Goal: Use online tool/utility: Utilize a website feature to perform a specific function

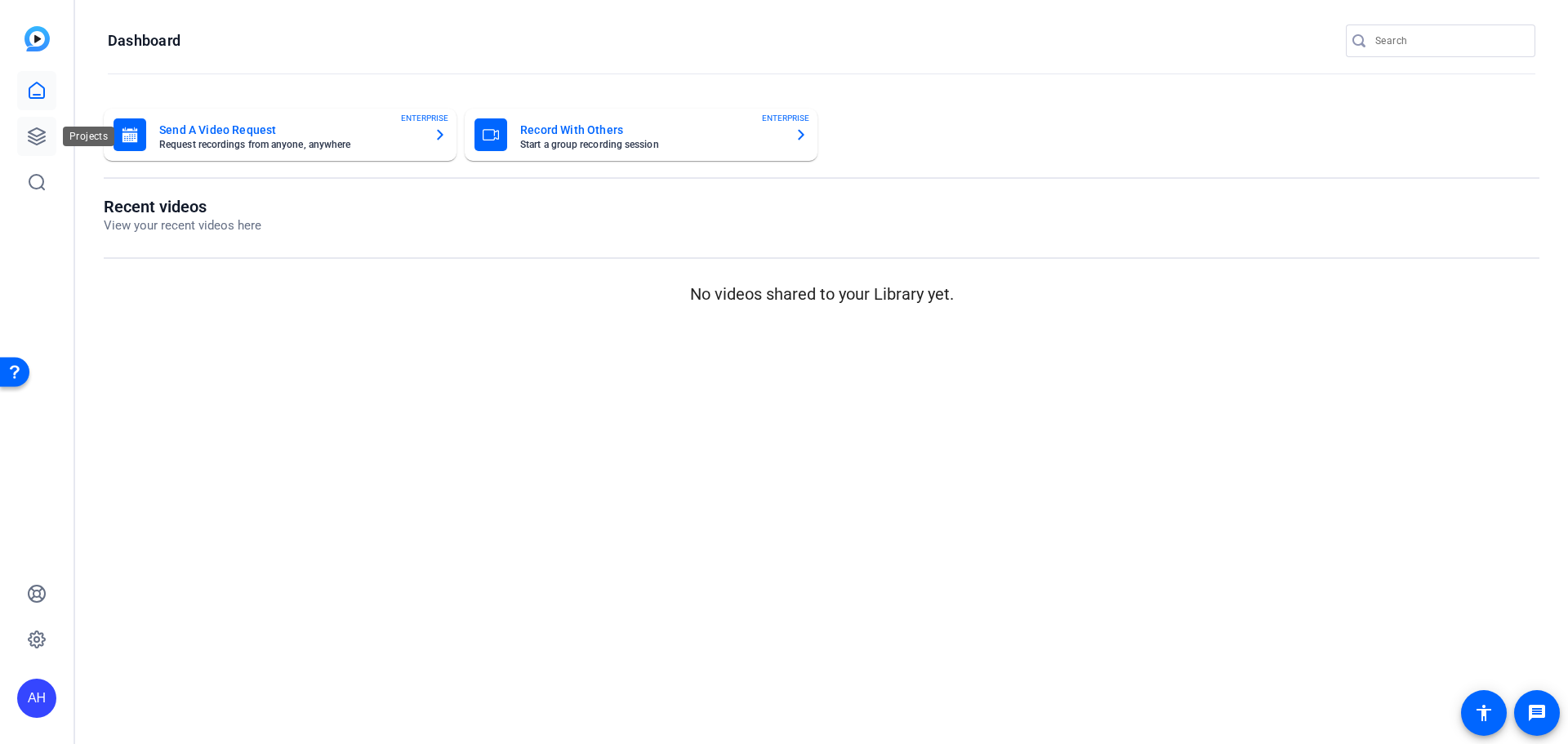
click at [38, 135] on icon at bounding box center [37, 136] width 16 height 16
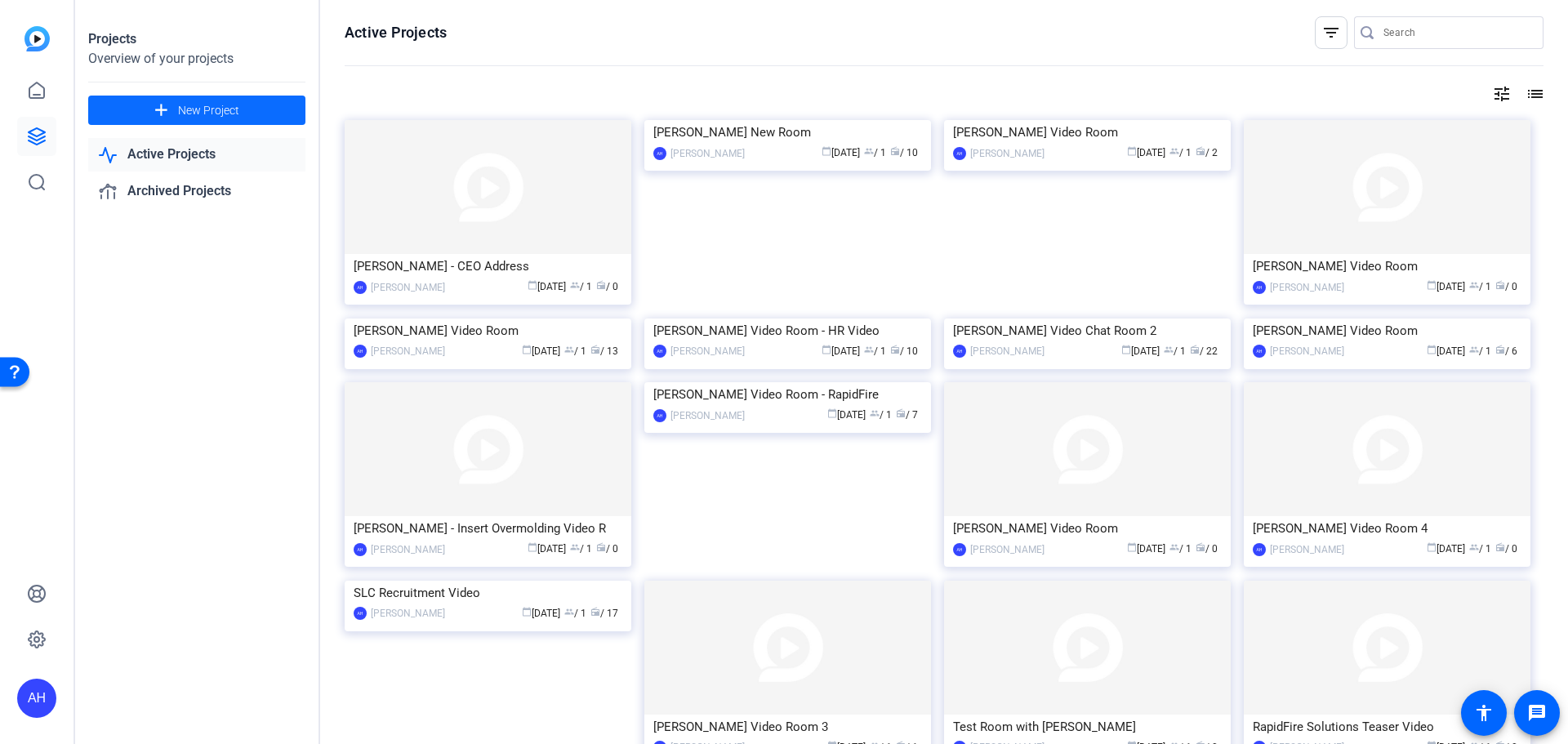
click at [208, 108] on span "New Project" at bounding box center [209, 110] width 61 height 17
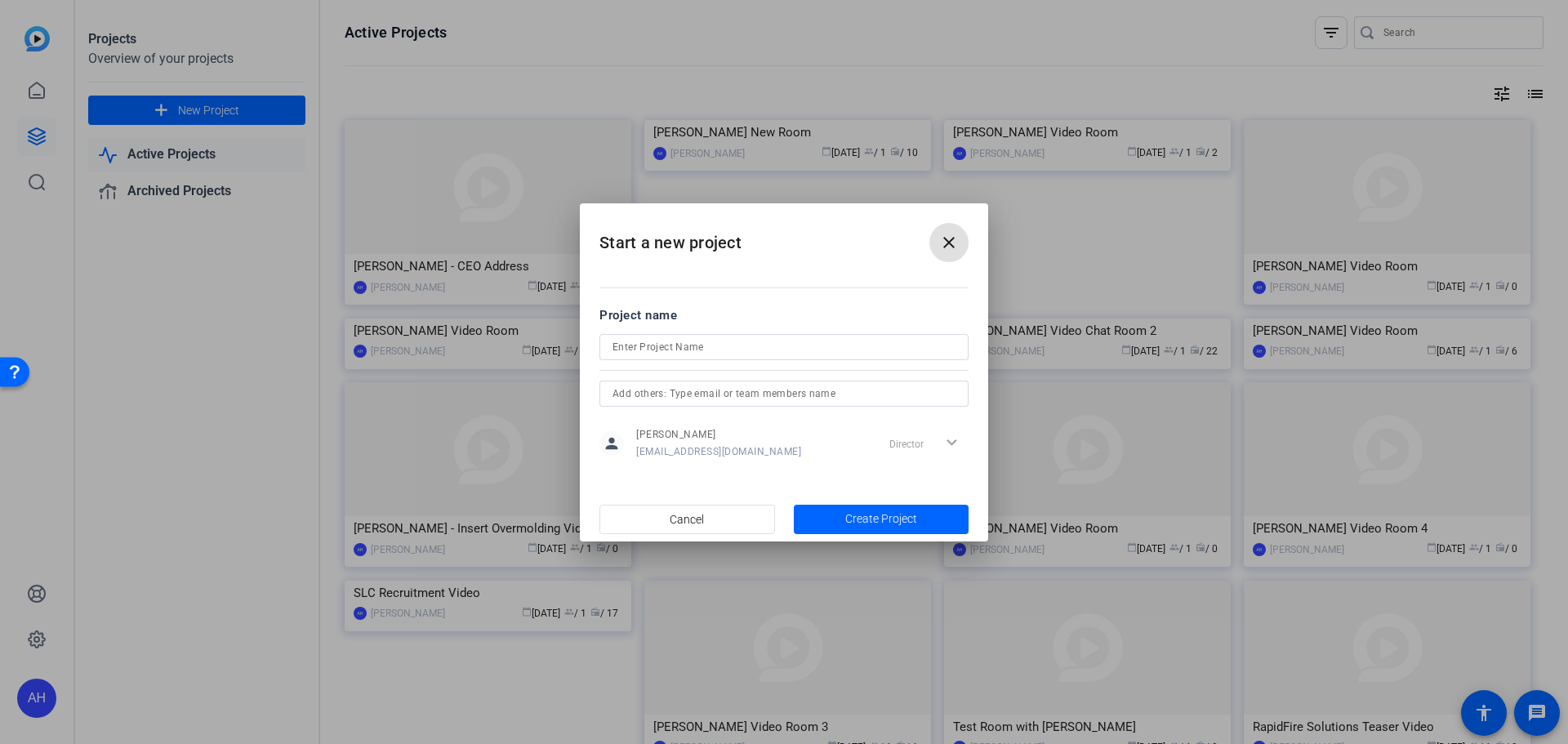
click at [667, 350] on input at bounding box center [783, 347] width 343 height 20
type input "Teleprompter Test"
click at [862, 519] on span "Create Project" at bounding box center [881, 518] width 72 height 17
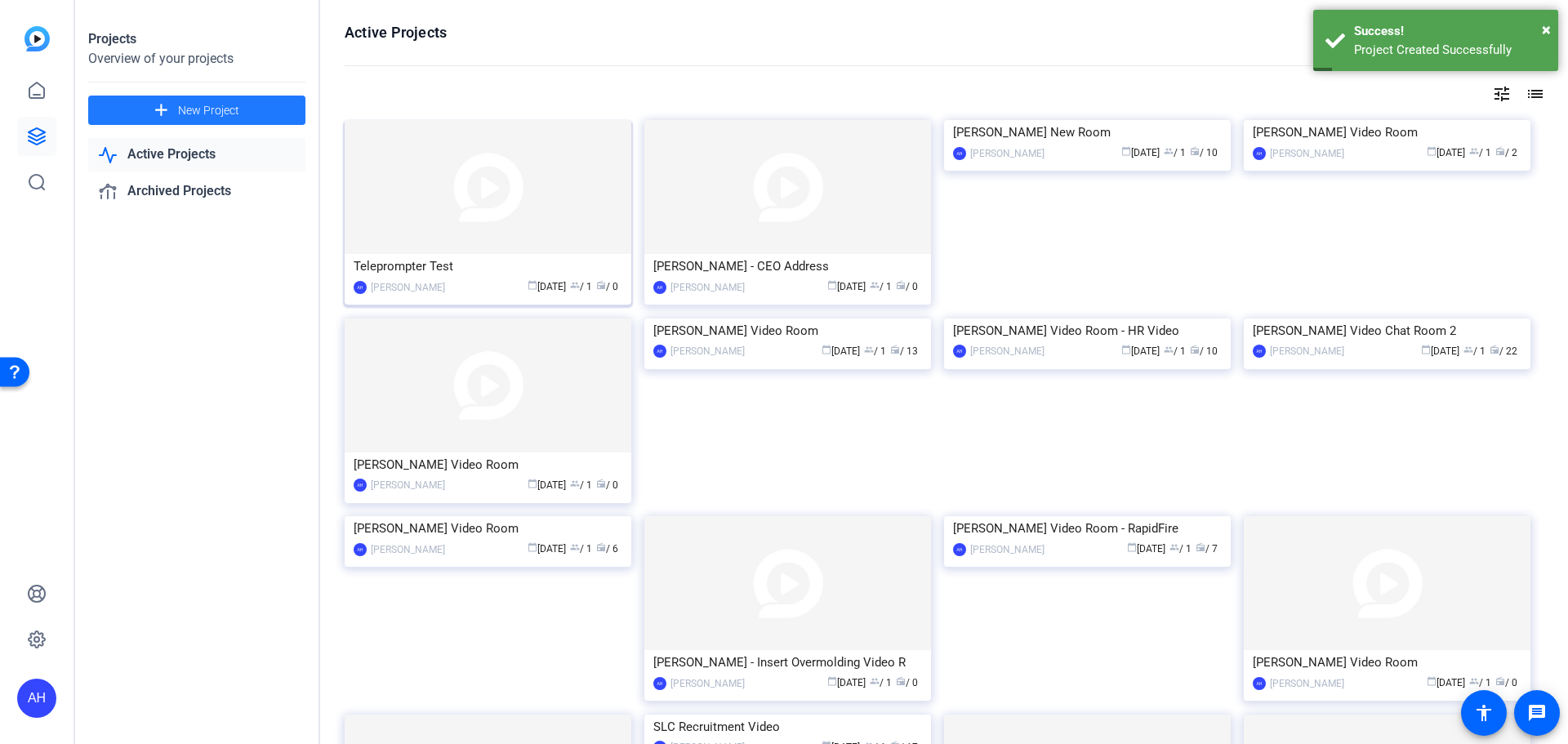
click at [493, 191] on img at bounding box center [488, 187] width 286 height 134
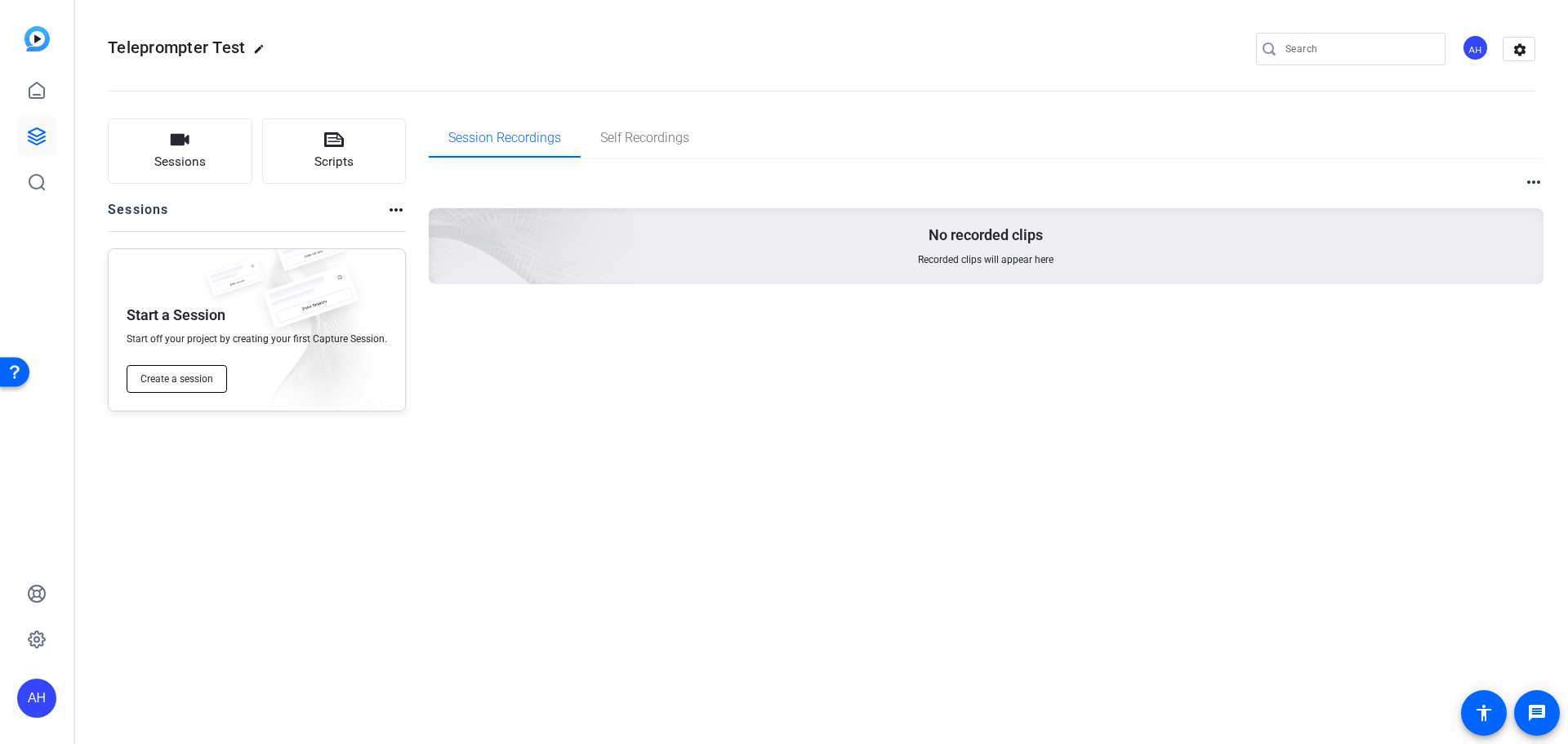
click at [178, 372] on button "Create a session" at bounding box center [176, 379] width 100 height 28
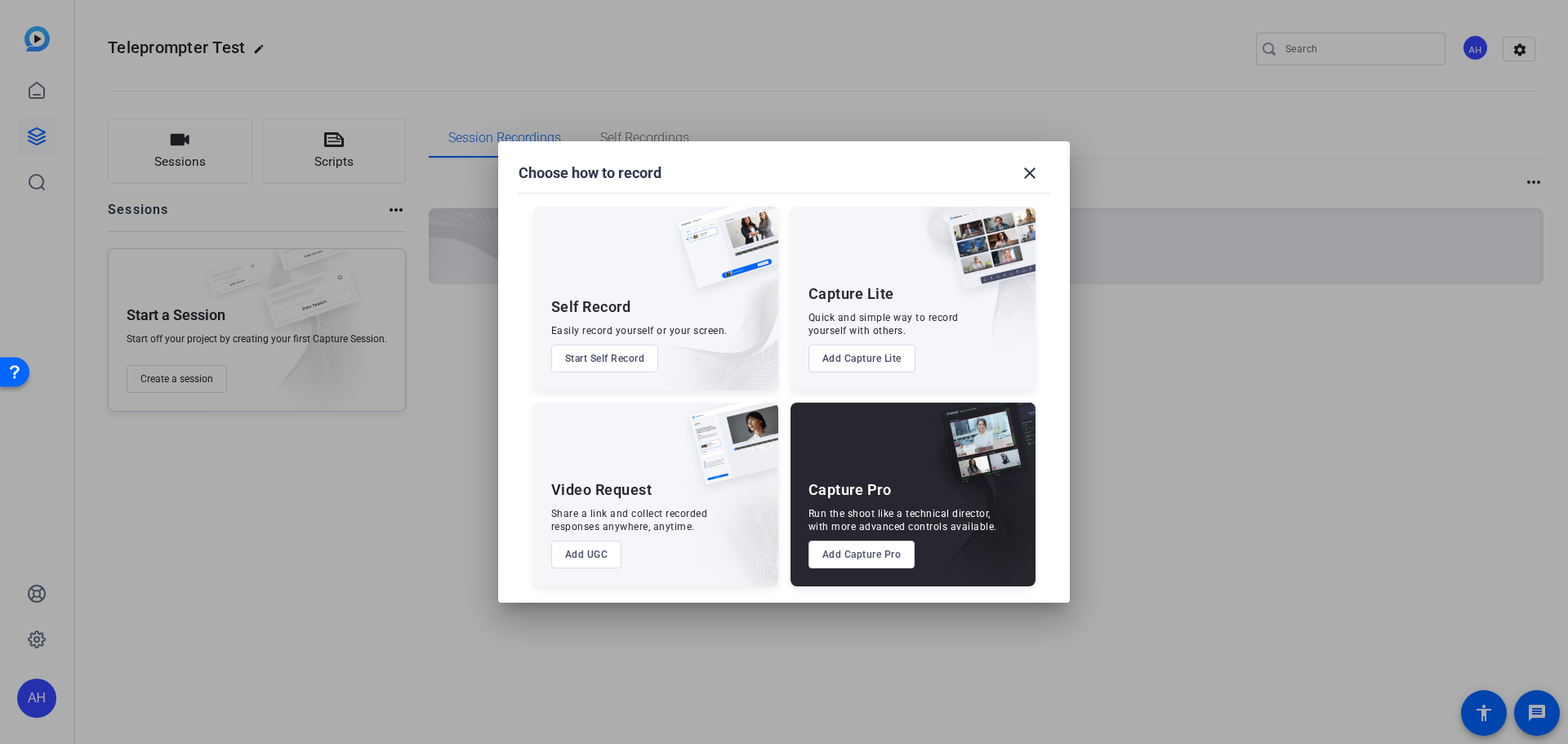
click at [860, 557] on button "Add Capture Pro" at bounding box center [862, 554] width 107 height 28
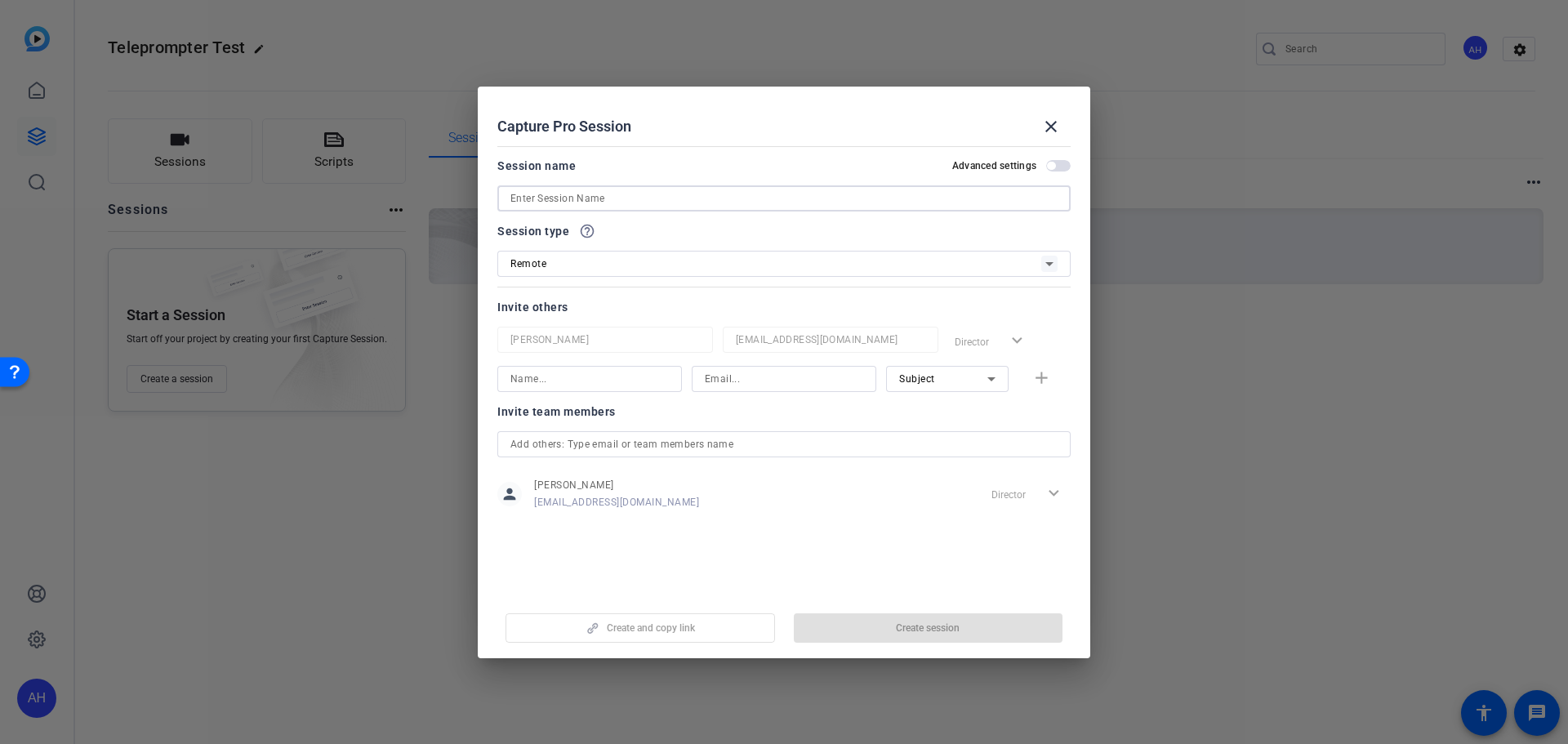
click at [601, 196] on input at bounding box center [783, 199] width 547 height 20
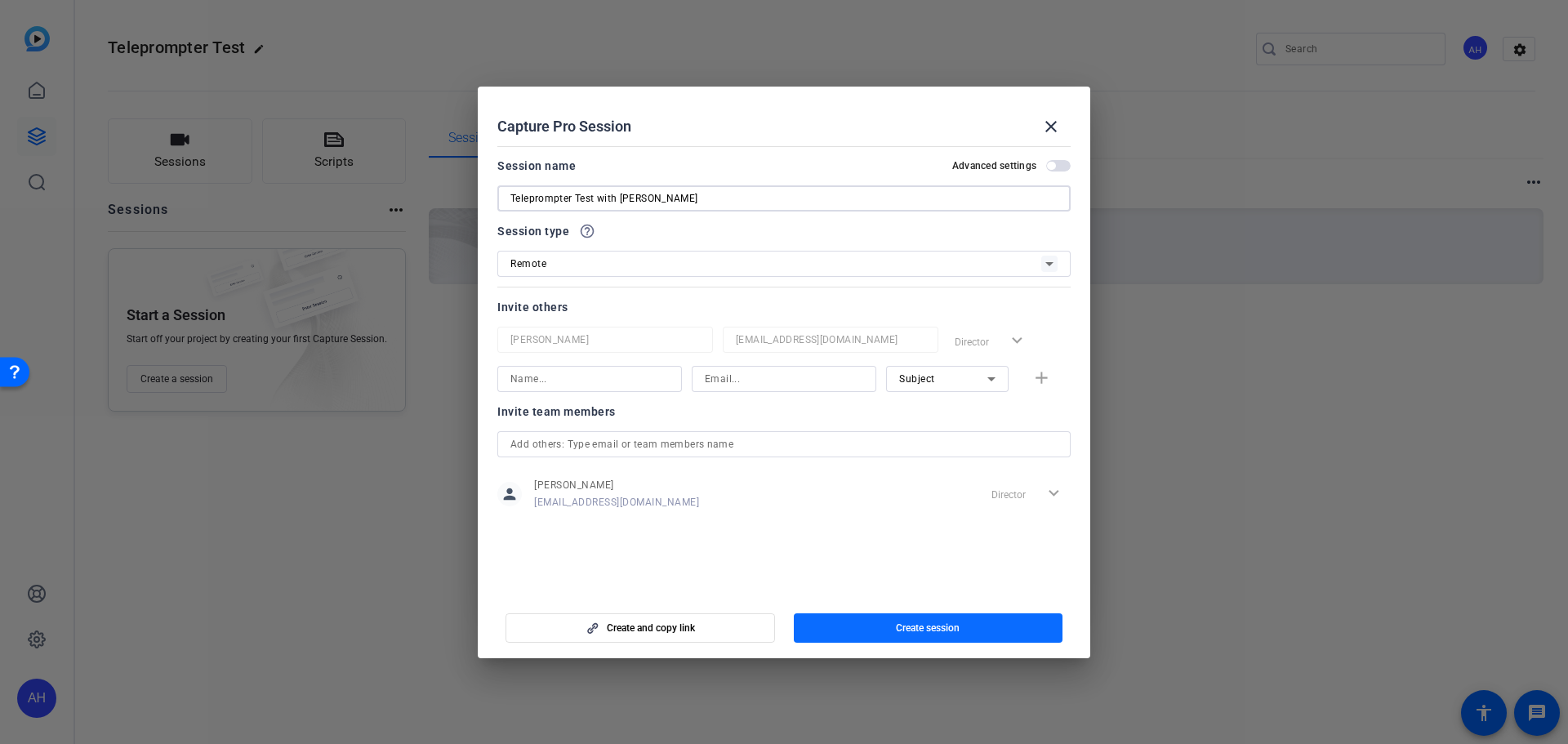
type input "Teleprompter Test with [PERSON_NAME]"
click at [888, 627] on span "button" at bounding box center [928, 629] width 269 height 39
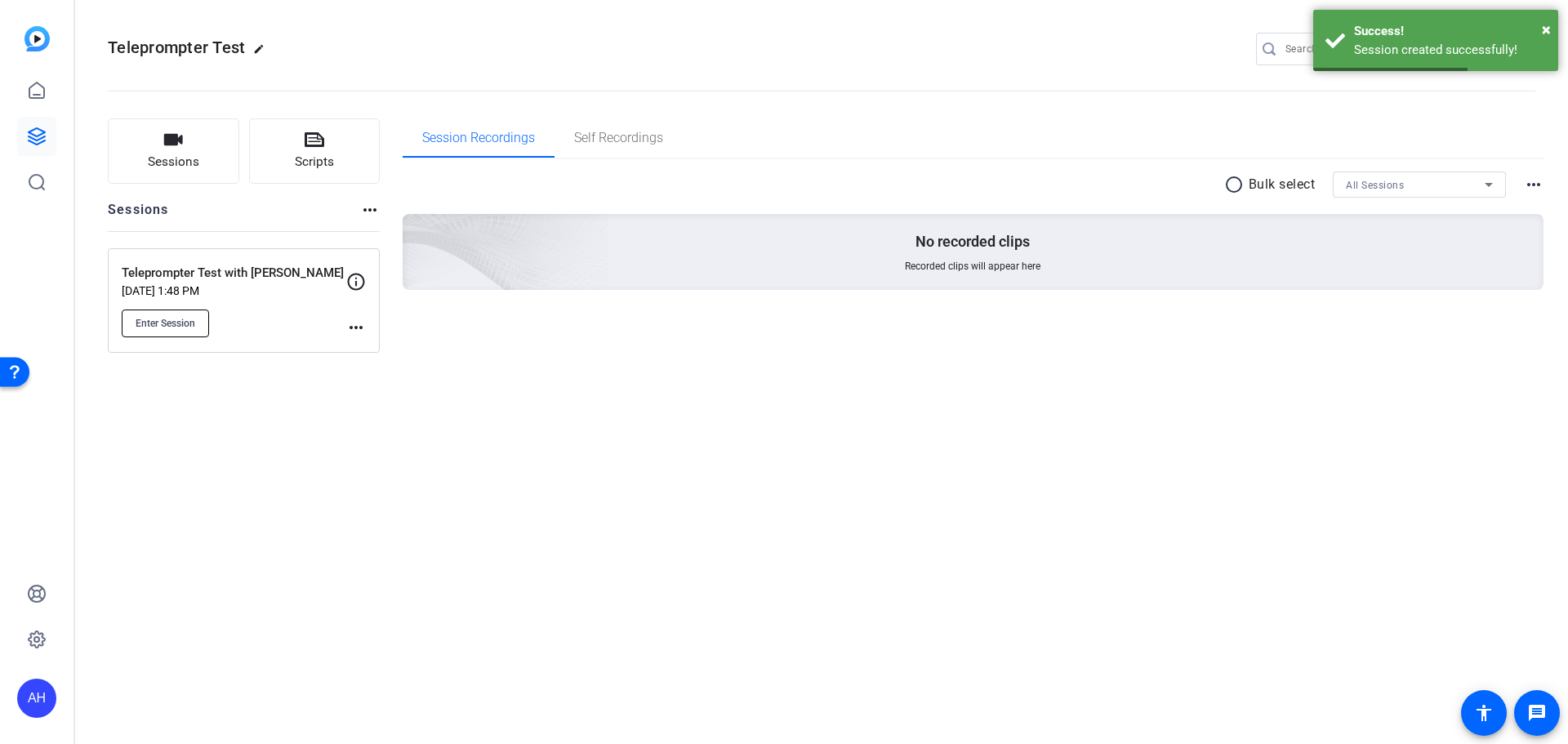
click at [166, 320] on span "Enter Session" at bounding box center [165, 323] width 60 height 13
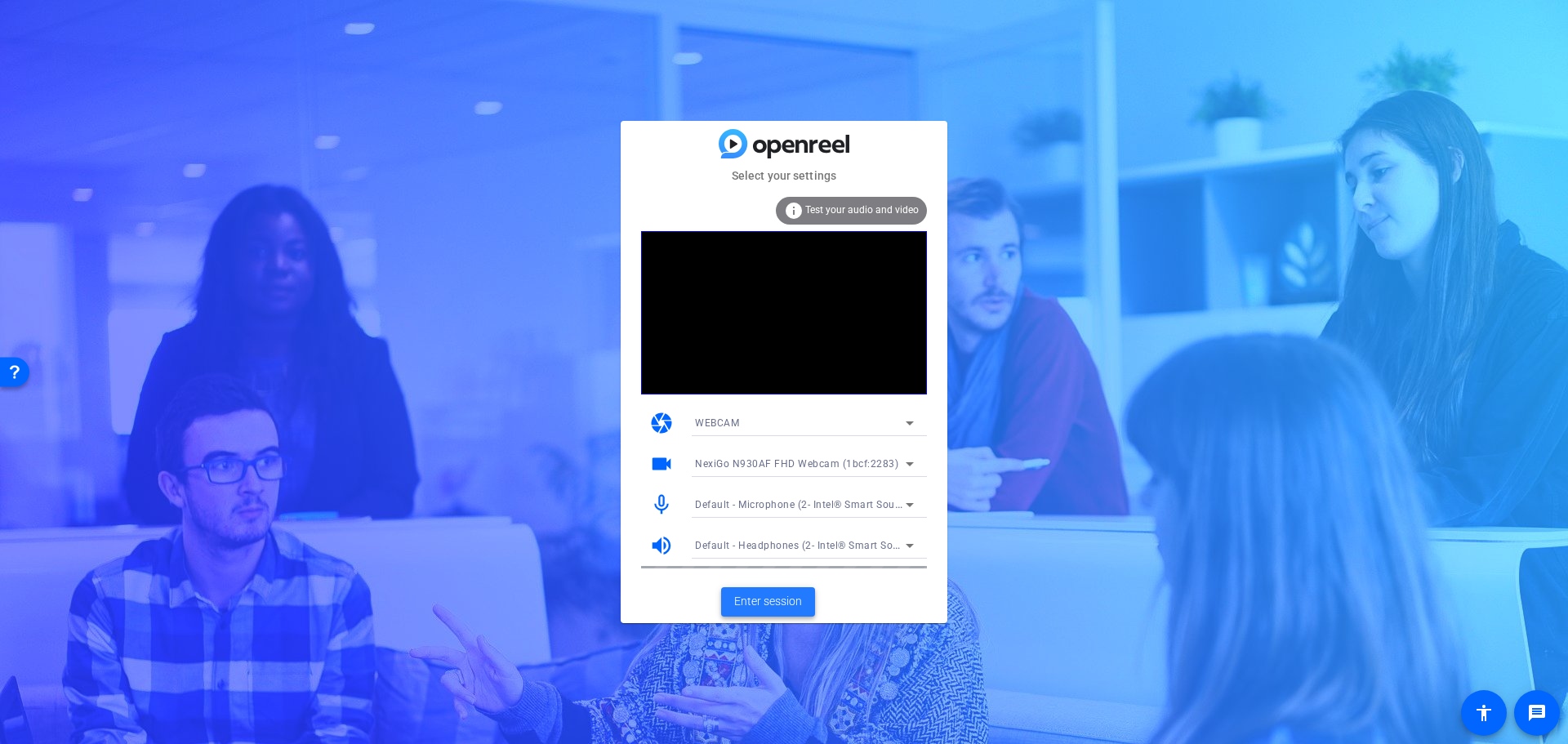
click at [754, 599] on span "Enter session" at bounding box center [768, 601] width 68 height 17
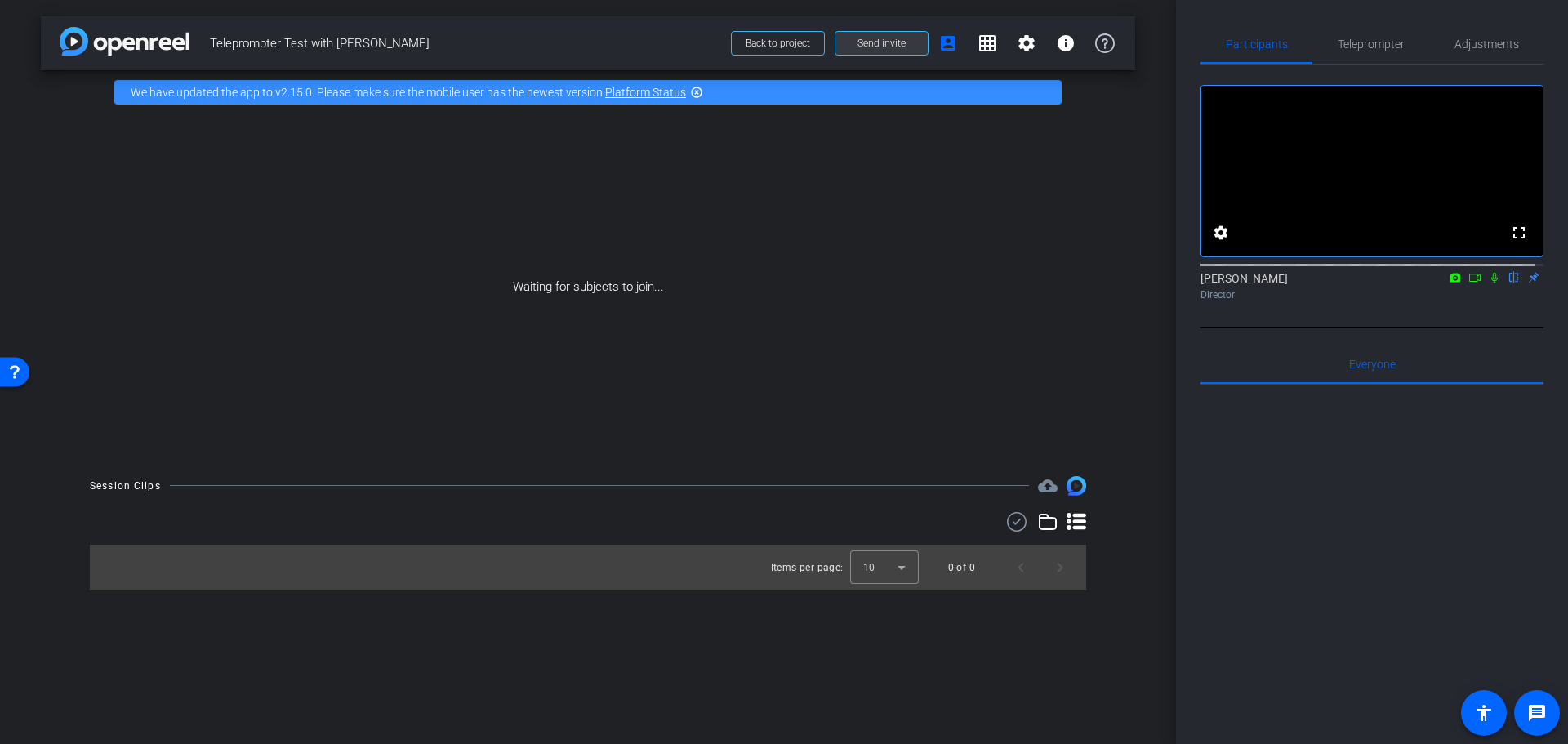
click at [880, 39] on span "Send invite" at bounding box center [882, 43] width 48 height 13
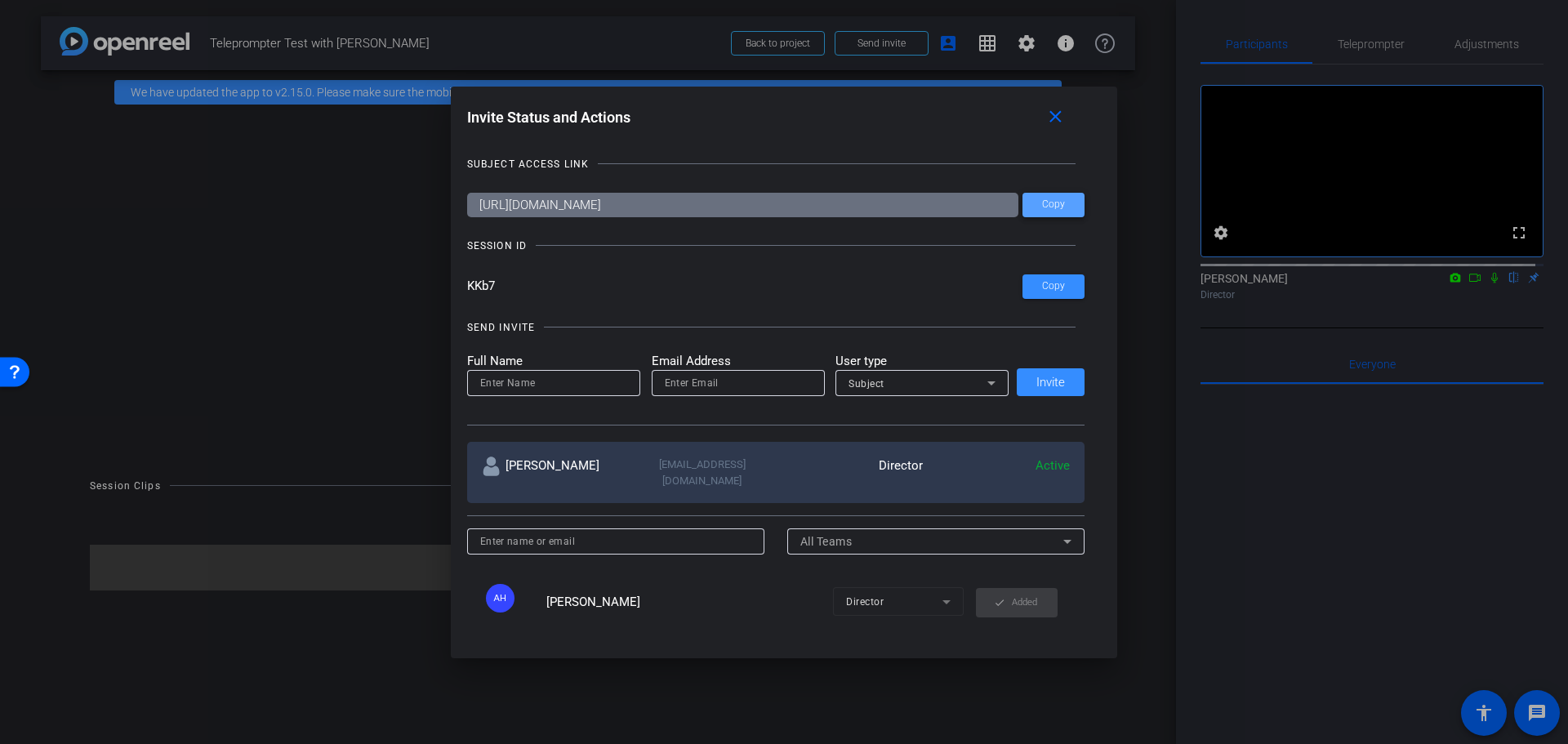
click at [1042, 204] on span "Copy" at bounding box center [1053, 205] width 23 height 13
click at [1061, 113] on mat-icon "close" at bounding box center [1055, 117] width 21 height 21
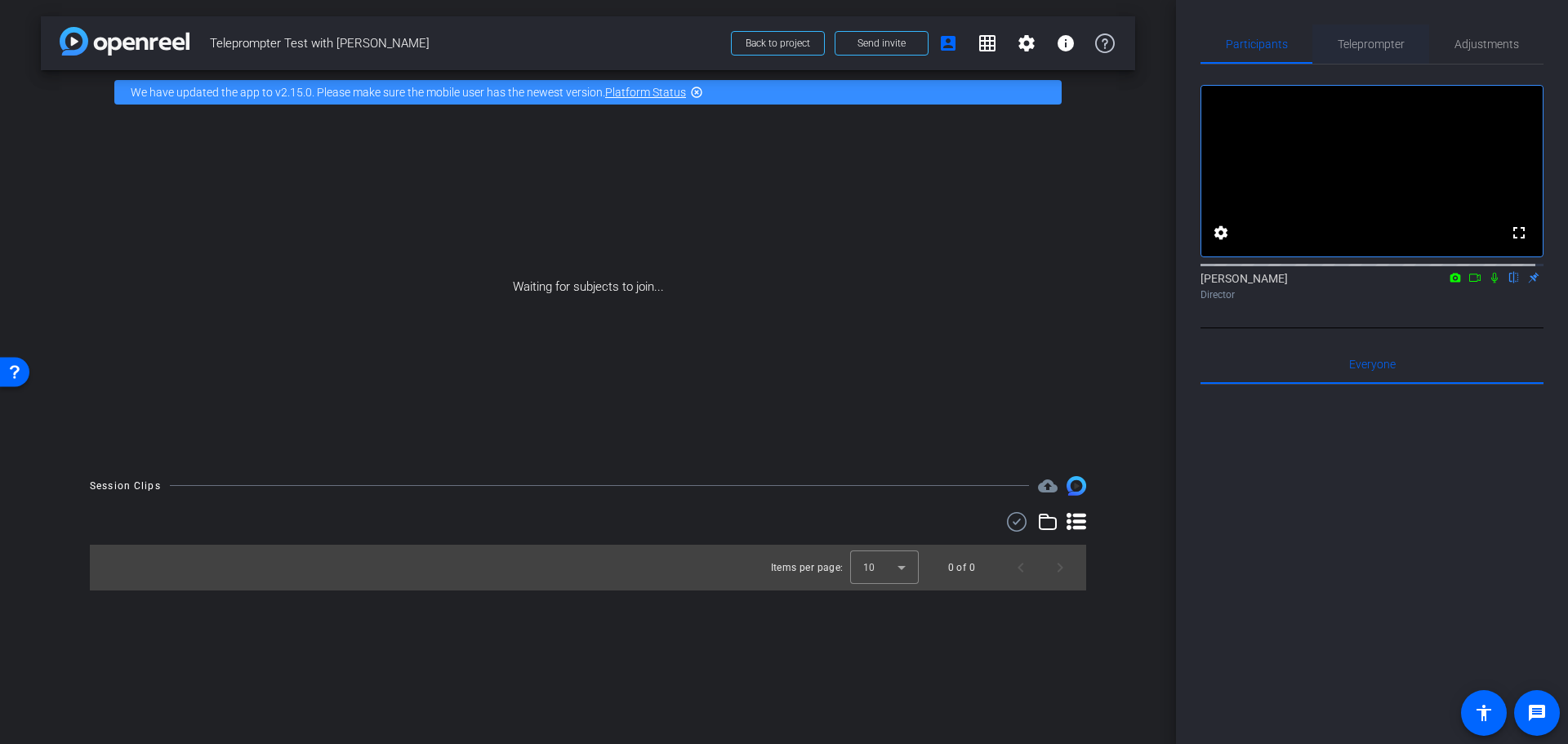
click at [1373, 40] on span "Teleprompter" at bounding box center [1370, 44] width 67 height 12
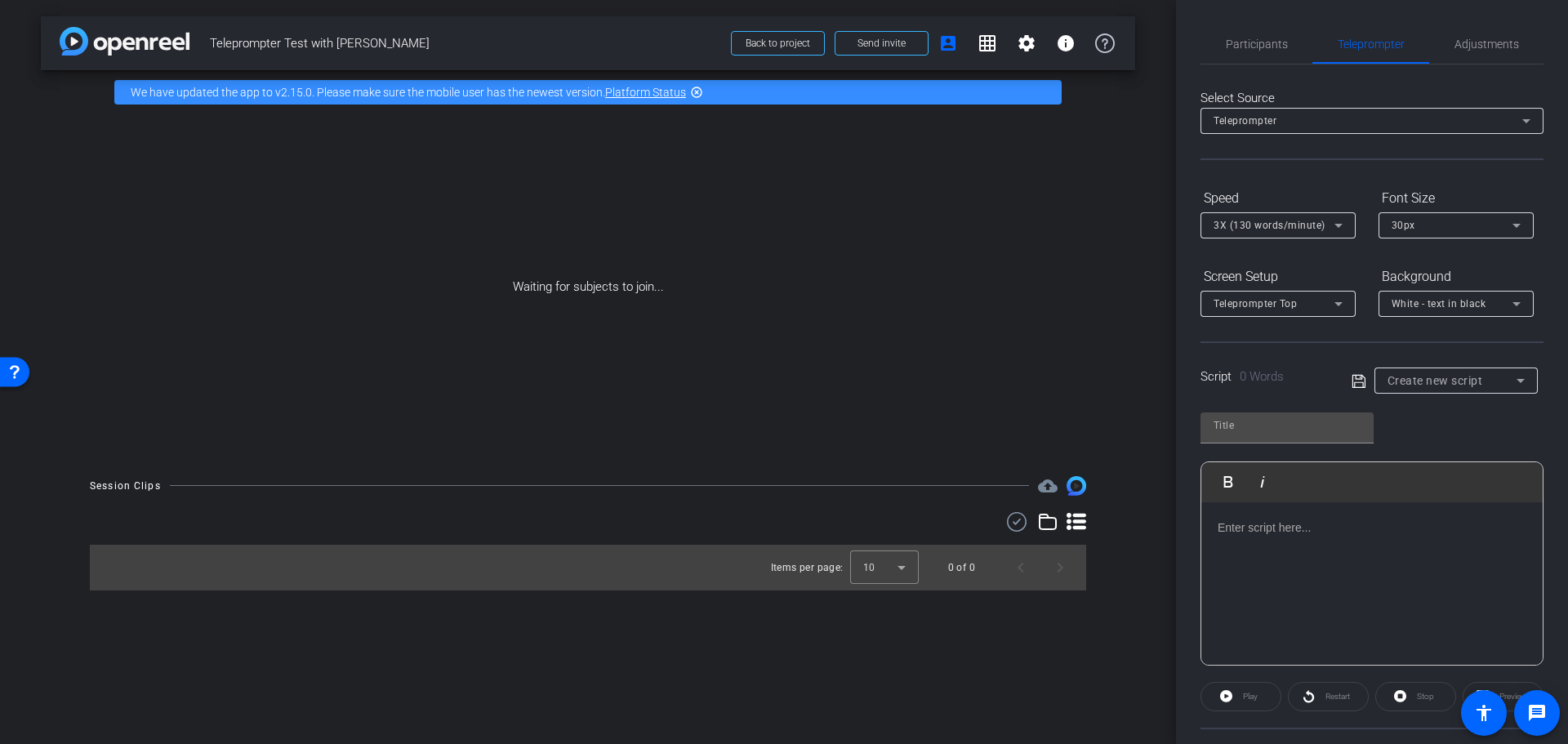
click at [1251, 529] on p at bounding box center [1371, 527] width 309 height 18
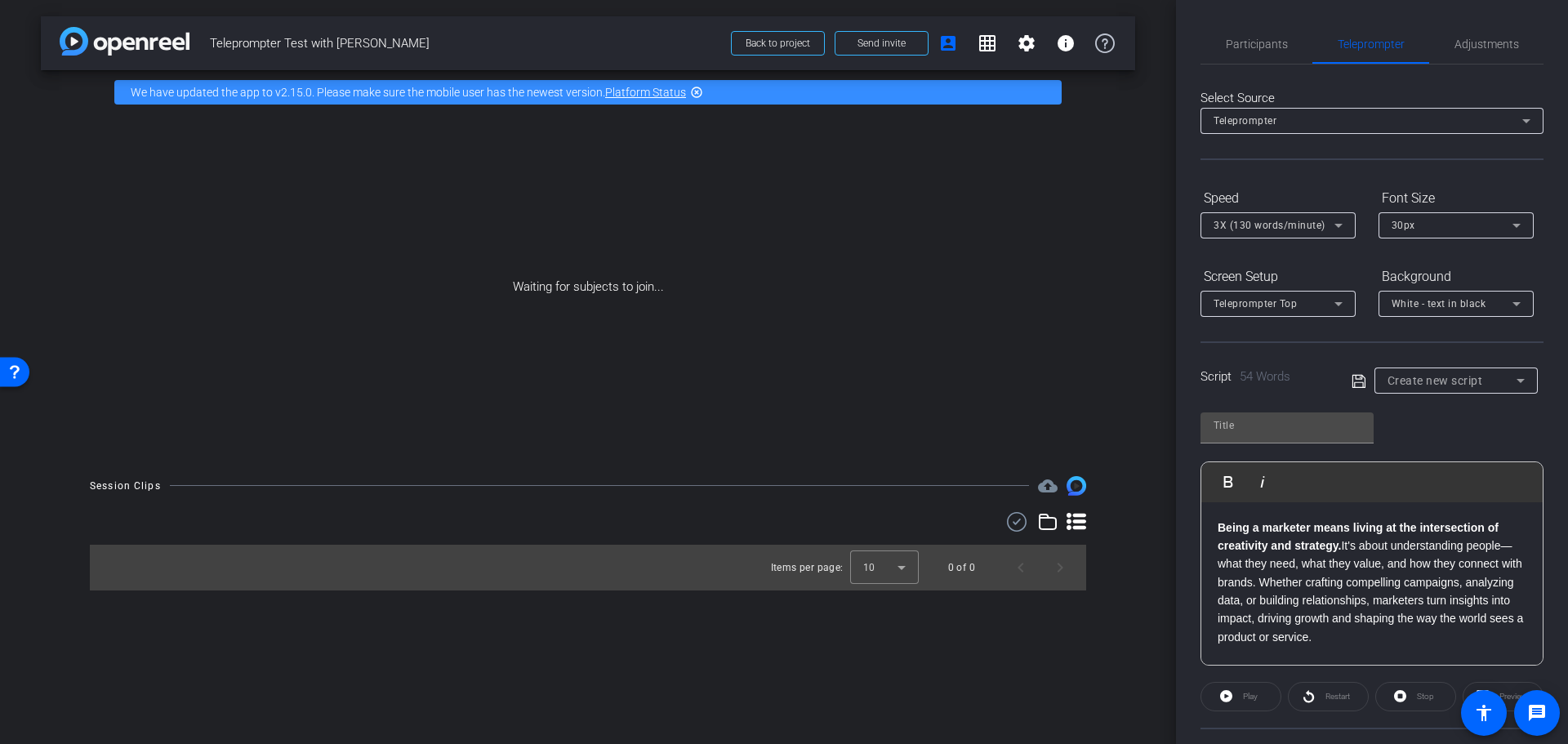
click at [967, 652] on div "arrow_back Teleprompter Test with Ashlee Back to project Send invite account_bo…" at bounding box center [588, 372] width 1176 height 744
click at [1154, 549] on div "arrow_back Teleprompter Test with Ashlee Back to project Send invite account_bo…" at bounding box center [588, 372] width 1176 height 744
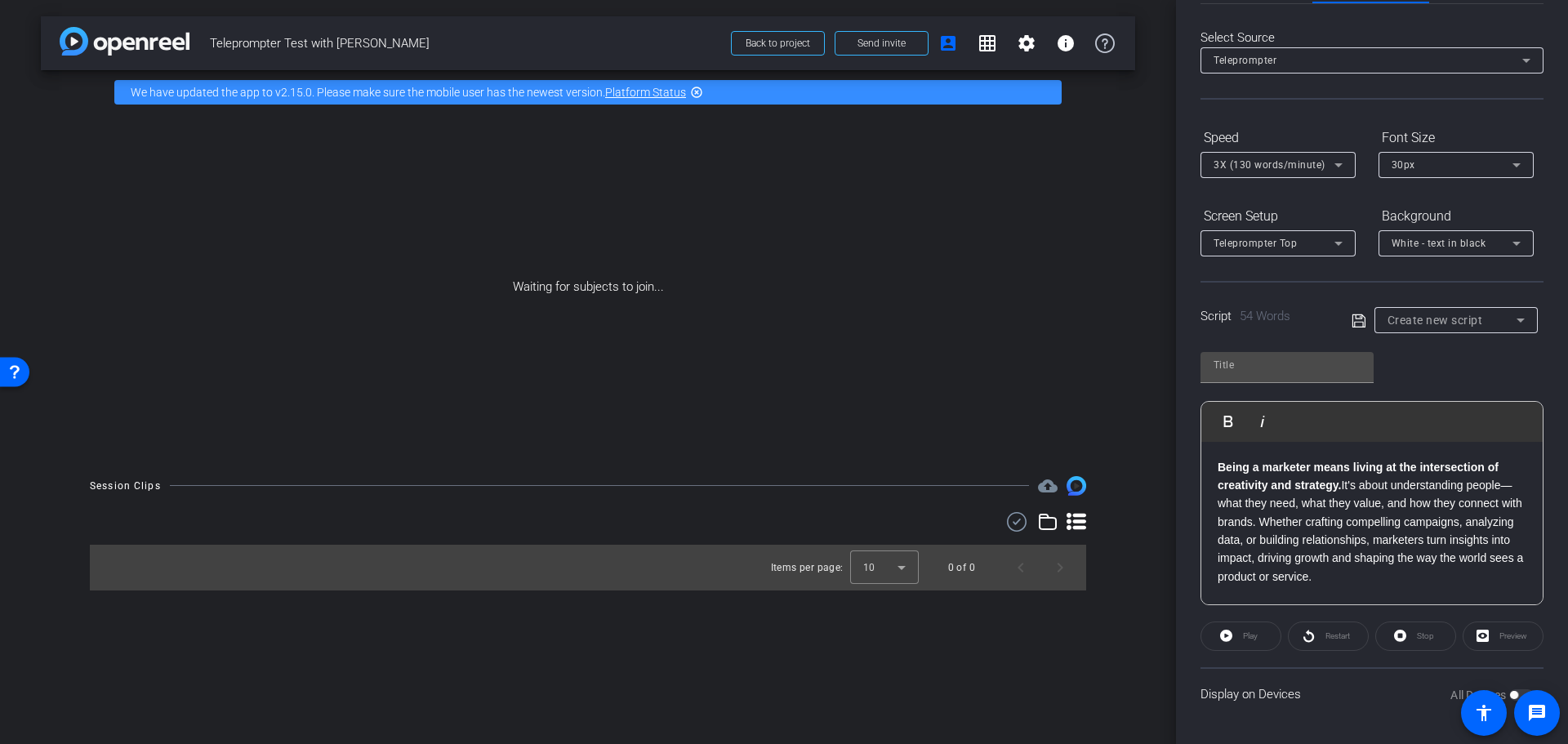
click at [1230, 636] on div "Play" at bounding box center [1240, 636] width 81 height 30
click at [1249, 632] on div "Play" at bounding box center [1240, 636] width 81 height 30
click at [1419, 580] on p "Being a marketer means living at the intersection of creativity and strategy. I…" at bounding box center [1371, 522] width 309 height 128
click at [1121, 654] on div "arrow_back Teleprompter Test with Ashlee Back to project Send invite account_bo…" at bounding box center [588, 372] width 1176 height 744
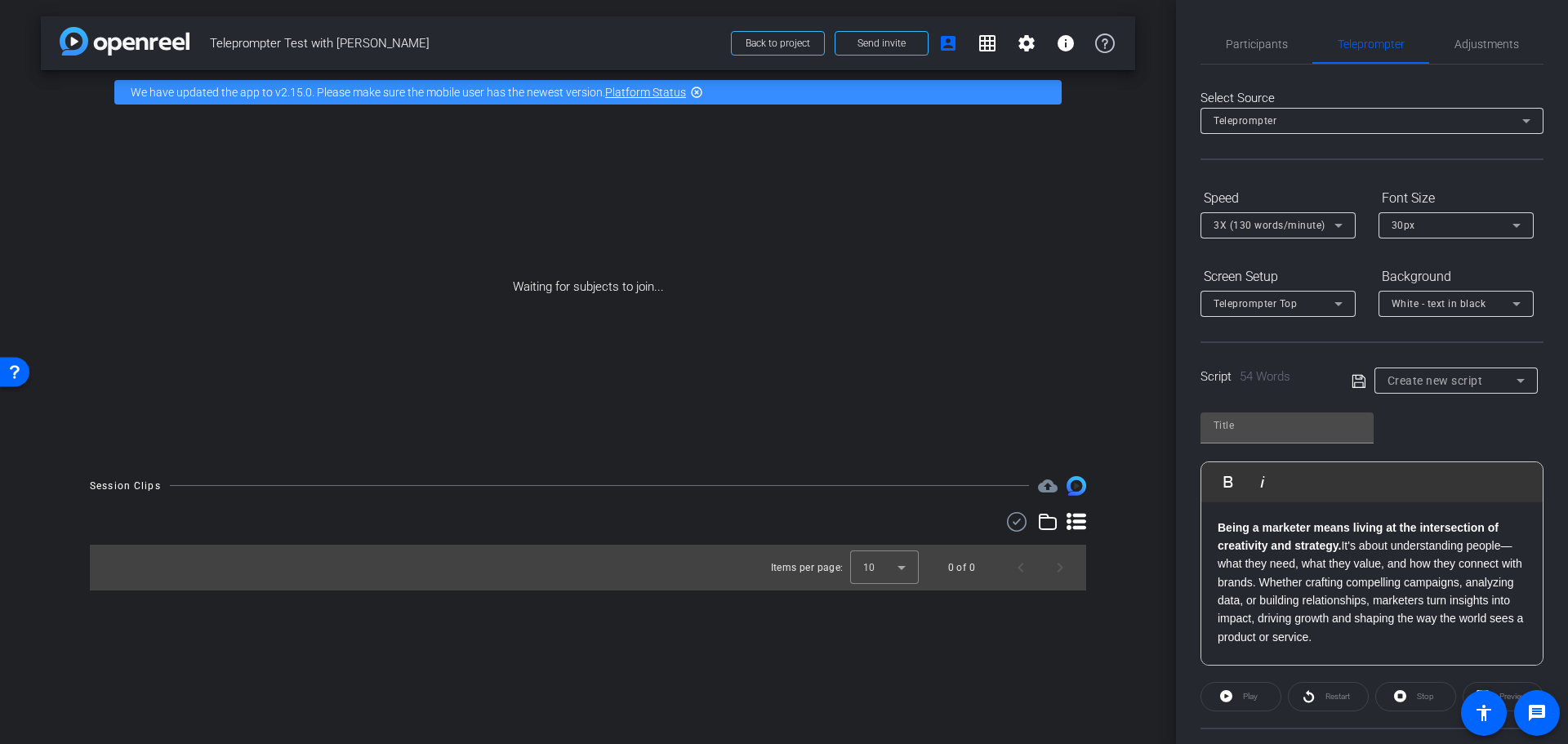
click at [1429, 378] on span "Create new script" at bounding box center [1435, 381] width 96 height 13
click at [1426, 380] on div at bounding box center [784, 372] width 1568 height 744
click at [1237, 427] on input "text" at bounding box center [1287, 425] width 147 height 20
type input "Test Script 1"
click at [1250, 694] on div "Play" at bounding box center [1240, 697] width 81 height 30
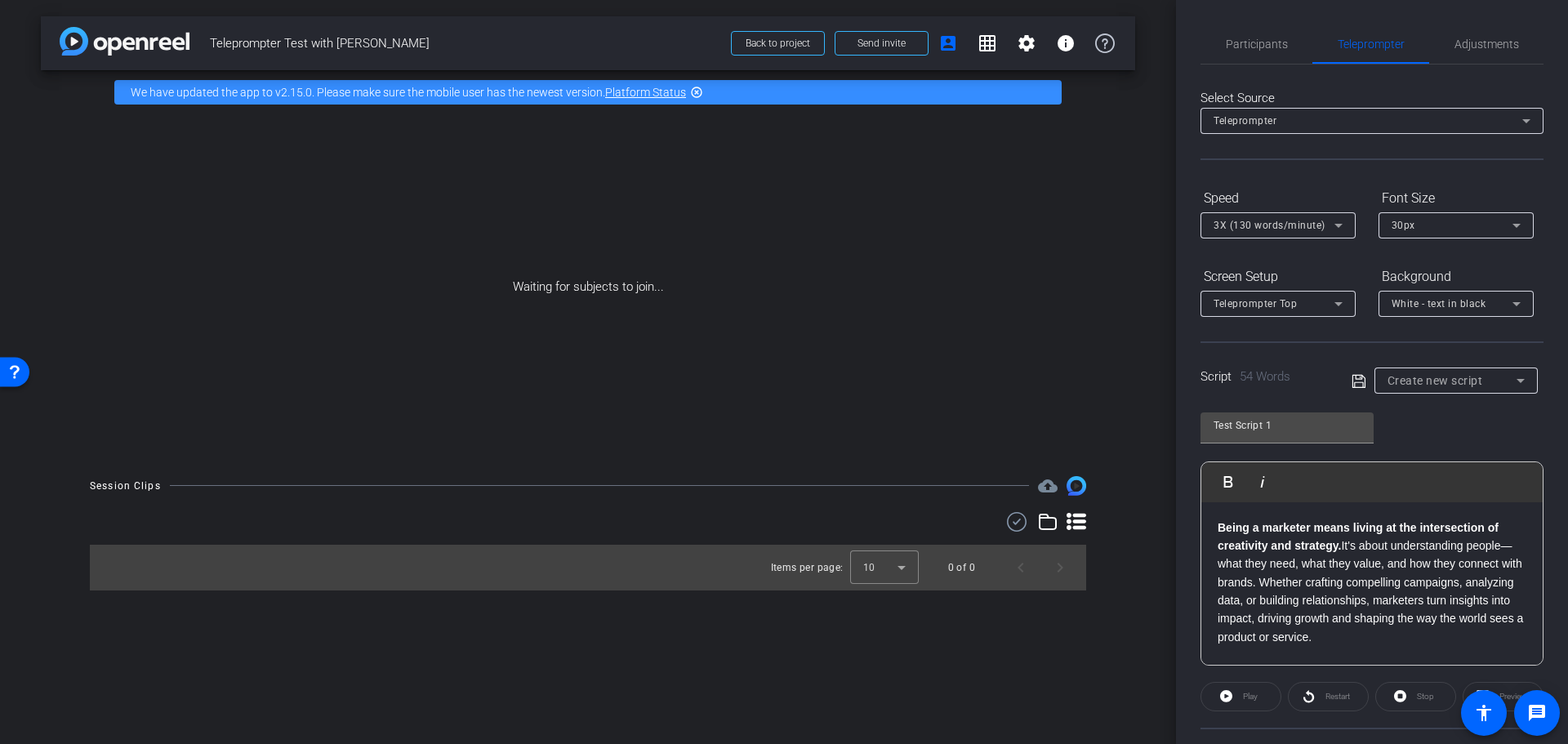
click at [1266, 124] on span "Teleprompter" at bounding box center [1245, 121] width 63 height 12
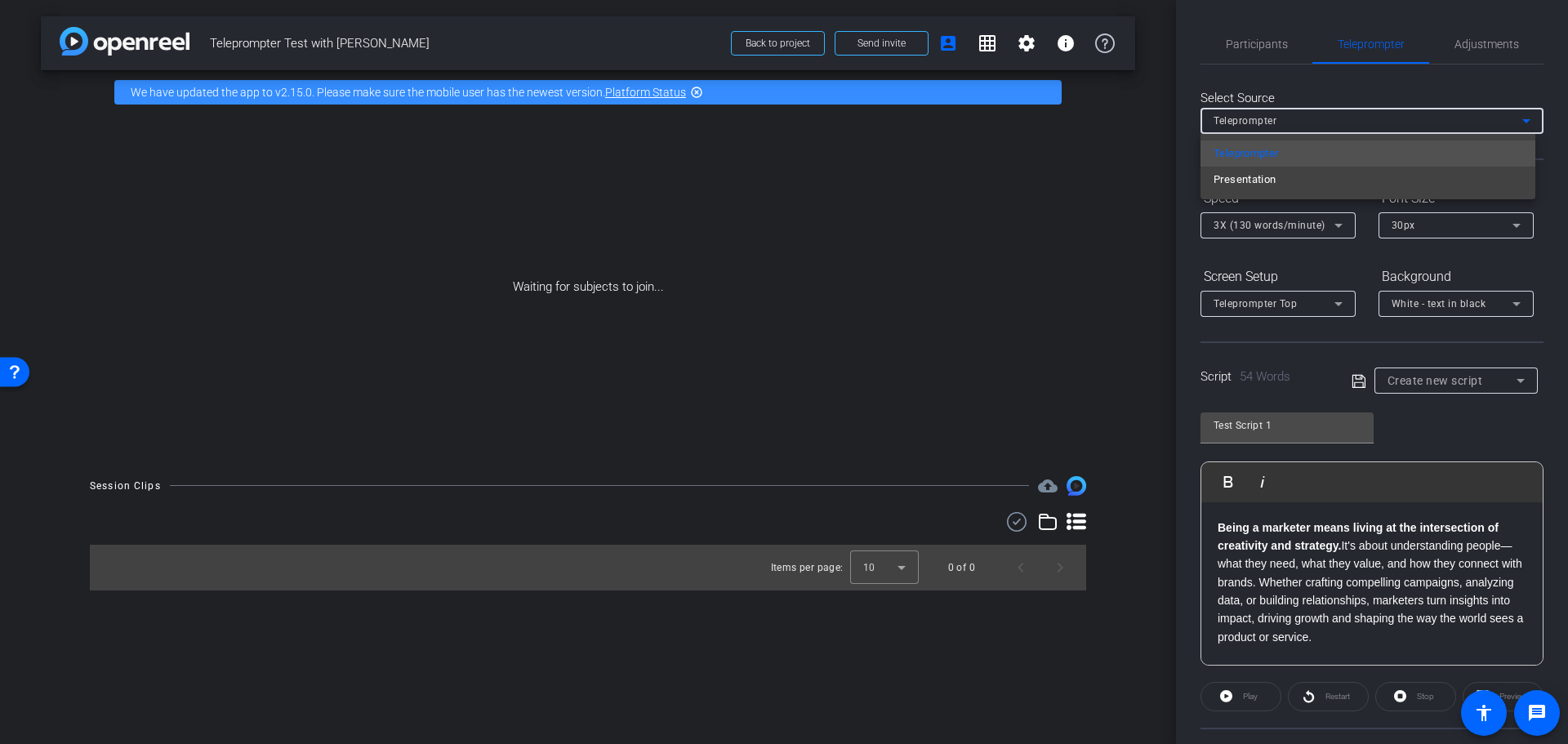
click at [1272, 118] on div at bounding box center [784, 372] width 1568 height 744
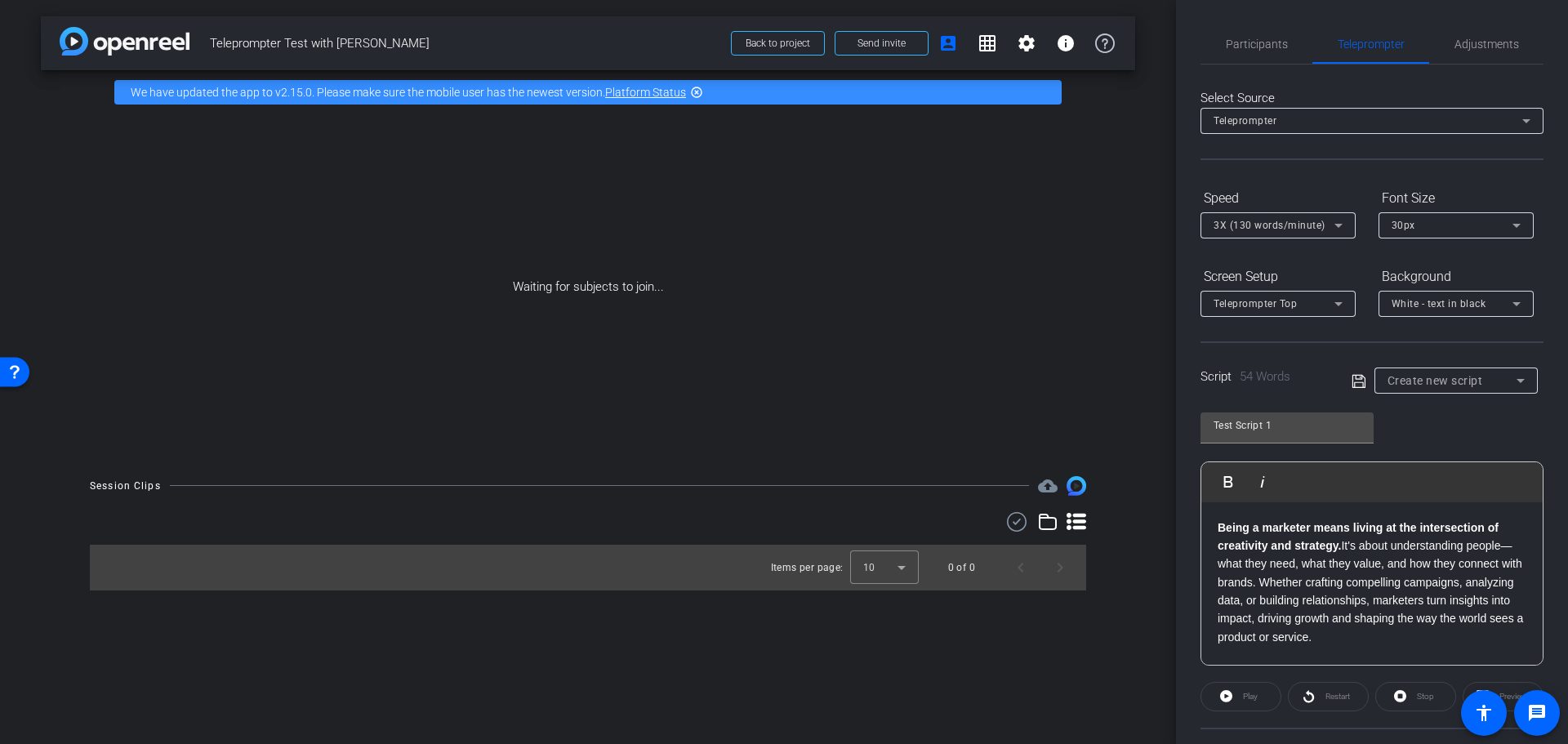
click at [1305, 225] on span "3X (130 words/minute)" at bounding box center [1269, 225] width 112 height 12
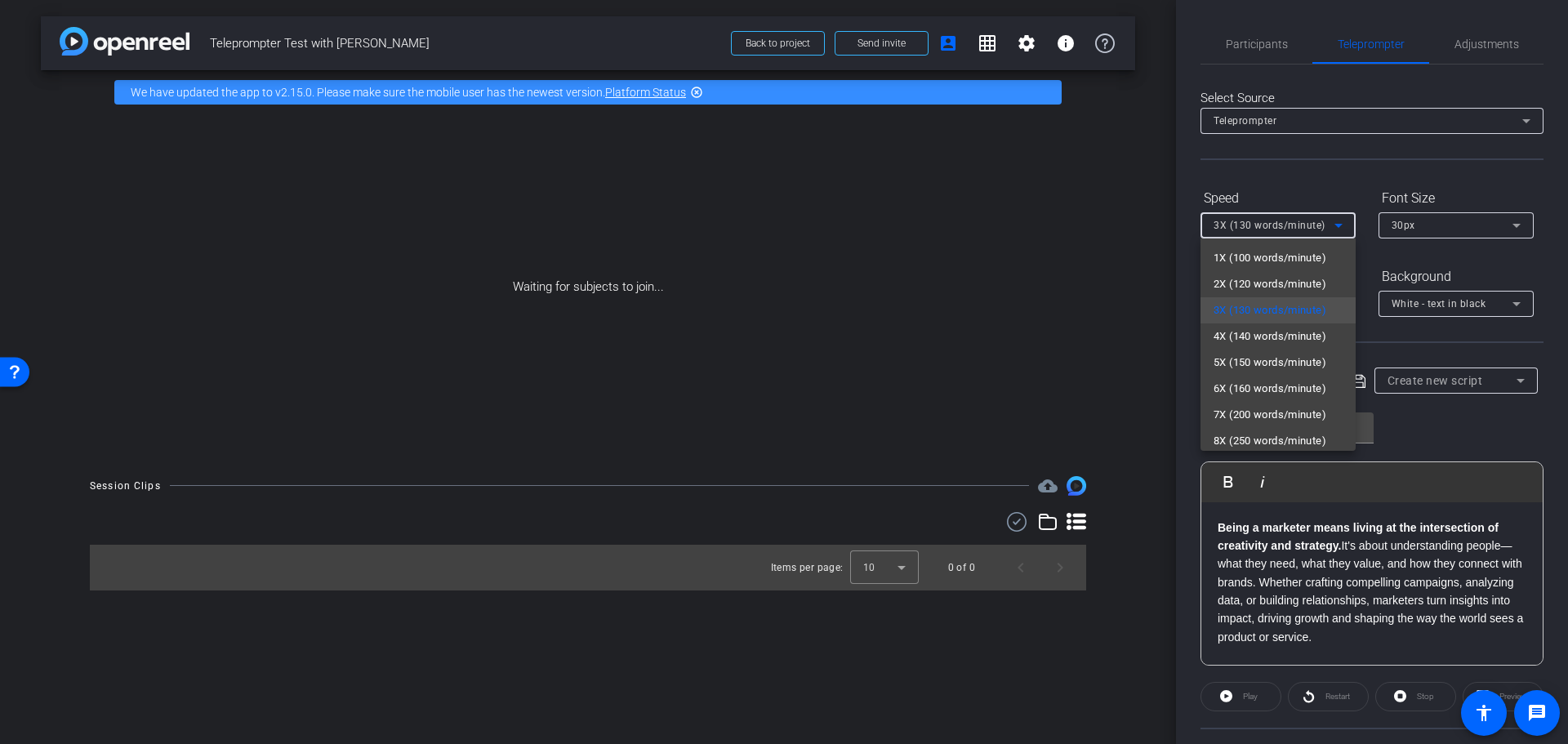
click at [1305, 225] on div at bounding box center [784, 372] width 1568 height 744
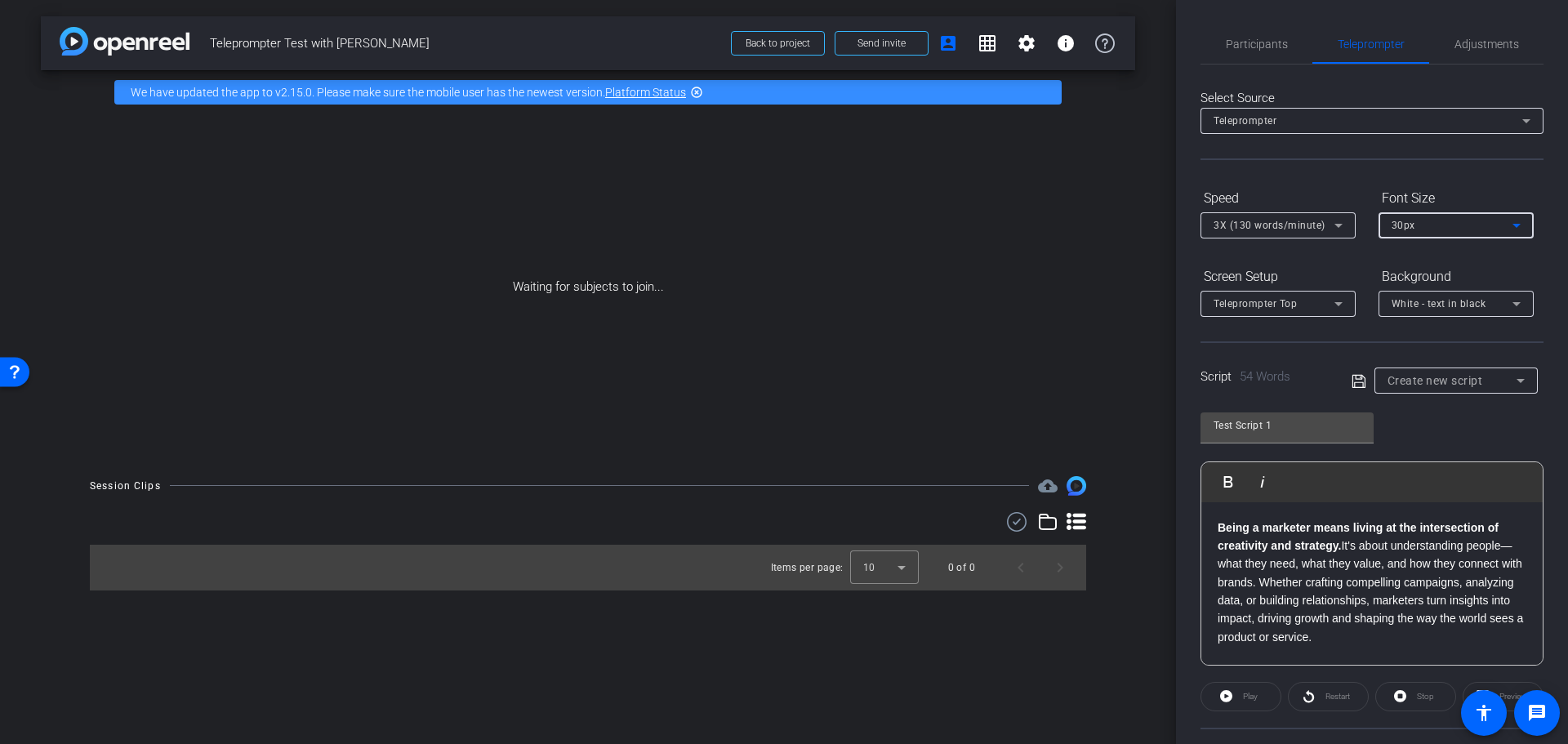
click at [1422, 225] on div "30px" at bounding box center [1451, 225] width 121 height 21
click at [1316, 195] on div at bounding box center [784, 372] width 1568 height 744
click at [1414, 304] on span "White - text in black" at bounding box center [1438, 304] width 95 height 12
click at [1414, 304] on div at bounding box center [784, 372] width 1568 height 744
click at [1293, 301] on span "Teleprompter Top" at bounding box center [1255, 304] width 83 height 12
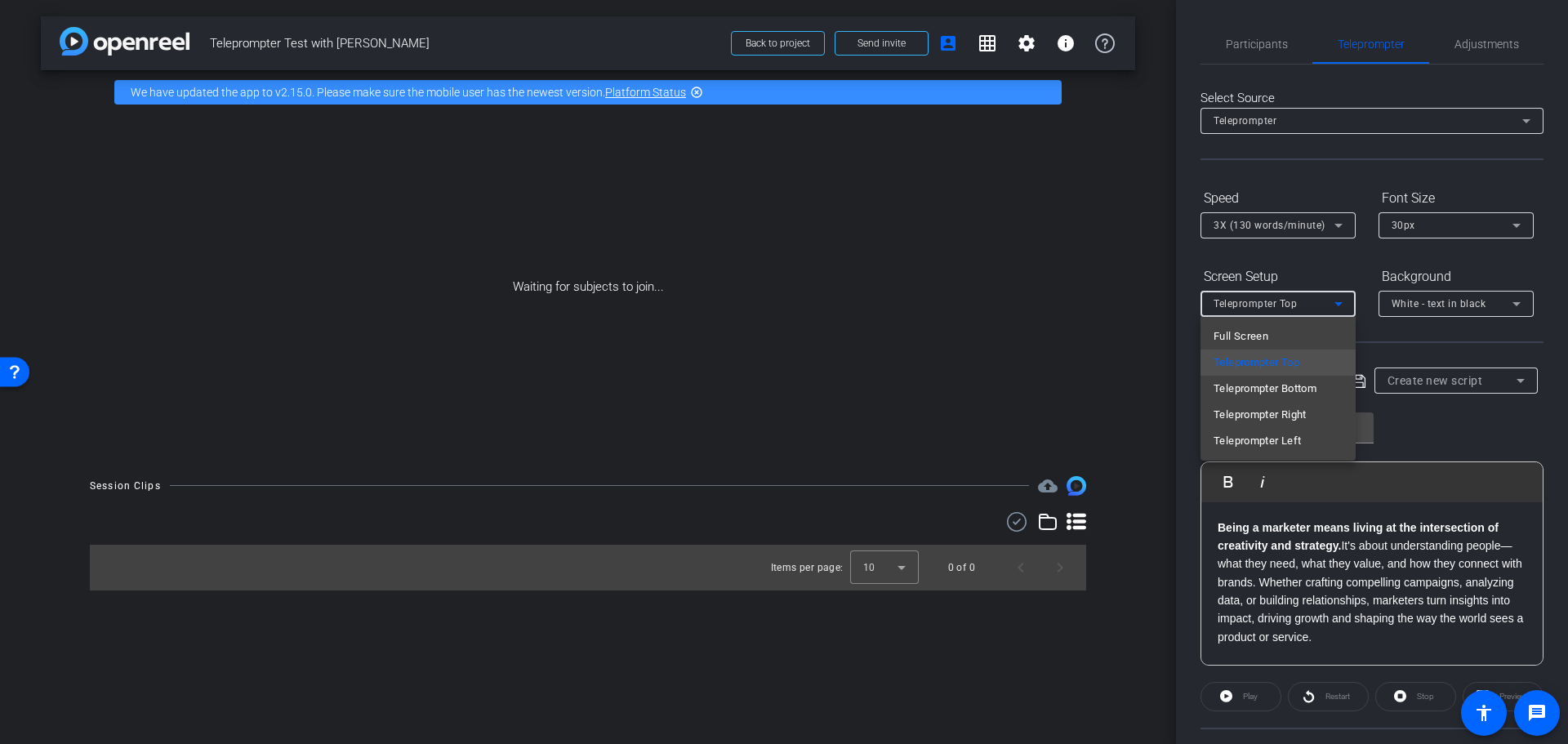
click at [1315, 265] on div at bounding box center [784, 372] width 1568 height 744
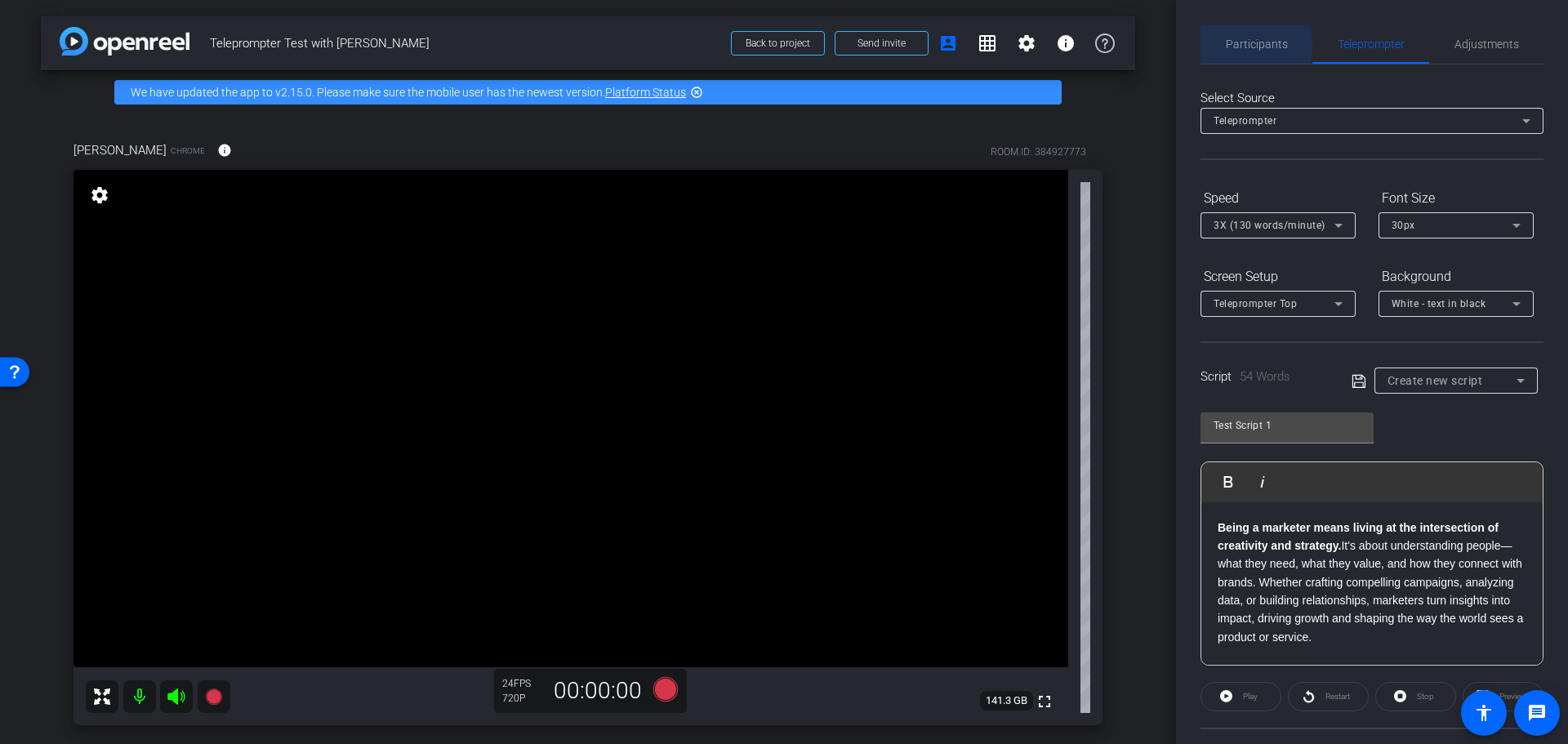
click at [1250, 46] on span "Participants" at bounding box center [1256, 44] width 62 height 12
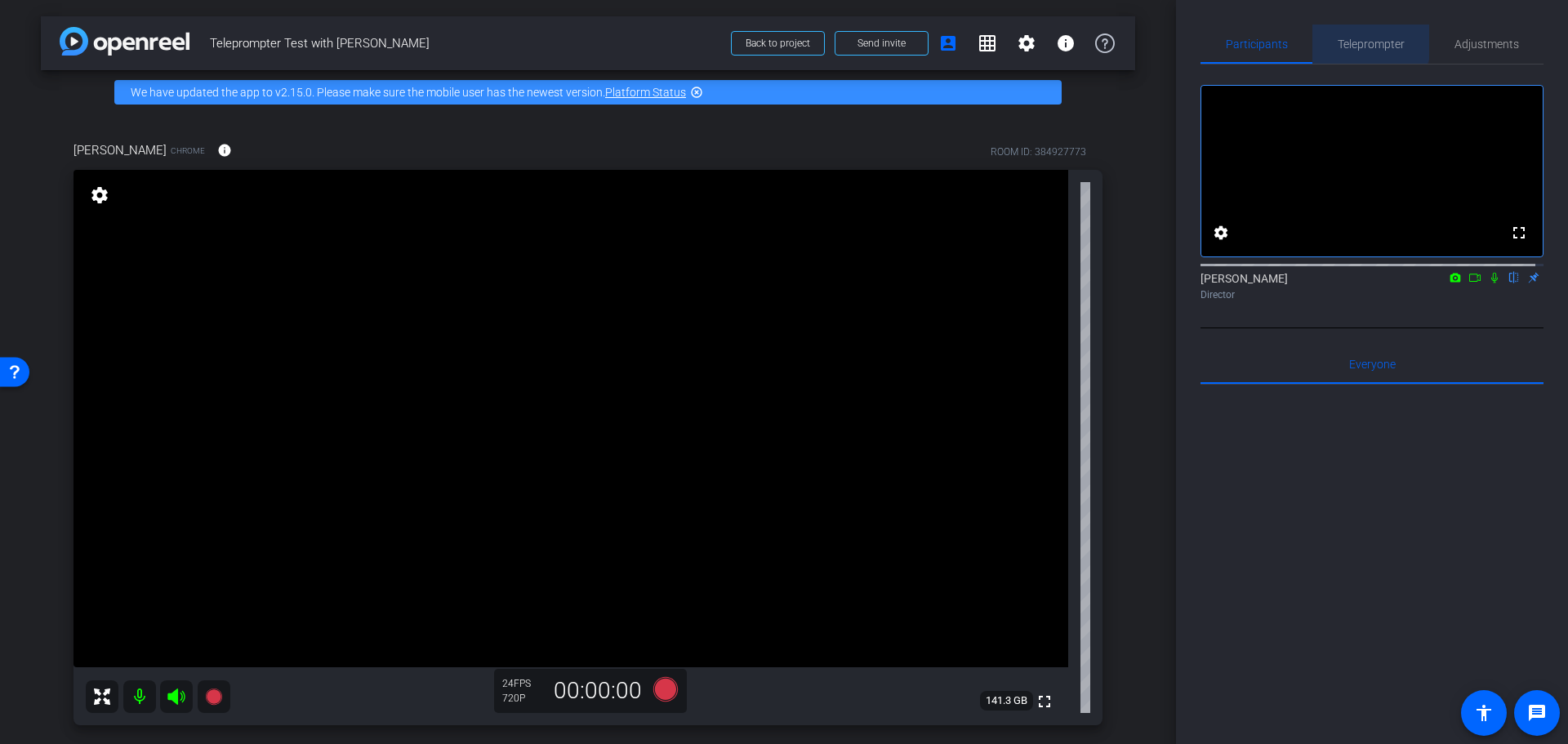
click at [1363, 42] on span "Teleprompter" at bounding box center [1370, 44] width 67 height 12
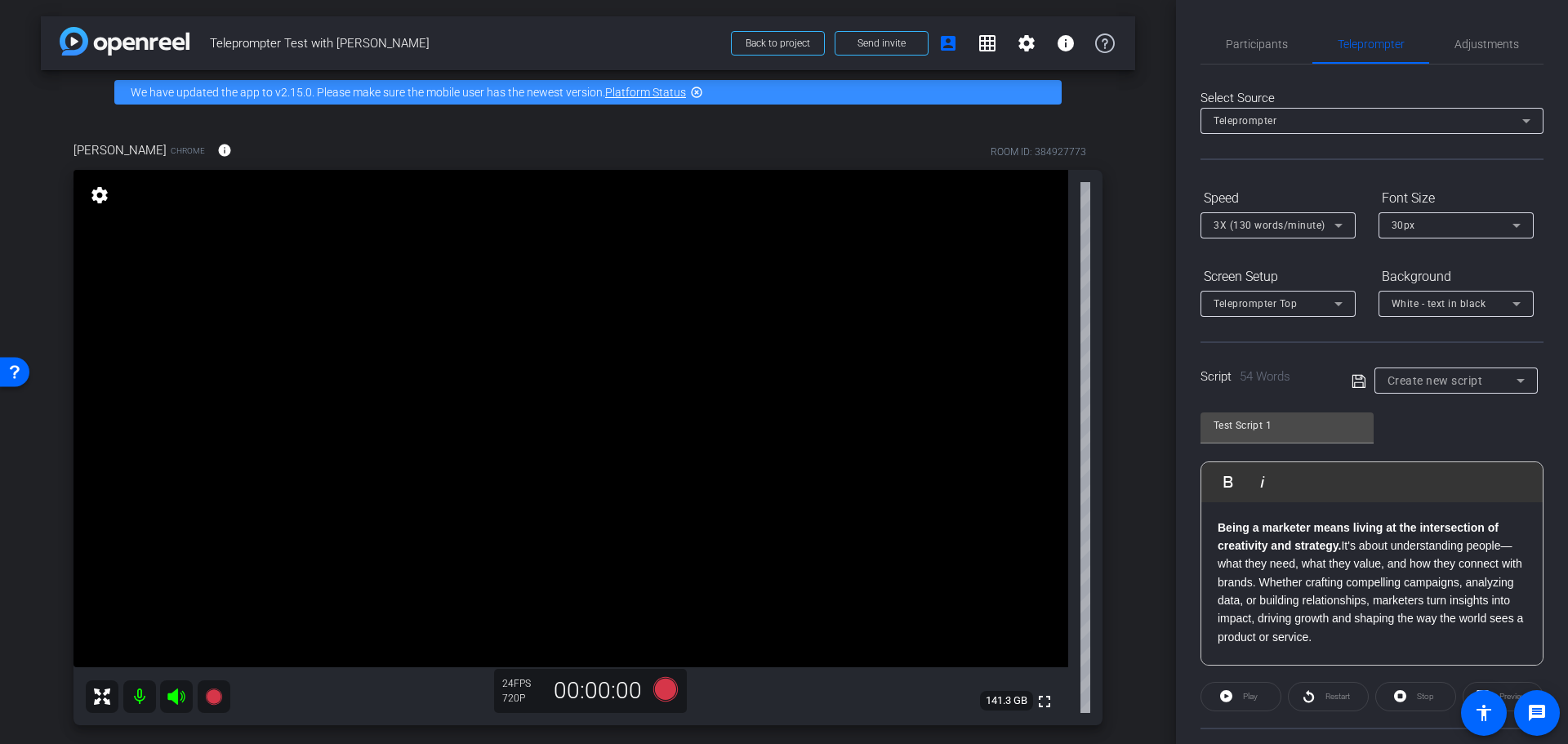
click at [1235, 695] on div "Play" at bounding box center [1240, 697] width 81 height 30
click at [1391, 421] on div "Test Script 1 Play Play from this location Play Selected Play and display the s…" at bounding box center [1371, 533] width 343 height 265
click at [1436, 376] on span "Create new script" at bounding box center [1435, 381] width 96 height 13
click at [1419, 411] on span "Create new script" at bounding box center [1427, 414] width 86 height 20
click at [1410, 427] on div "Test Script 1 Play Play from this location Play Selected Play and display the s…" at bounding box center [1371, 533] width 343 height 265
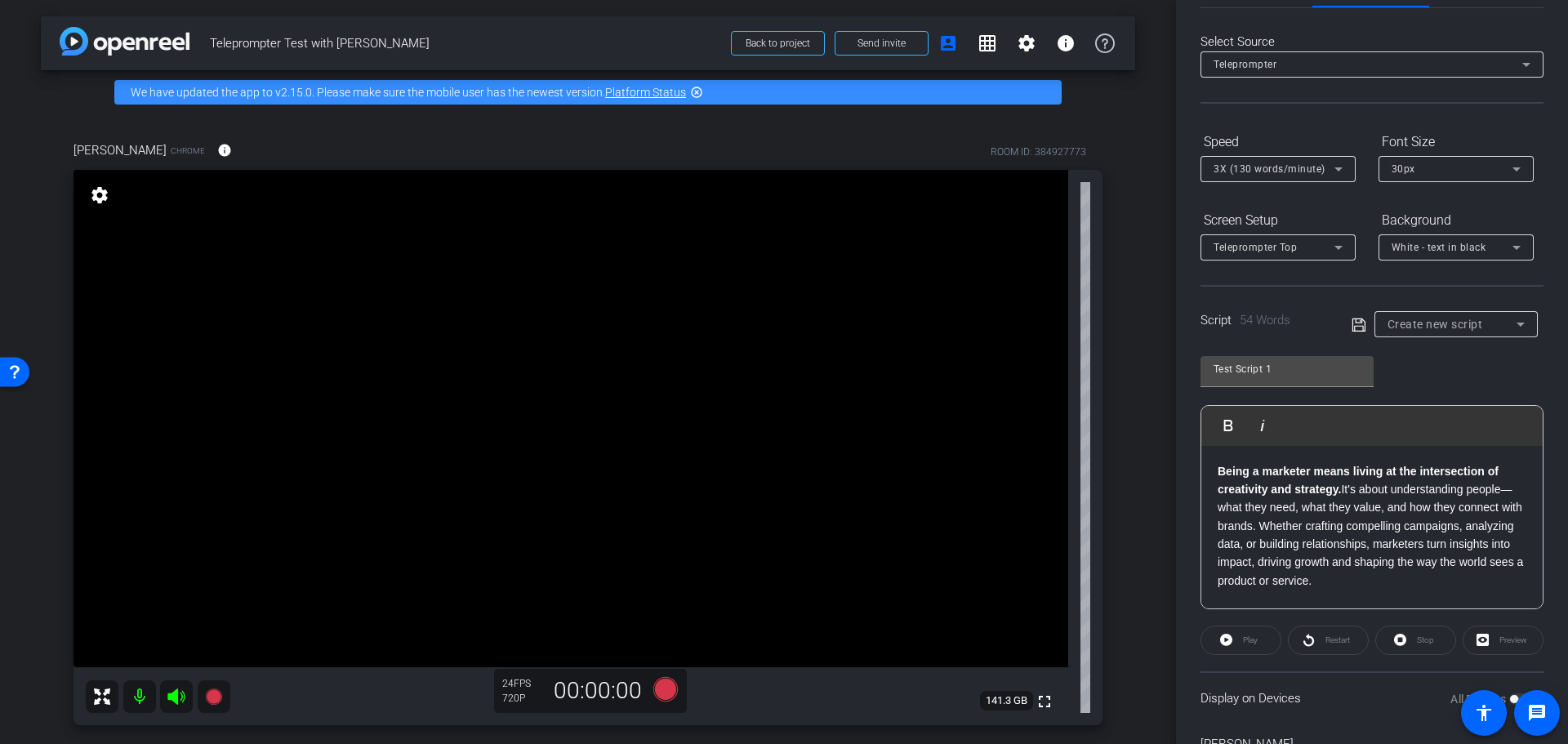
scroll to position [149, 0]
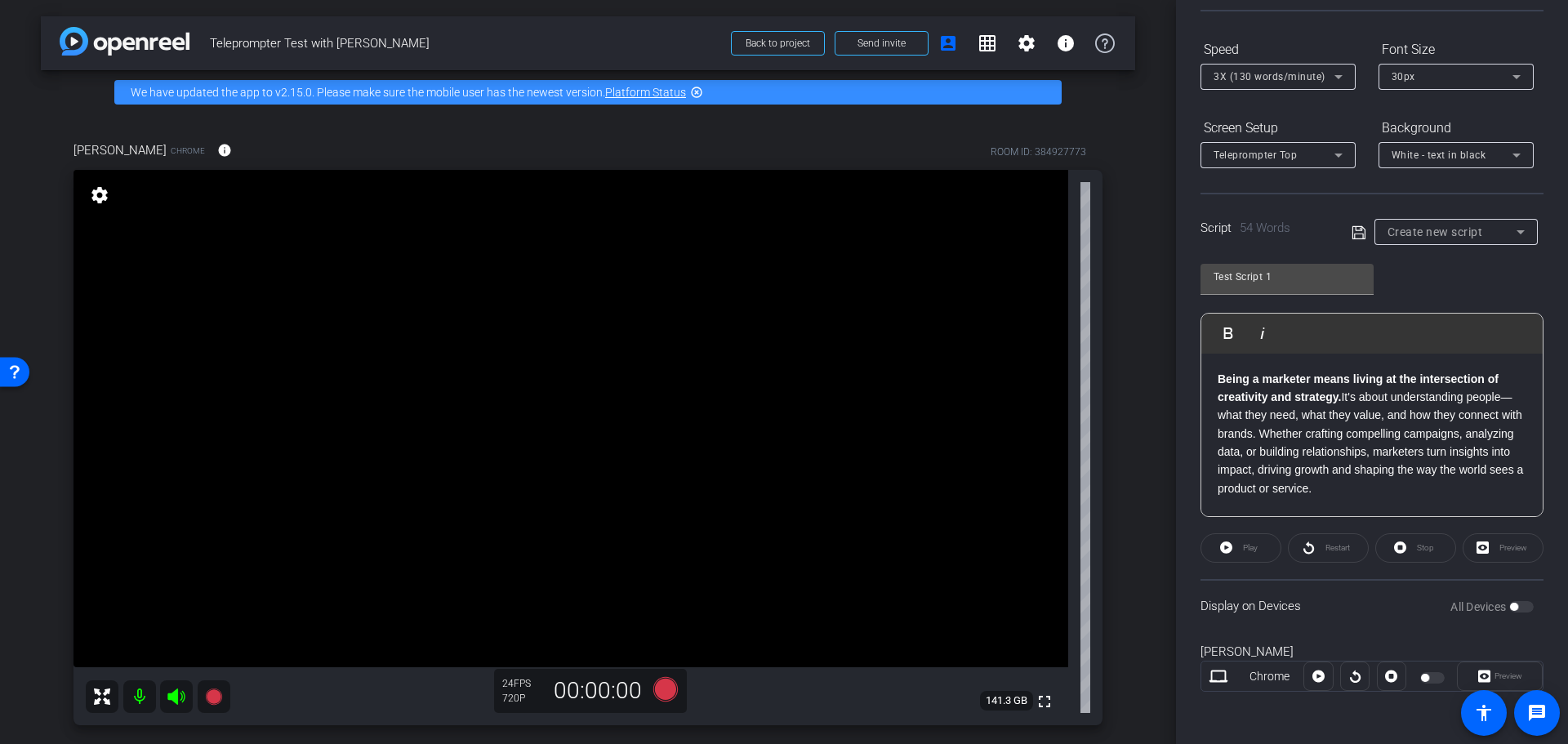
click at [1317, 675] on div at bounding box center [1317, 676] width 30 height 30
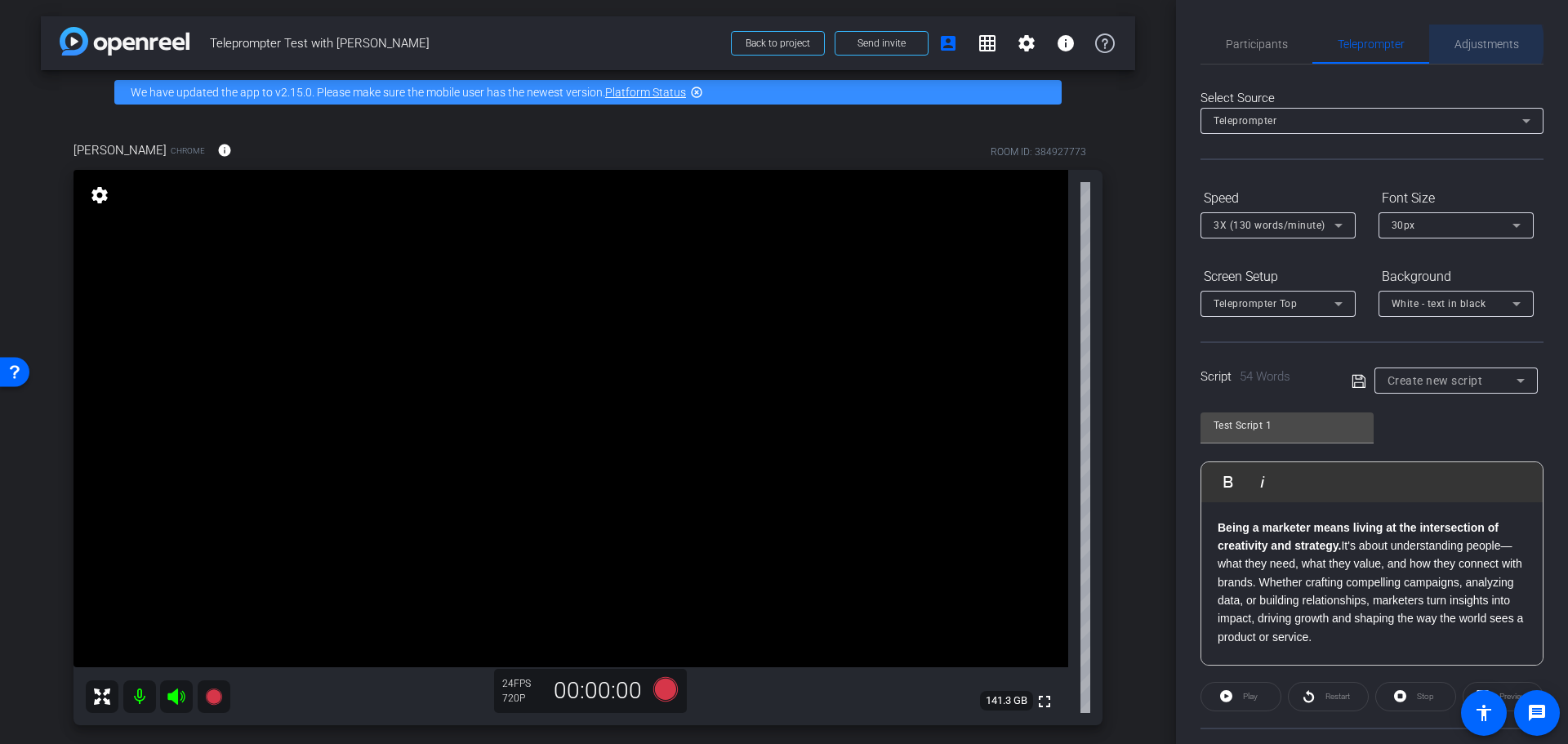
click at [1475, 43] on span "Adjustments" at bounding box center [1487, 44] width 64 height 12
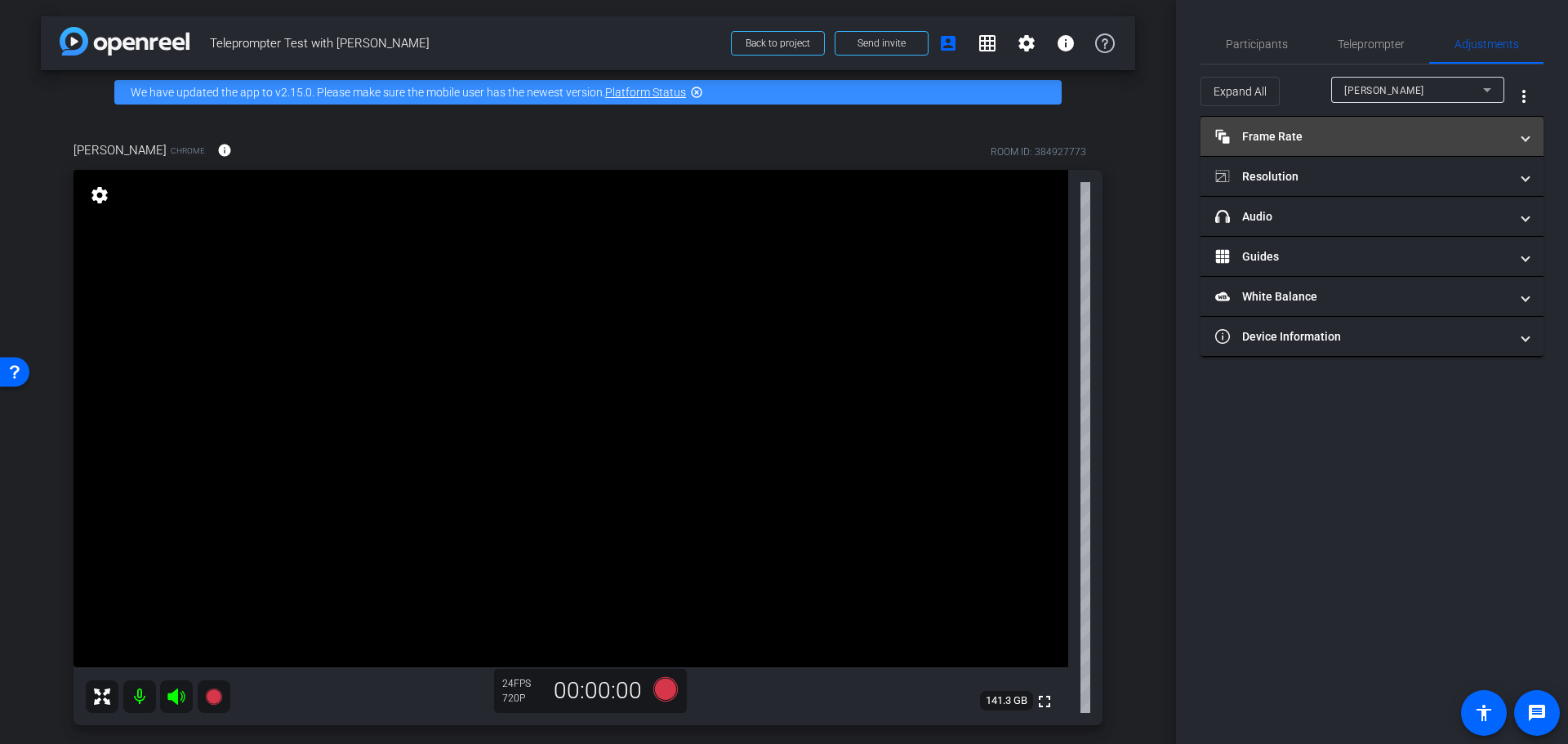
click at [1270, 135] on mat-panel-title "Frame Rate Frame Rate" at bounding box center [1361, 136] width 294 height 17
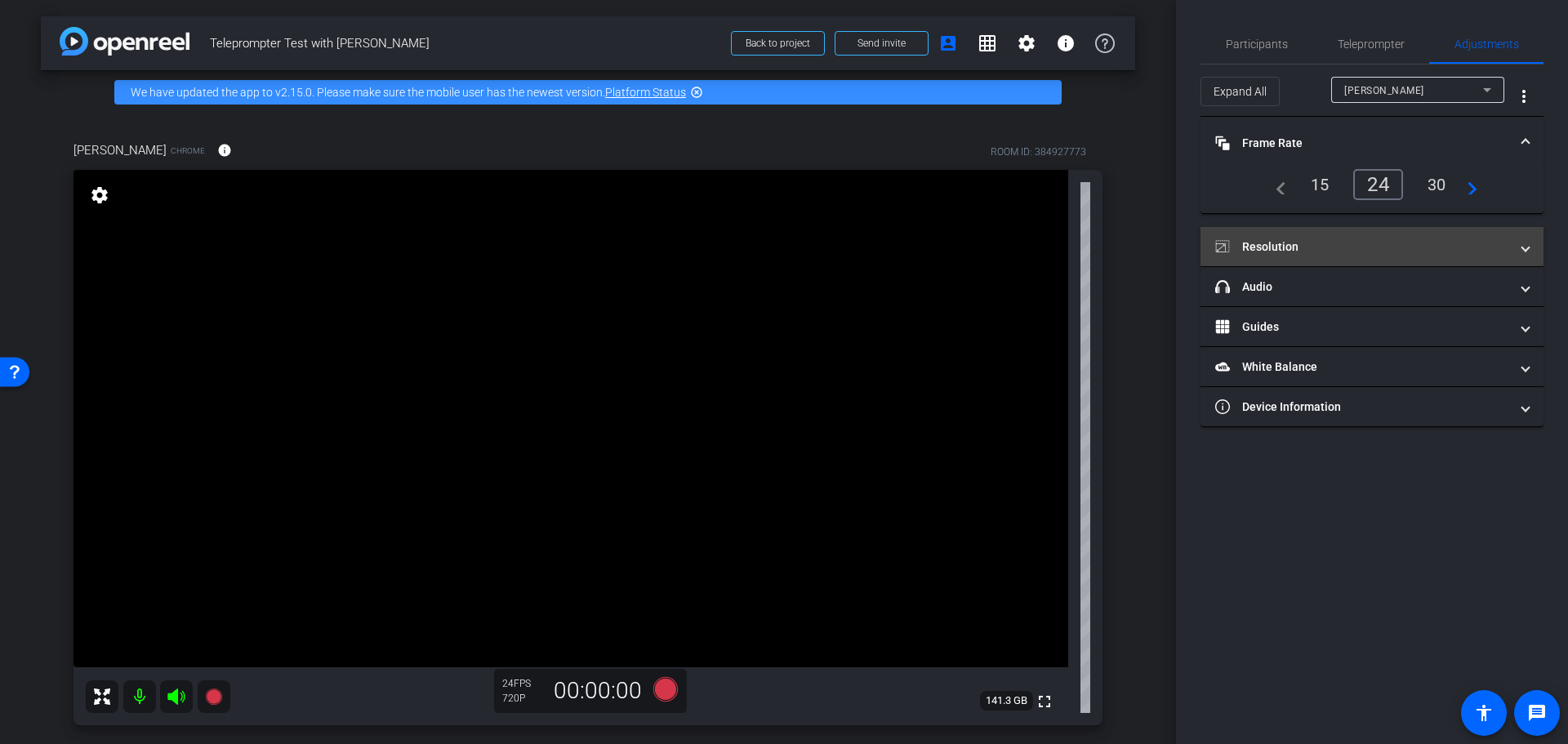
click at [1264, 242] on mat-panel-title "Resolution" at bounding box center [1361, 246] width 294 height 17
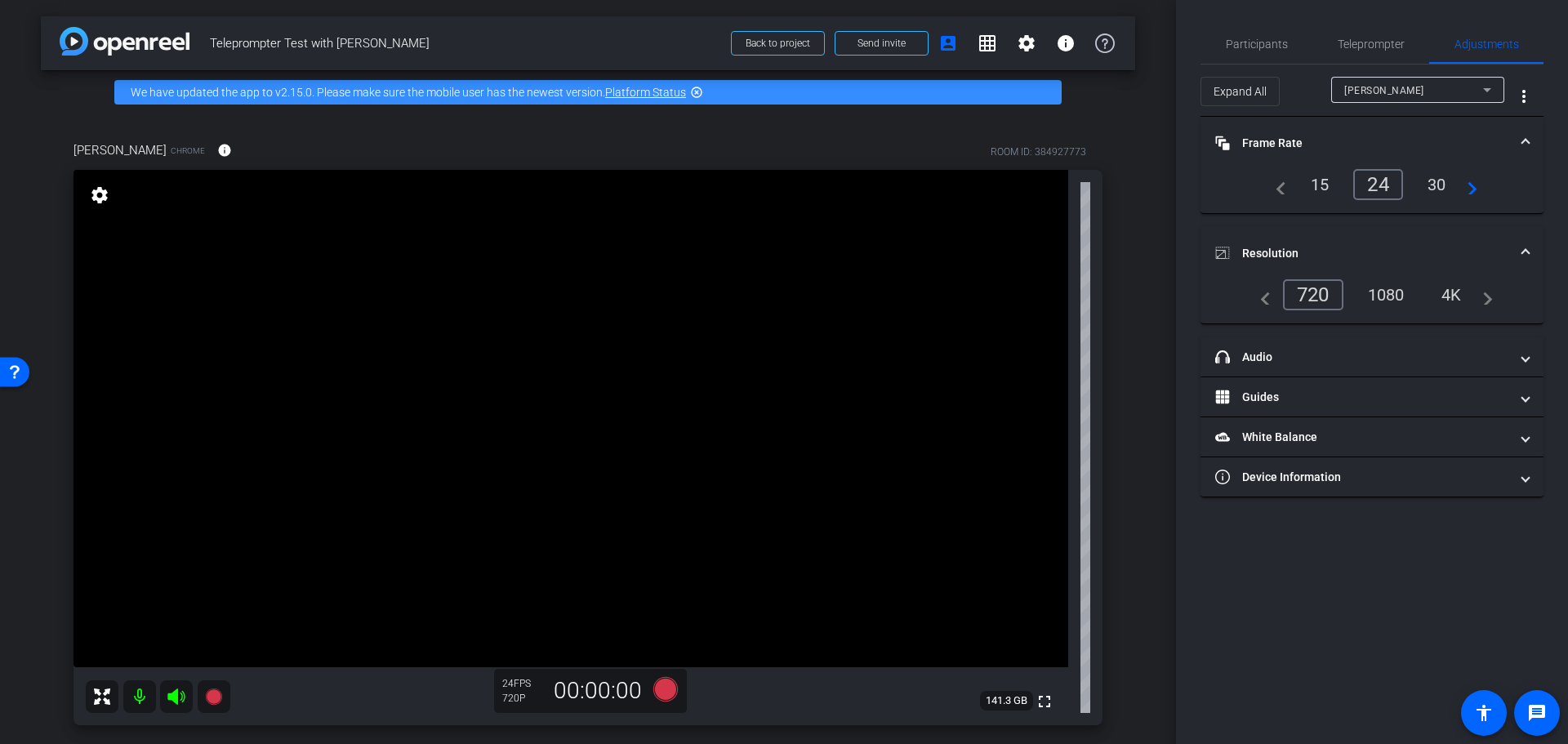
click at [1261, 251] on mat-panel-title "Resolution" at bounding box center [1361, 253] width 294 height 17
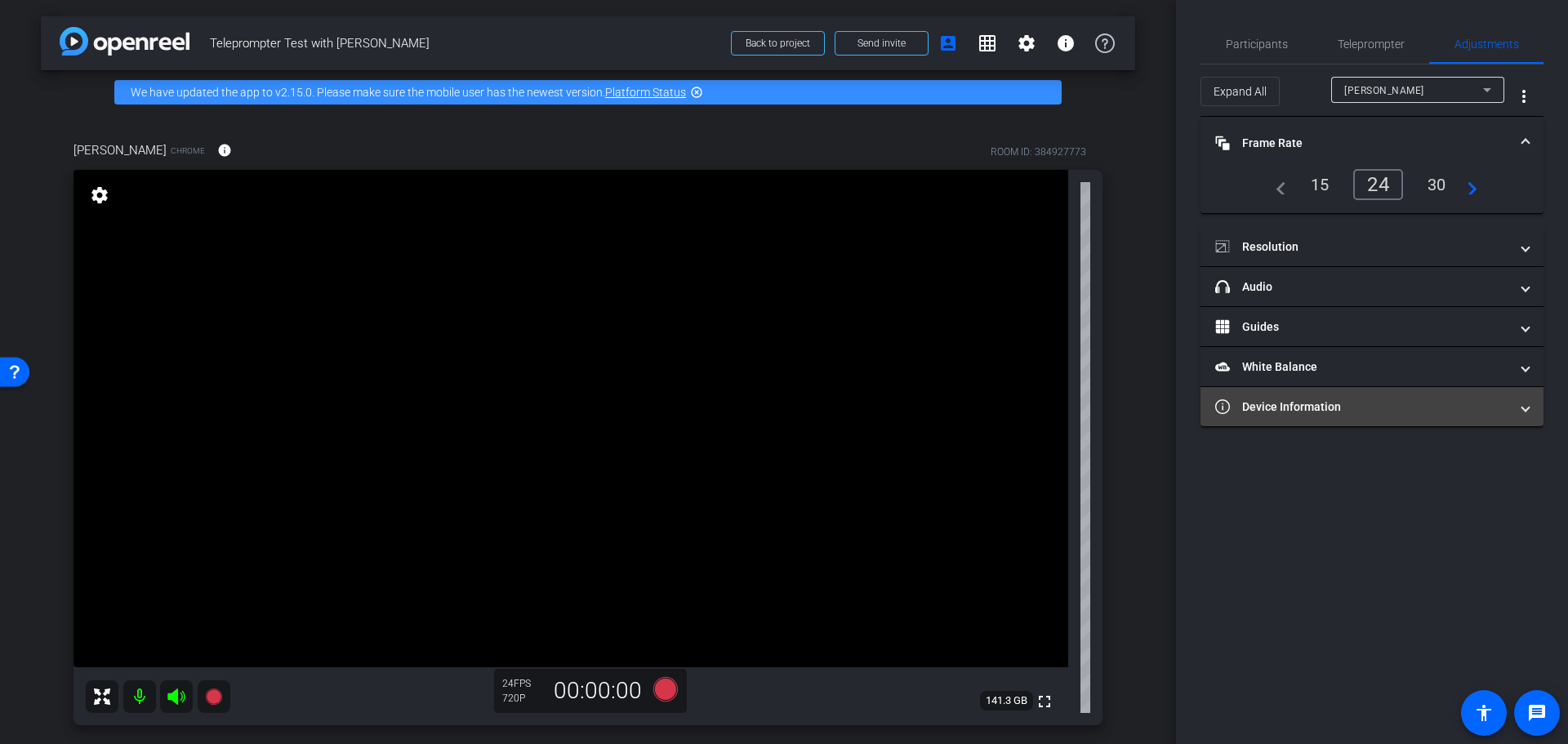
click at [1270, 408] on mat-panel-title "Device Information" at bounding box center [1361, 406] width 294 height 17
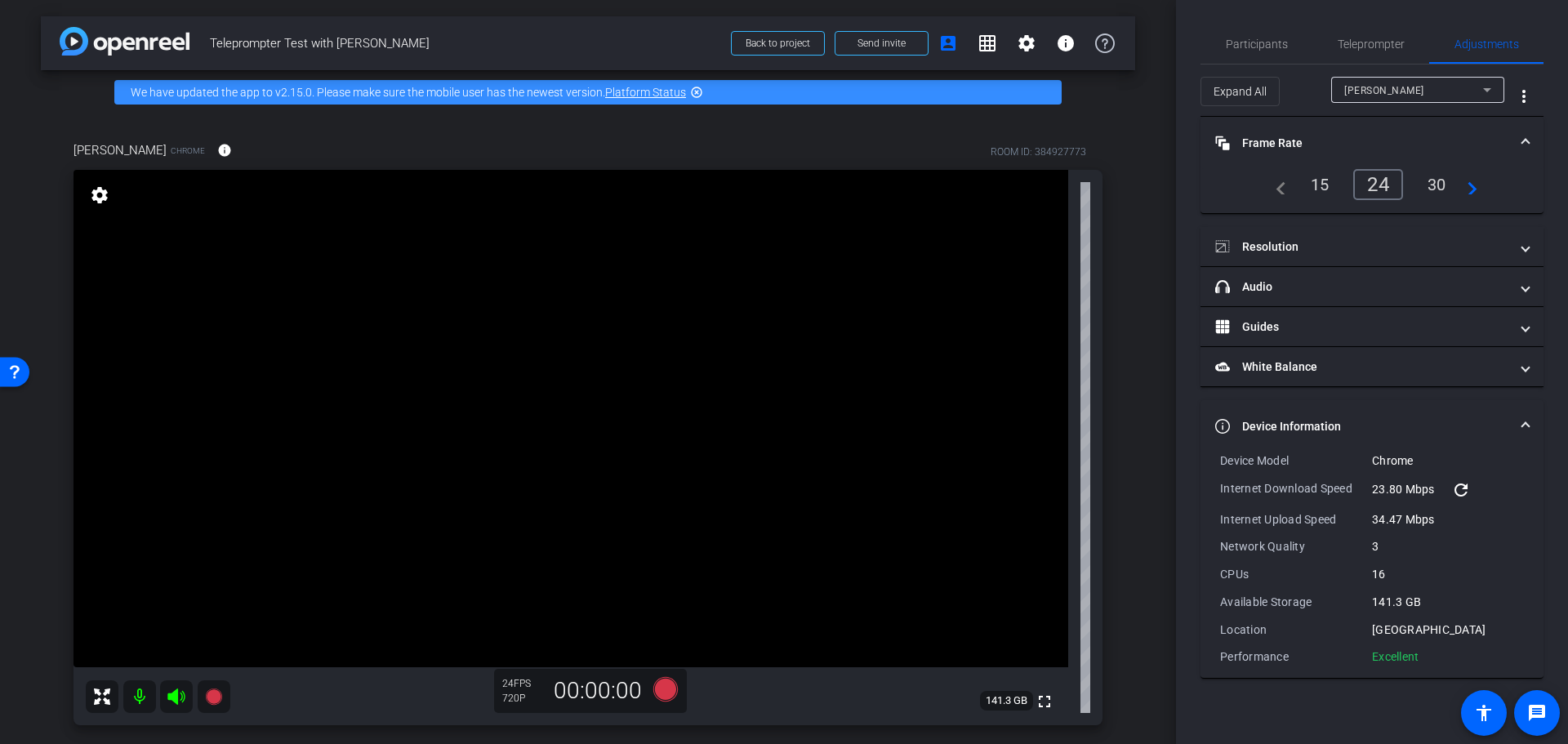
click at [1273, 409] on mat-expansion-panel-header "Device Information" at bounding box center [1371, 426] width 343 height 52
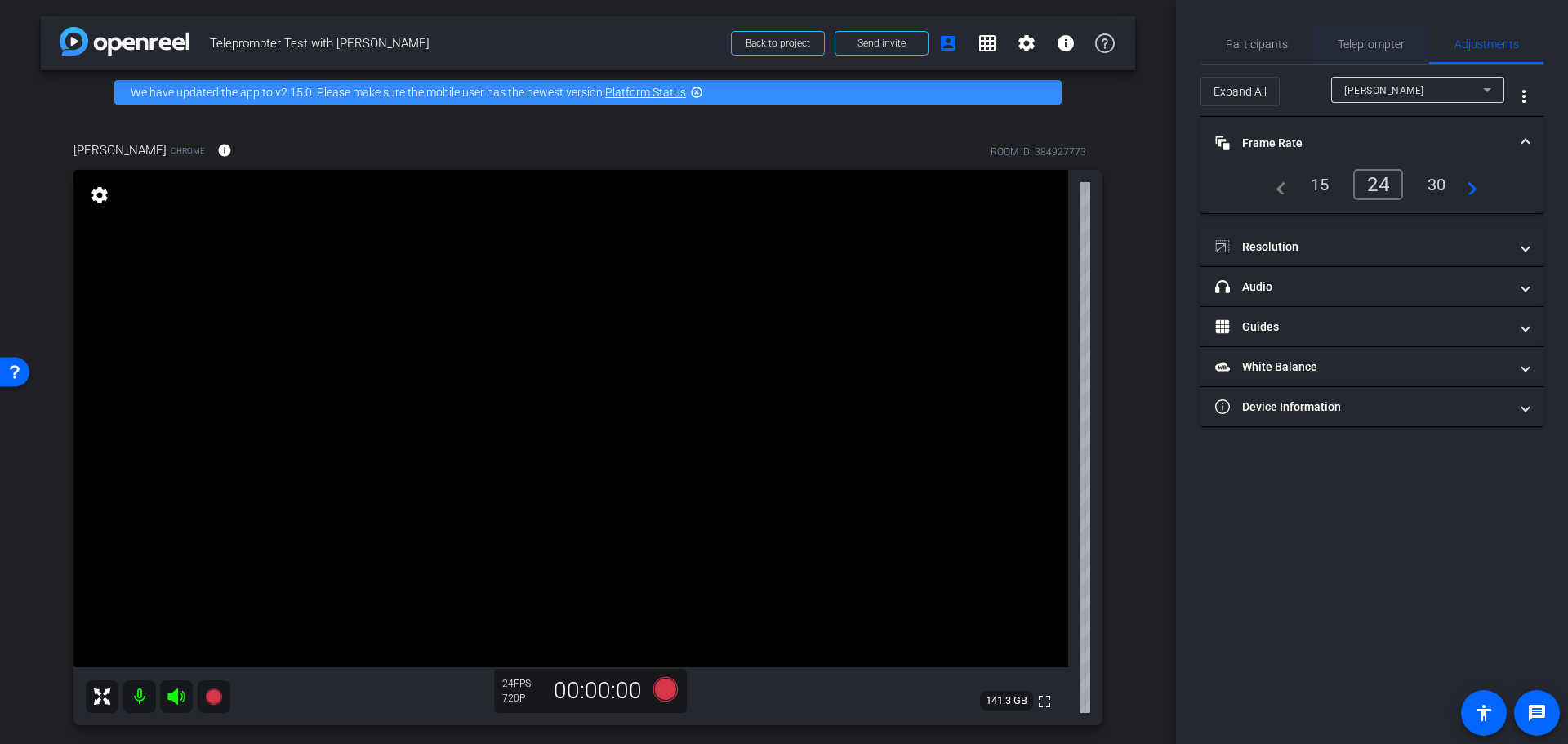
click at [1352, 38] on span "Teleprompter" at bounding box center [1370, 44] width 67 height 12
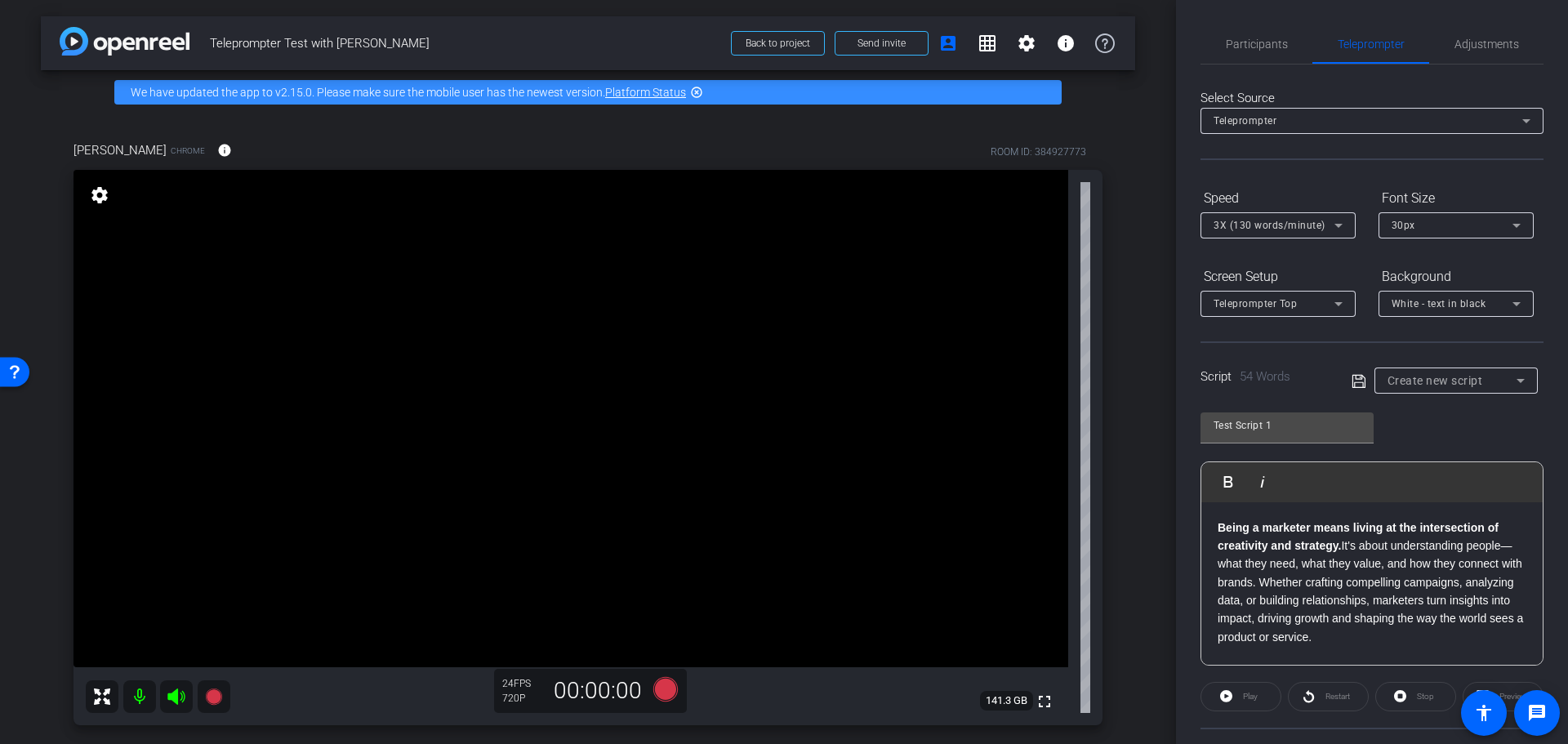
click at [1317, 115] on div "Teleprompter" at bounding box center [1368, 120] width 309 height 21
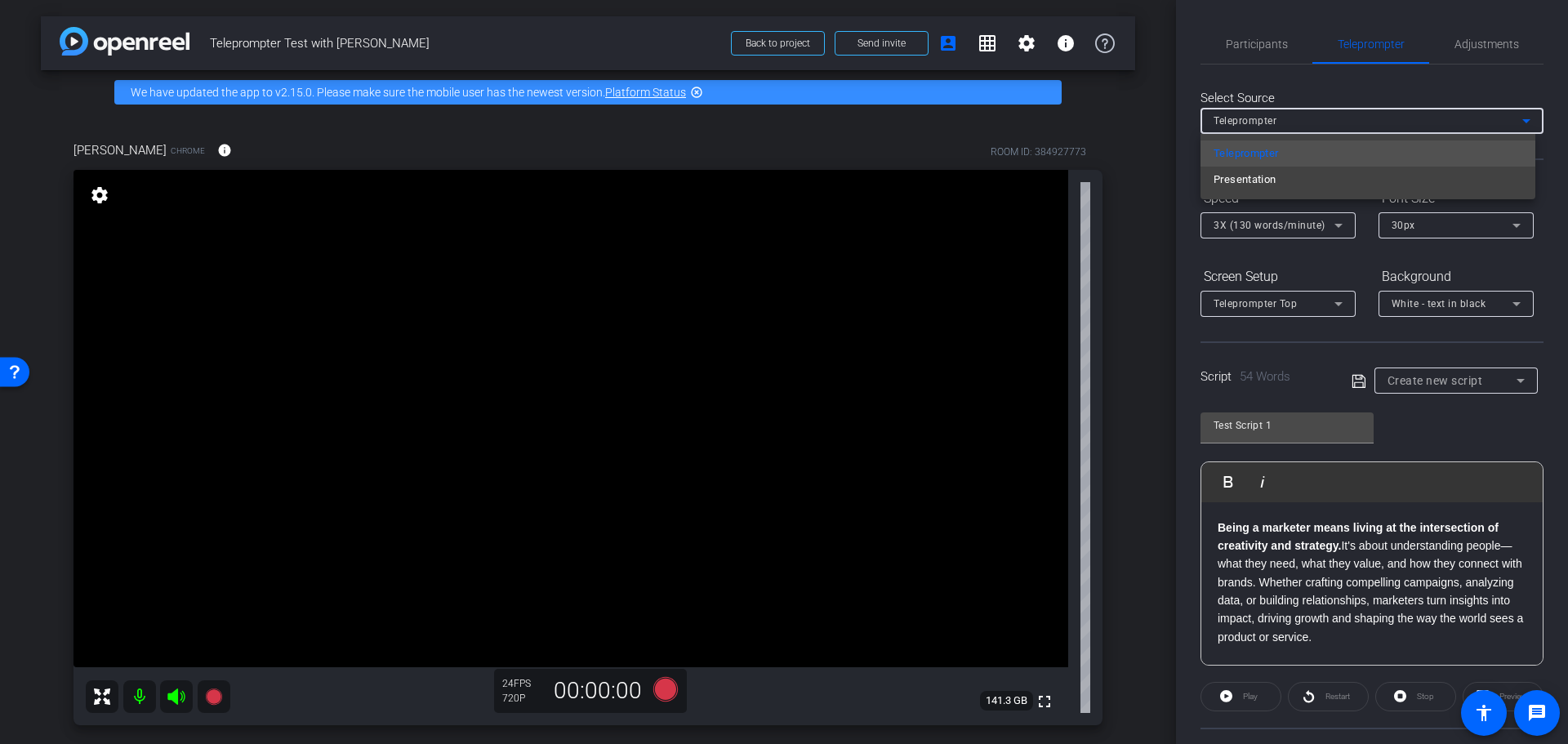
click at [1317, 115] on div at bounding box center [784, 372] width 1568 height 744
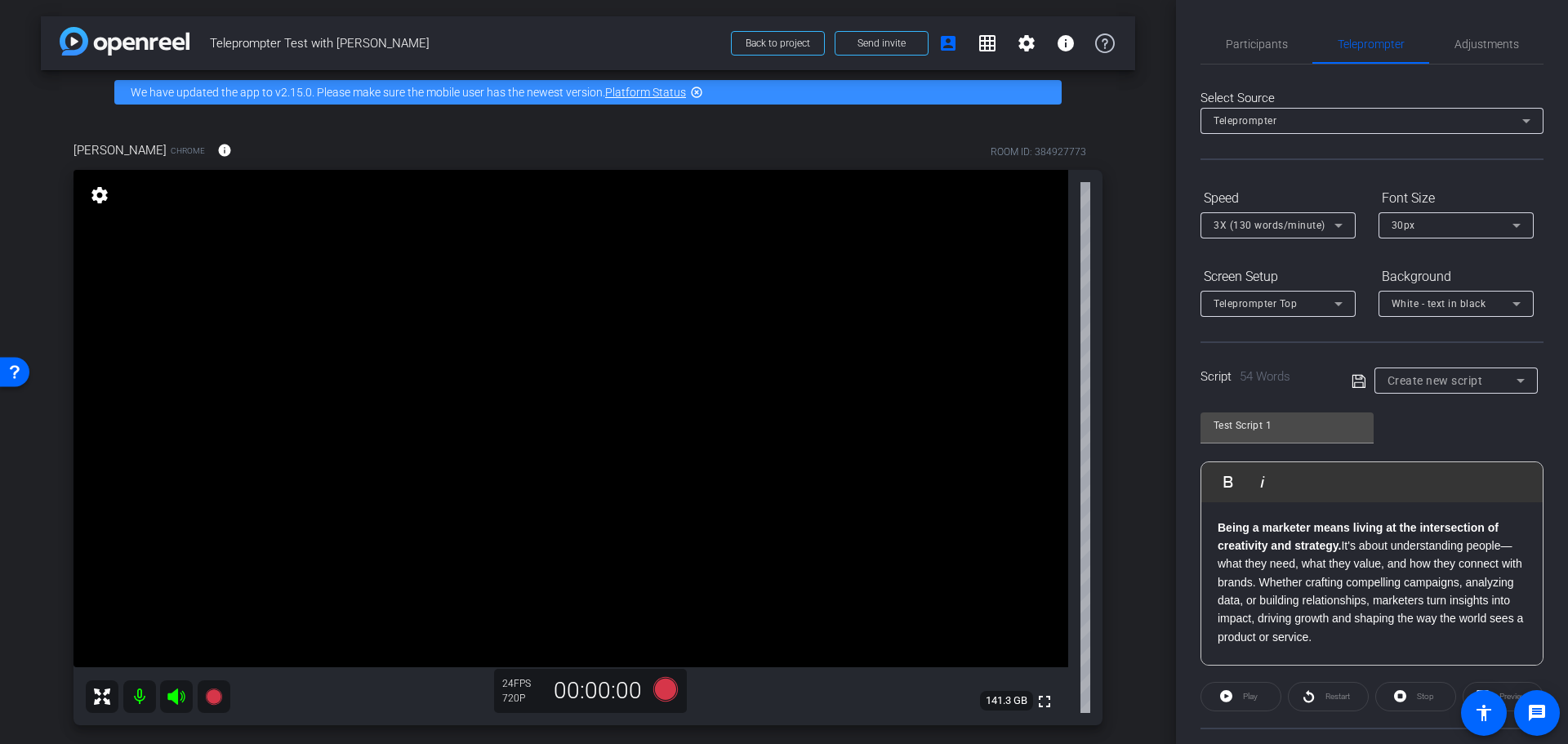
click at [1353, 379] on icon at bounding box center [1359, 381] width 14 height 20
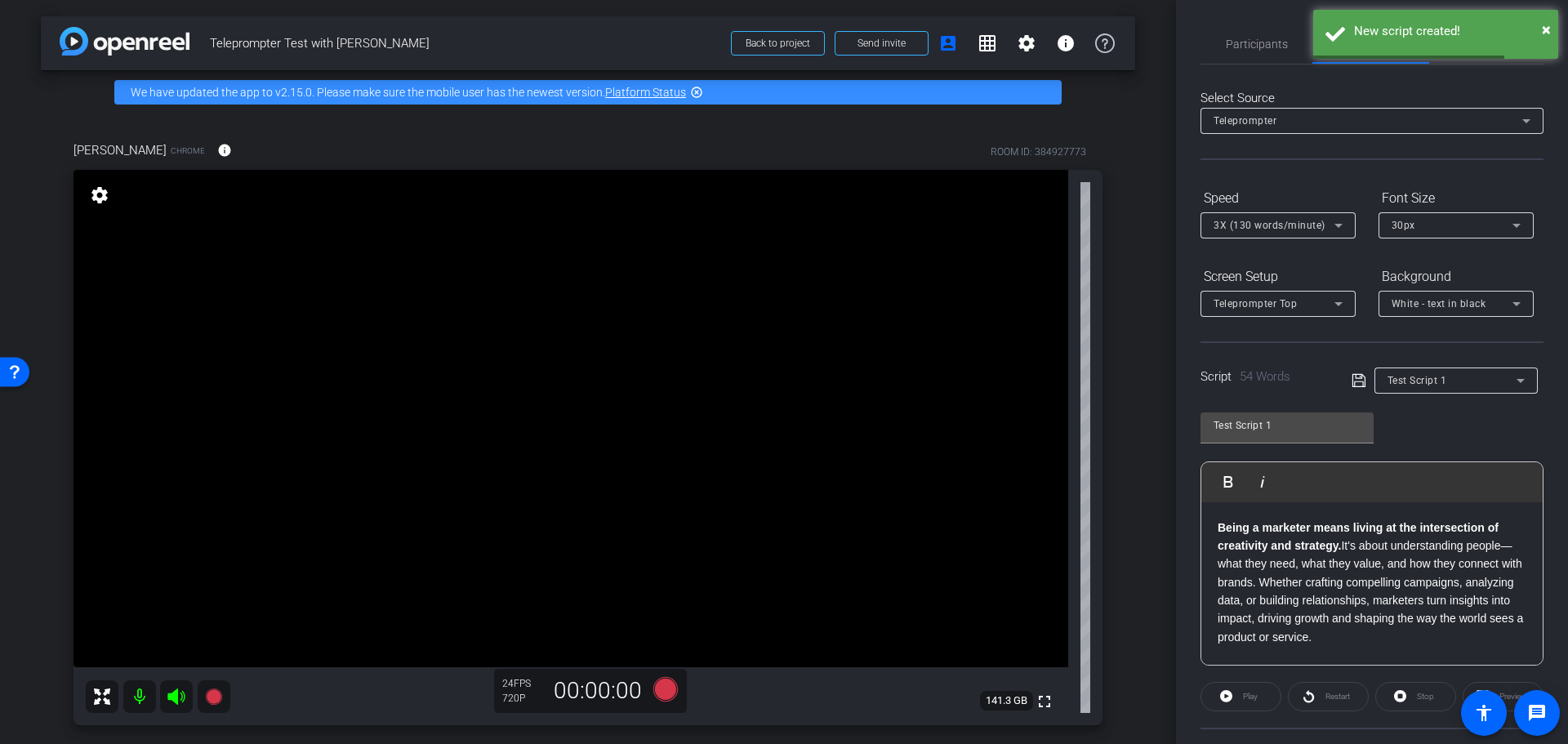
click at [1429, 418] on div "Test Script 1 Play Play from this location Play Selected Play and display the s…" at bounding box center [1371, 533] width 343 height 265
click at [1223, 389] on div "Script 54 Words" at bounding box center [1264, 381] width 128 height 26
click at [1448, 415] on div "Test Script 1 Play Play from this location Play Selected Play and display the s…" at bounding box center [1371, 533] width 343 height 265
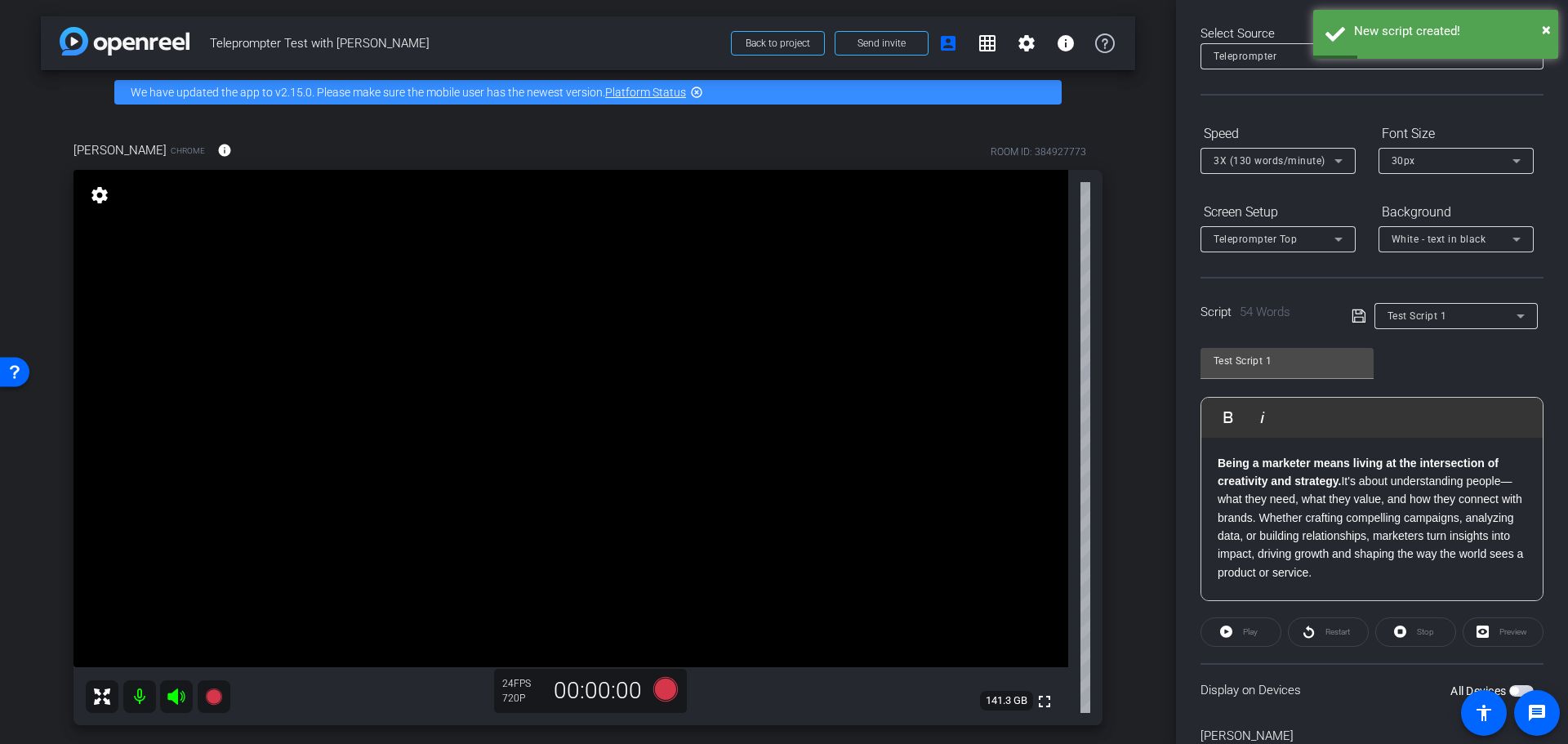
scroll to position [149, 0]
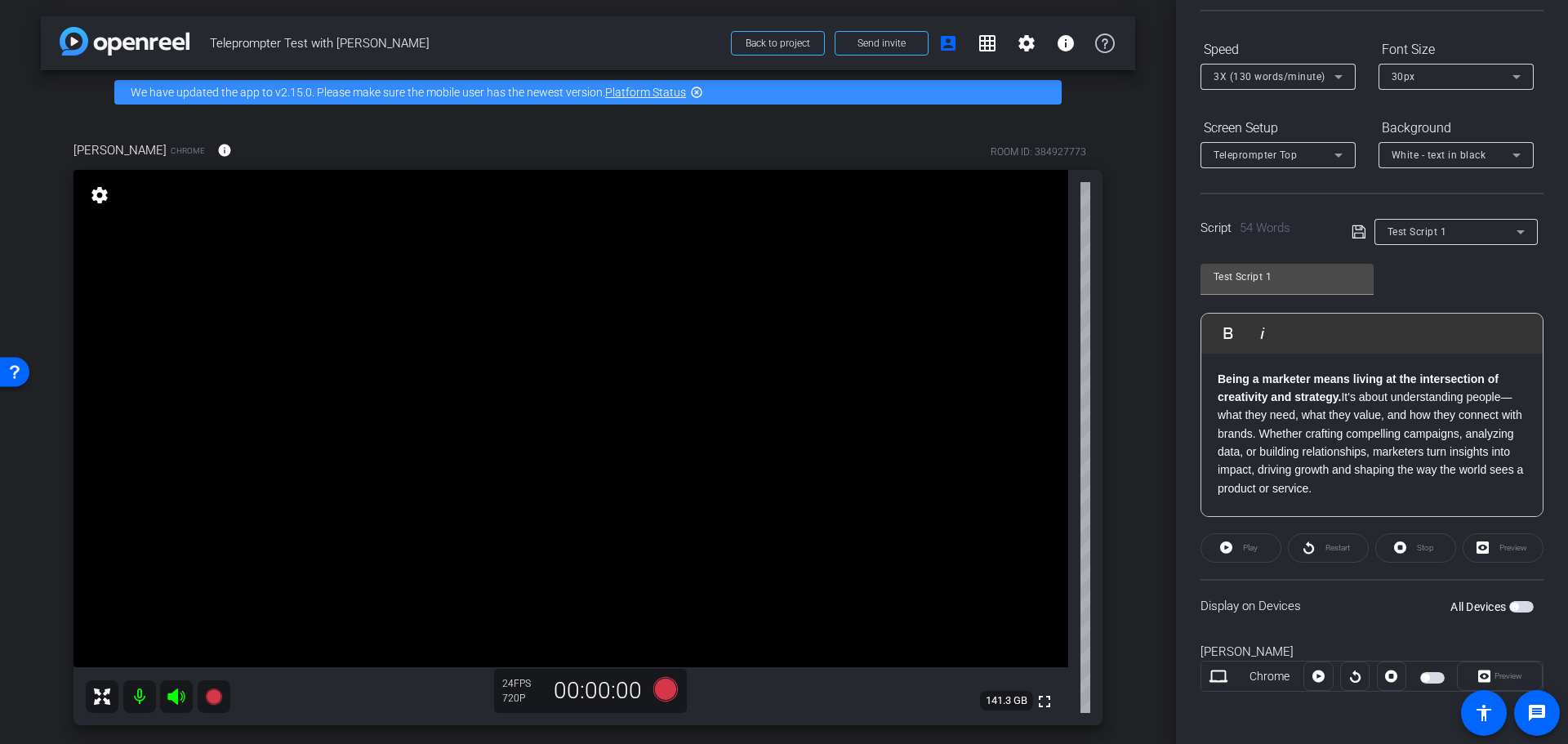
click at [1515, 605] on span "button" at bounding box center [1521, 606] width 24 height 12
click at [1239, 544] on span "Play" at bounding box center [1248, 548] width 19 height 23
click at [1414, 73] on div "30px" at bounding box center [1451, 76] width 121 height 21
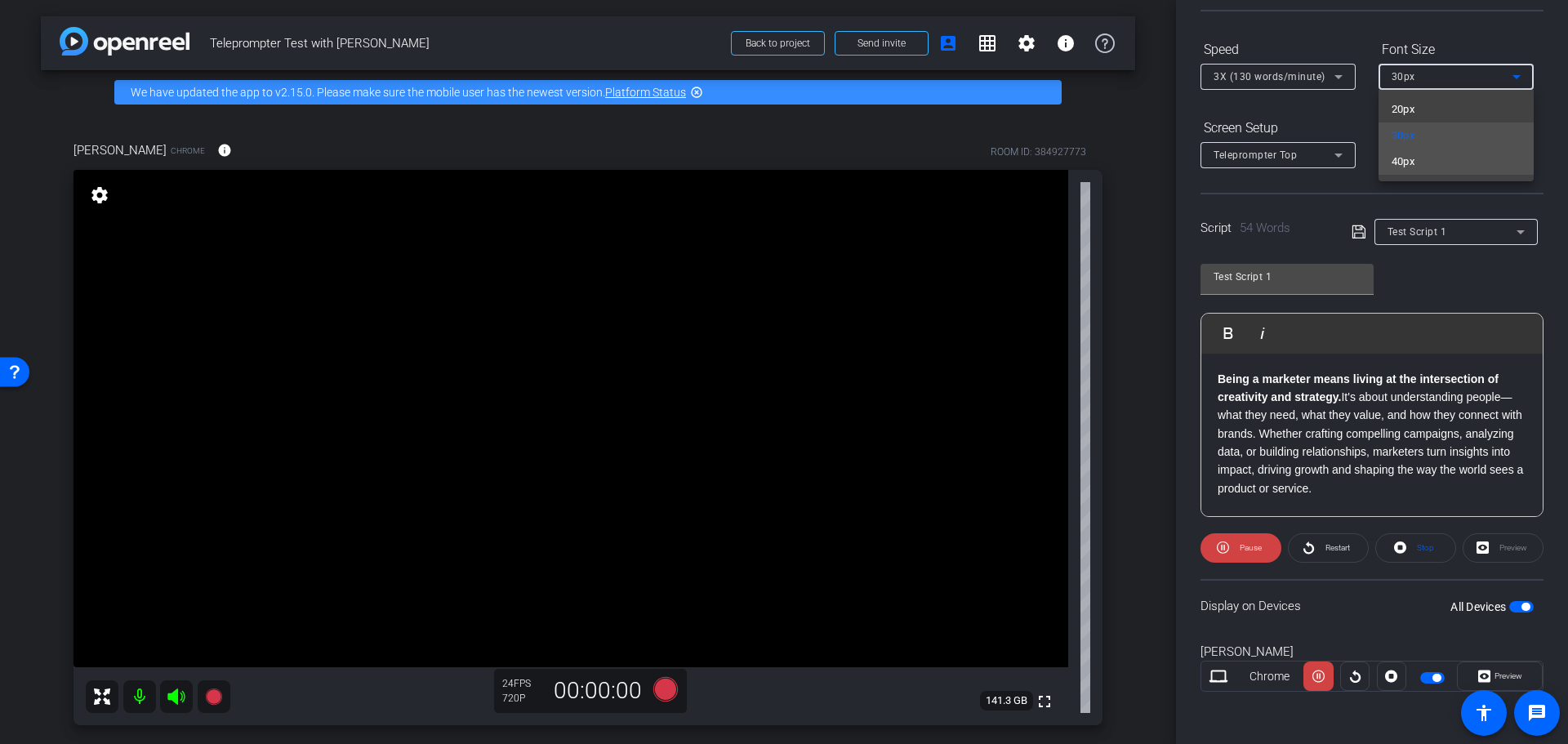
click at [1402, 165] on span "40px" at bounding box center [1402, 162] width 23 height 20
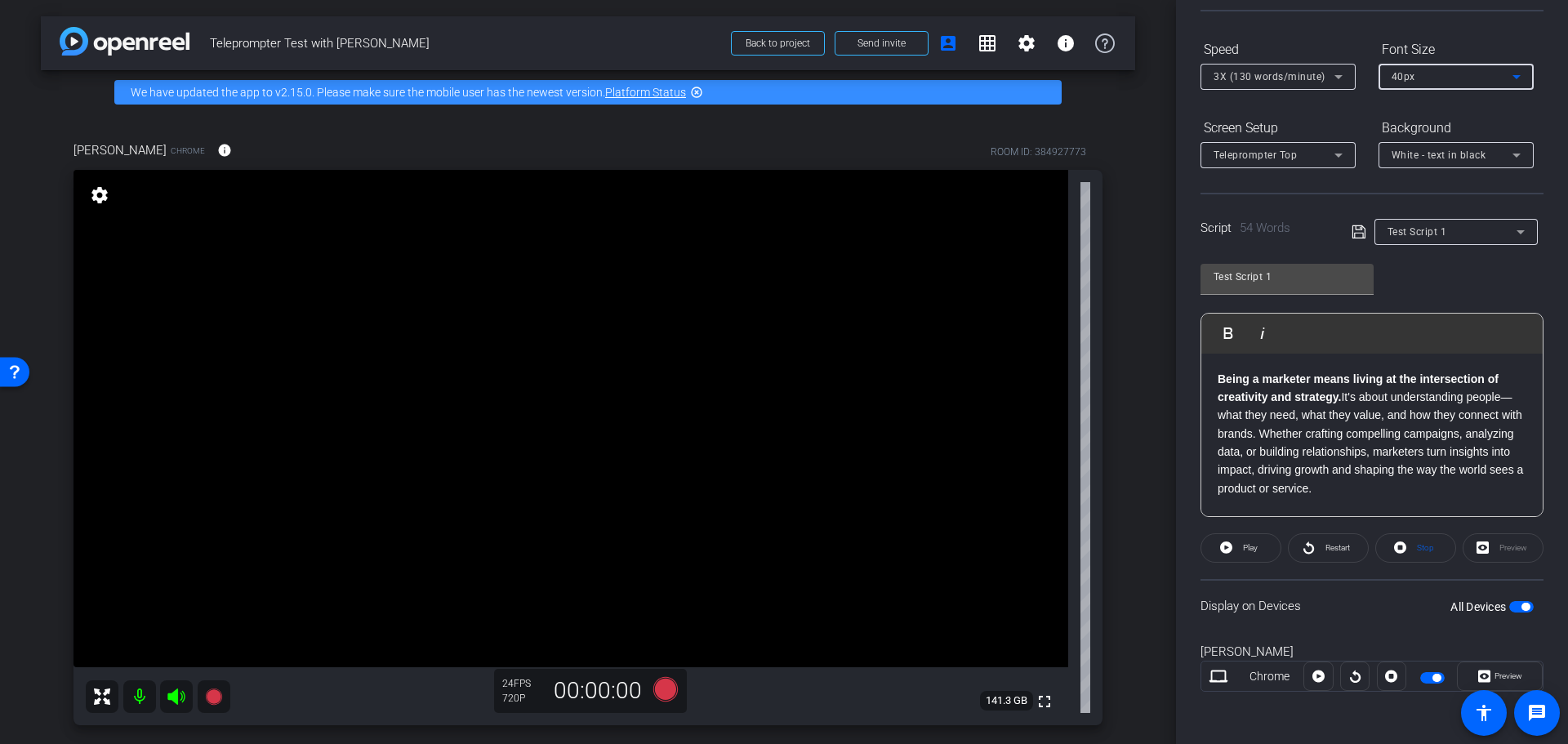
click at [1415, 70] on div "40px" at bounding box center [1451, 76] width 121 height 21
click at [1418, 133] on mat-option "30px" at bounding box center [1455, 135] width 155 height 26
click at [1402, 78] on span "30px" at bounding box center [1402, 76] width 23 height 12
click at [1348, 113] on div at bounding box center [784, 372] width 1568 height 744
click at [1272, 77] on span "3X (130 words/minute)" at bounding box center [1269, 76] width 112 height 12
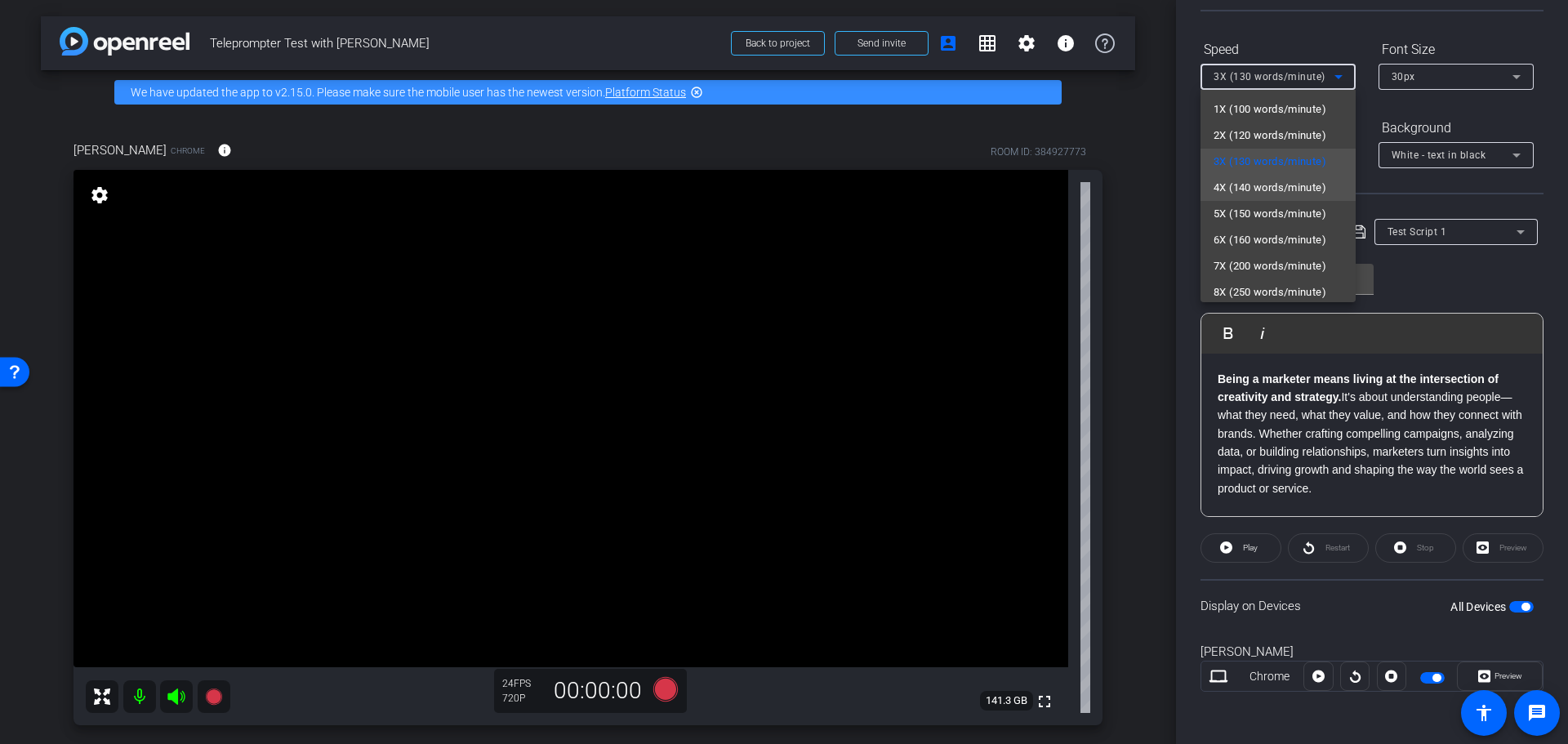
click at [1233, 182] on span "4X (140 words/minute)" at bounding box center [1270, 188] width 113 height 20
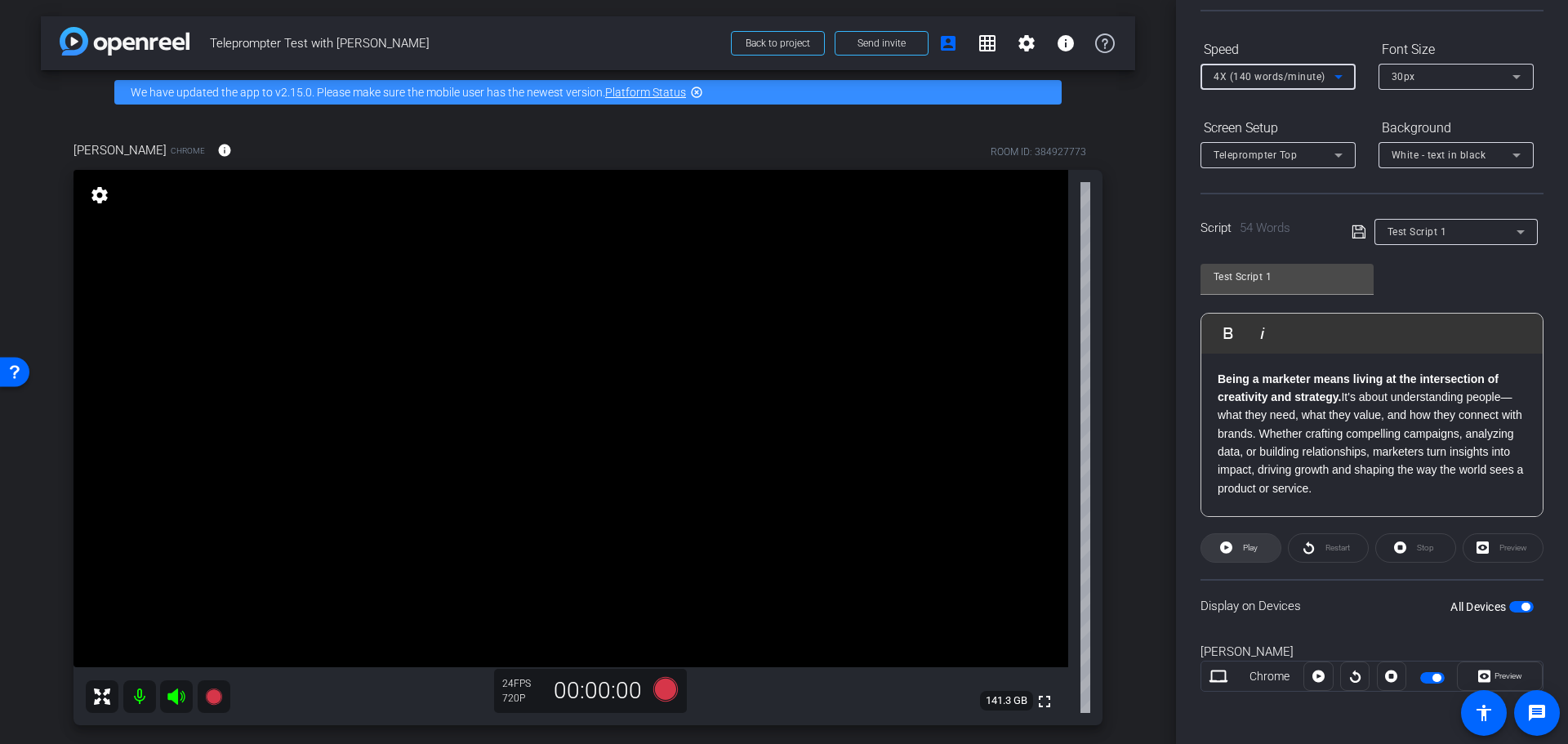
click at [1239, 544] on span "Play" at bounding box center [1248, 548] width 19 height 23
click at [1424, 152] on span "White - text in black" at bounding box center [1438, 155] width 95 height 12
click at [1419, 216] on div "Black - text in white" at bounding box center [1439, 219] width 97 height 20
click at [1249, 544] on span "Play" at bounding box center [1249, 548] width 14 height 9
click at [1282, 154] on span "Teleprompter Top" at bounding box center [1255, 155] width 83 height 12
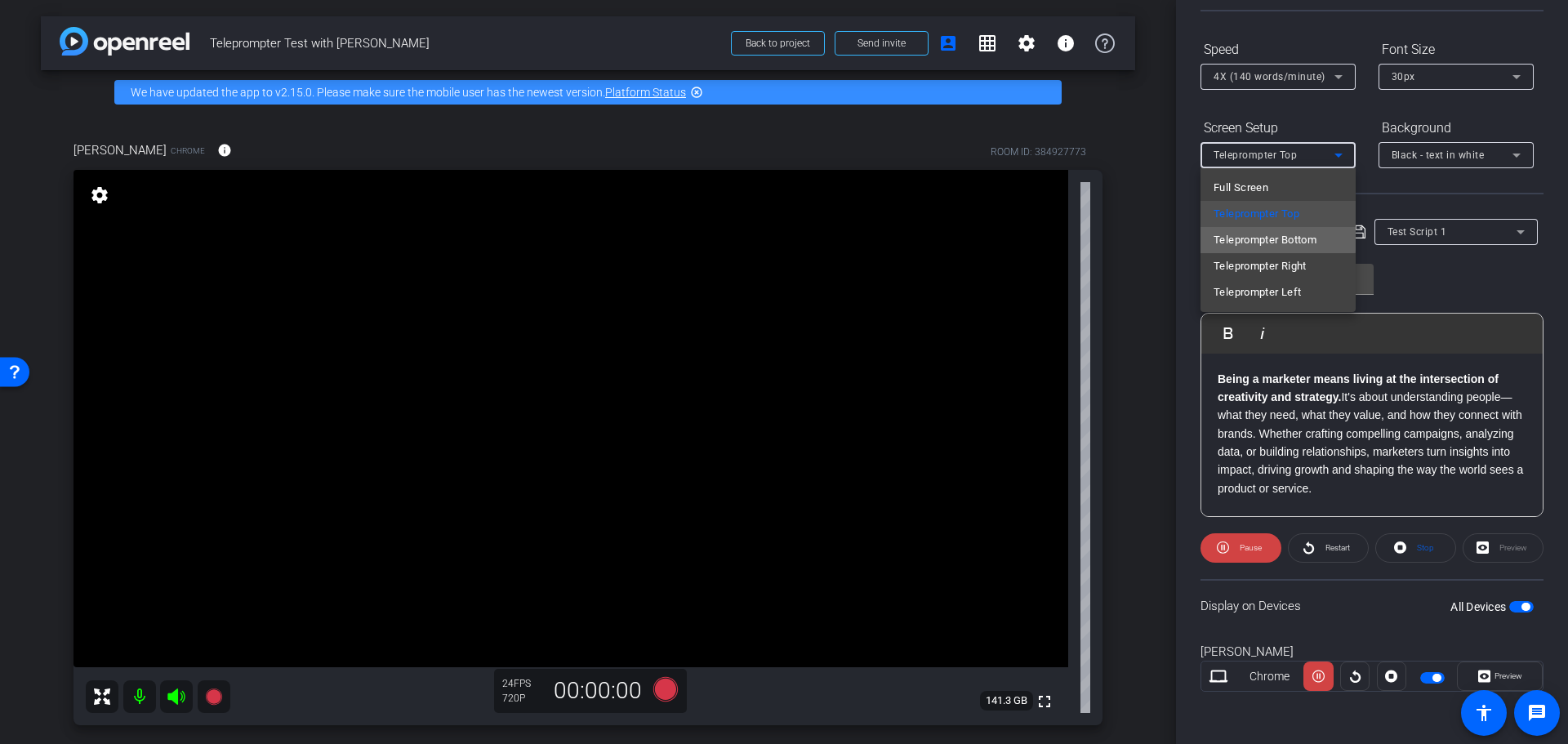
click at [1270, 239] on span "Teleprompter Bottom" at bounding box center [1265, 240] width 103 height 20
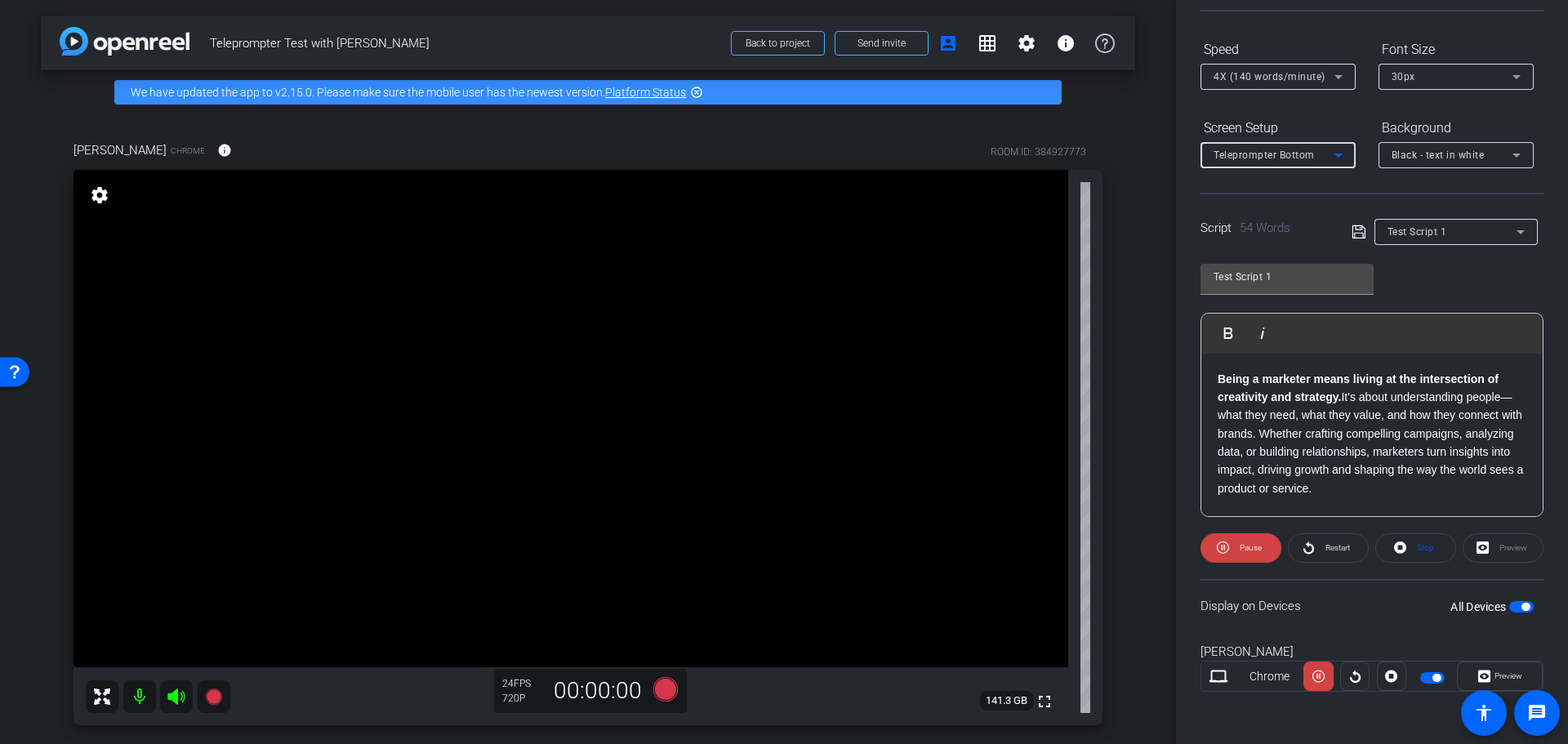
click at [1291, 152] on span "Teleprompter Bottom" at bounding box center [1264, 155] width 101 height 12
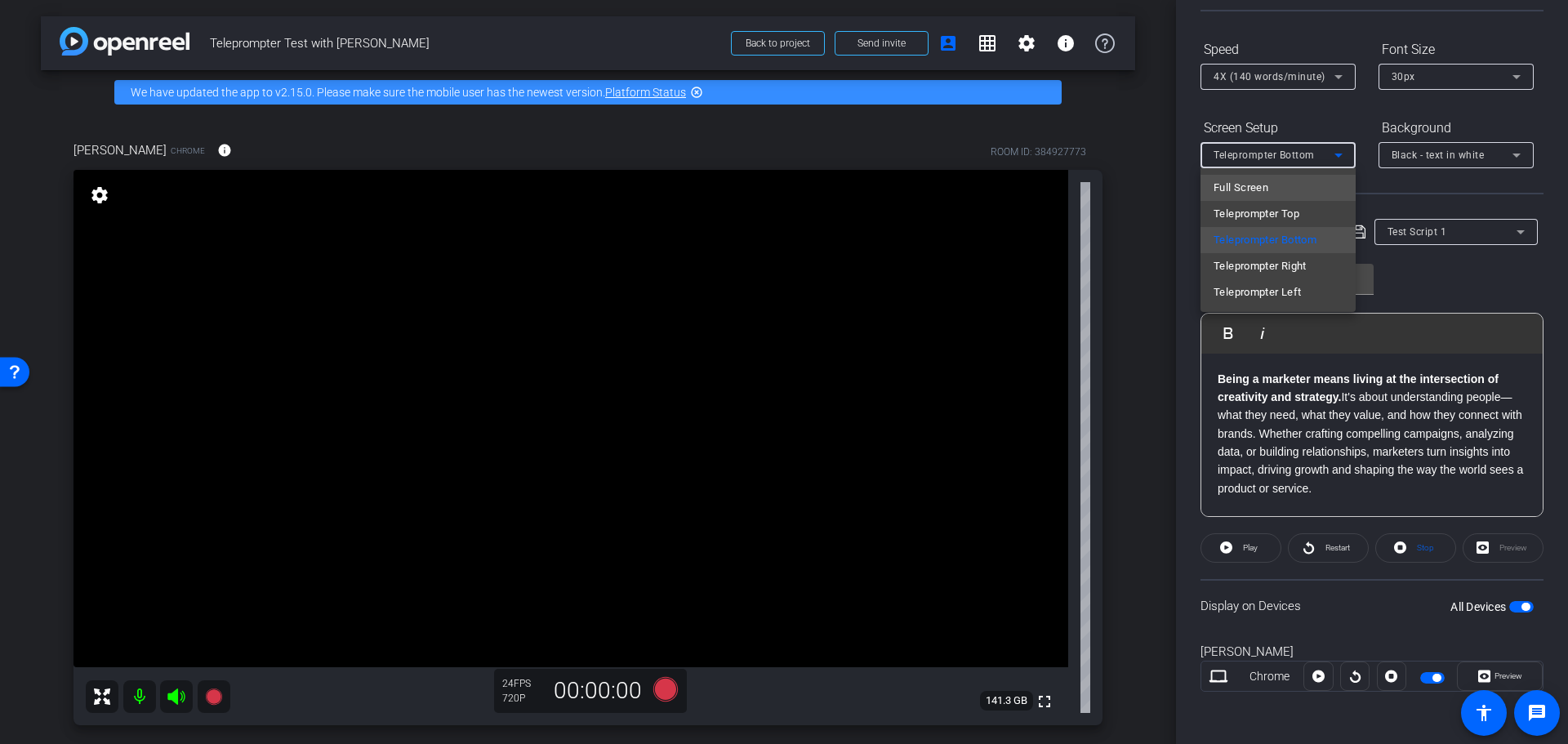
click at [1238, 187] on span "Full Screen" at bounding box center [1240, 188] width 55 height 20
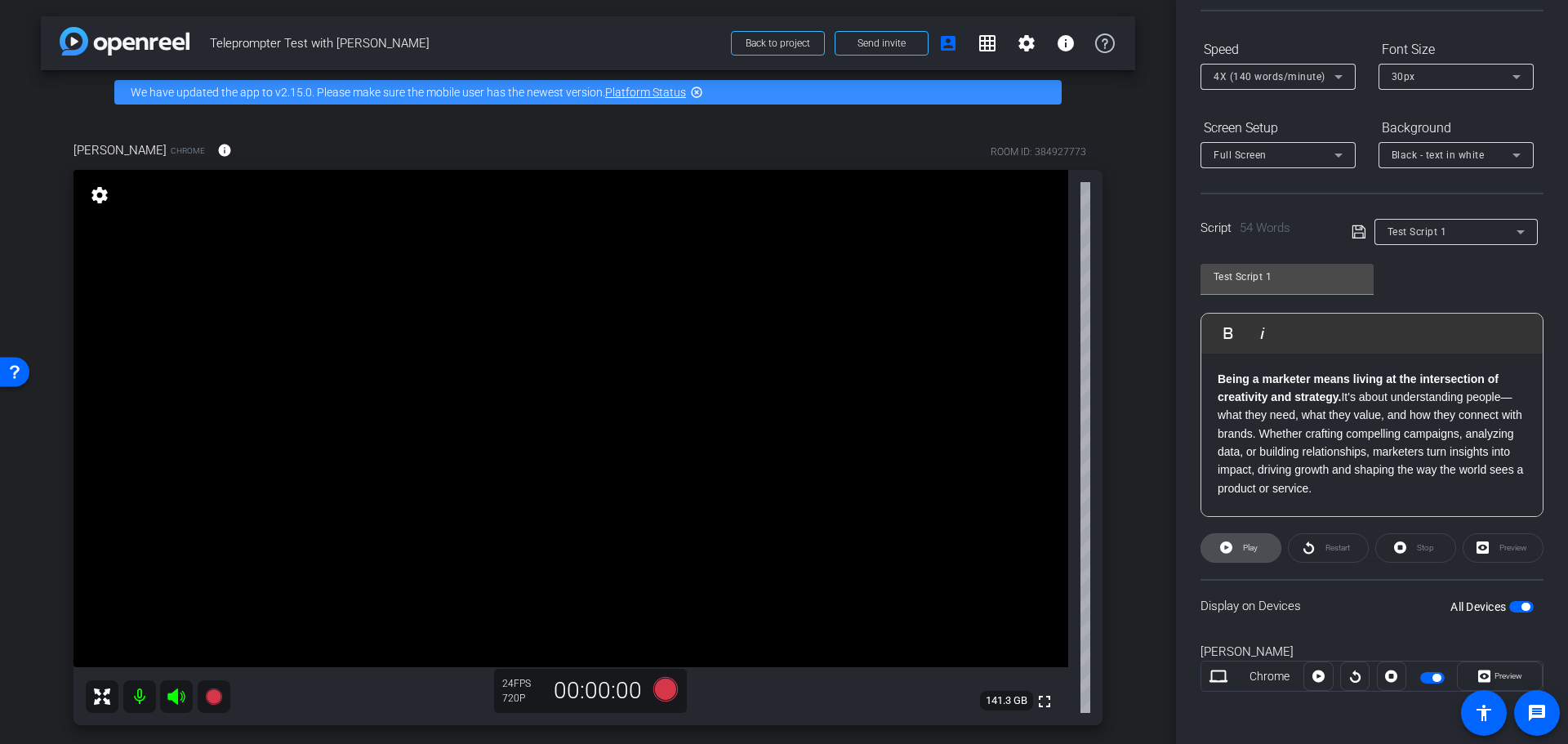
click at [1246, 547] on span "Play" at bounding box center [1249, 548] width 14 height 9
click at [1265, 156] on span "Full Screen" at bounding box center [1240, 155] width 53 height 12
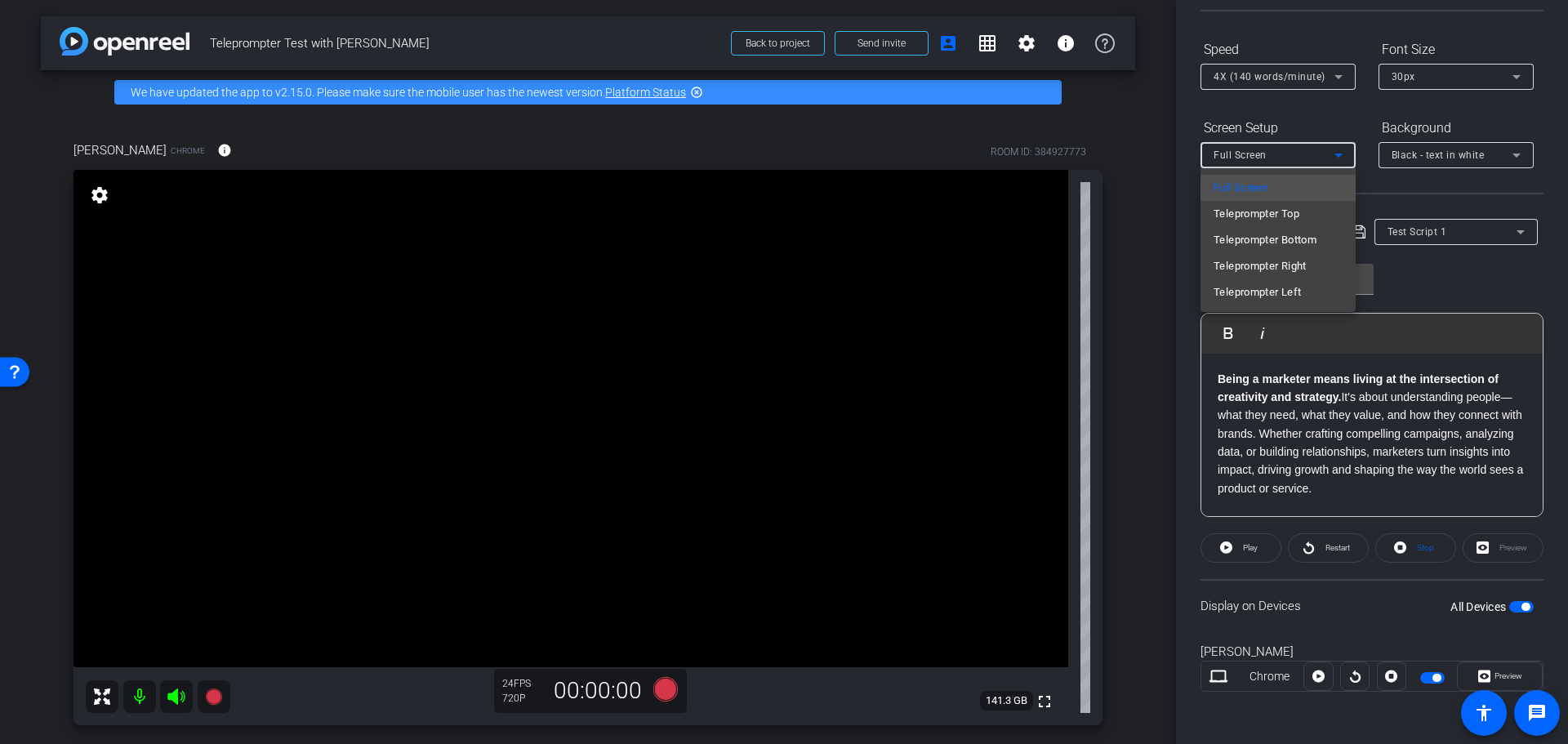
click at [1187, 184] on div at bounding box center [784, 372] width 1568 height 744
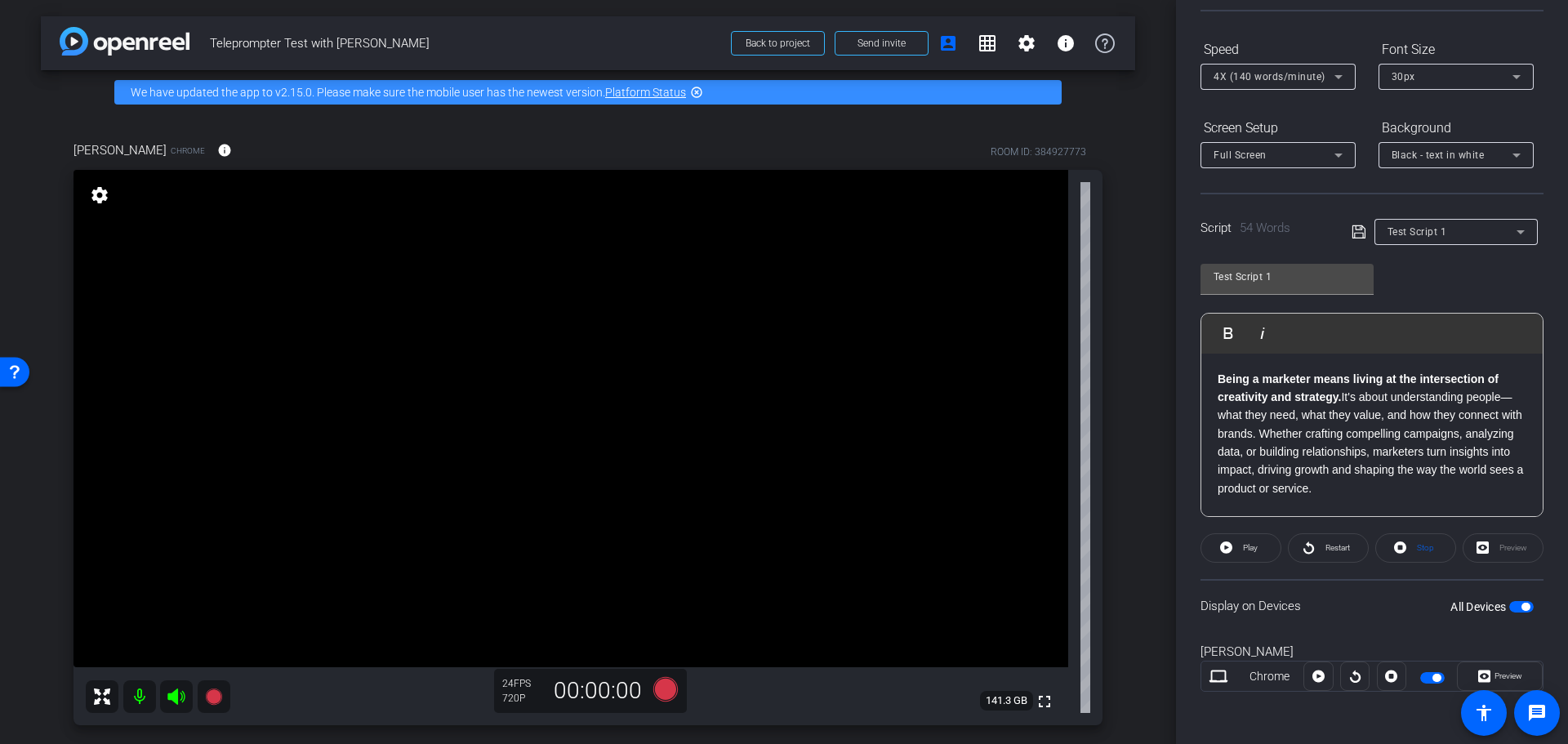
click at [1288, 152] on div "Full Screen" at bounding box center [1274, 154] width 121 height 21
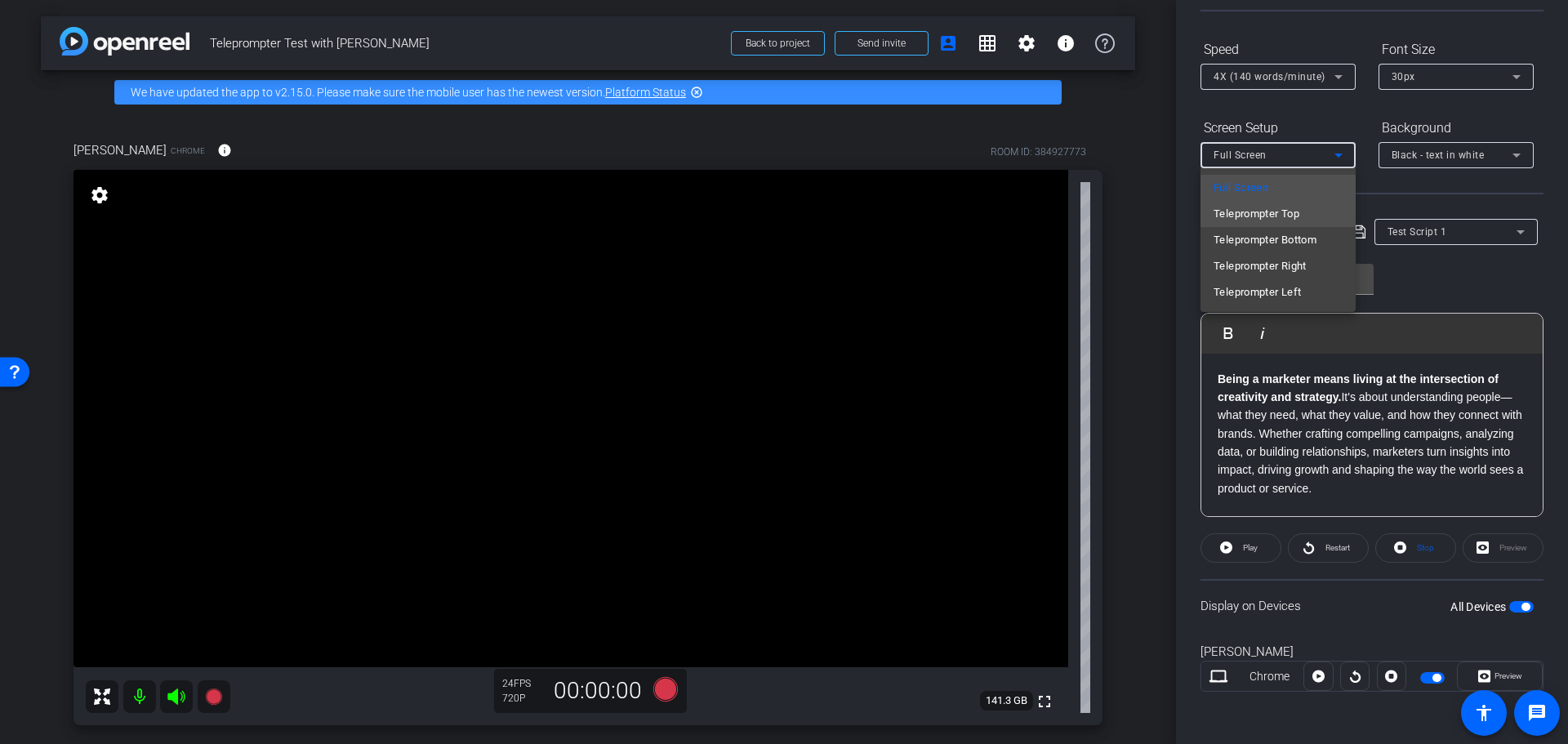
click at [1267, 216] on span "Teleprompter Top" at bounding box center [1257, 214] width 86 height 20
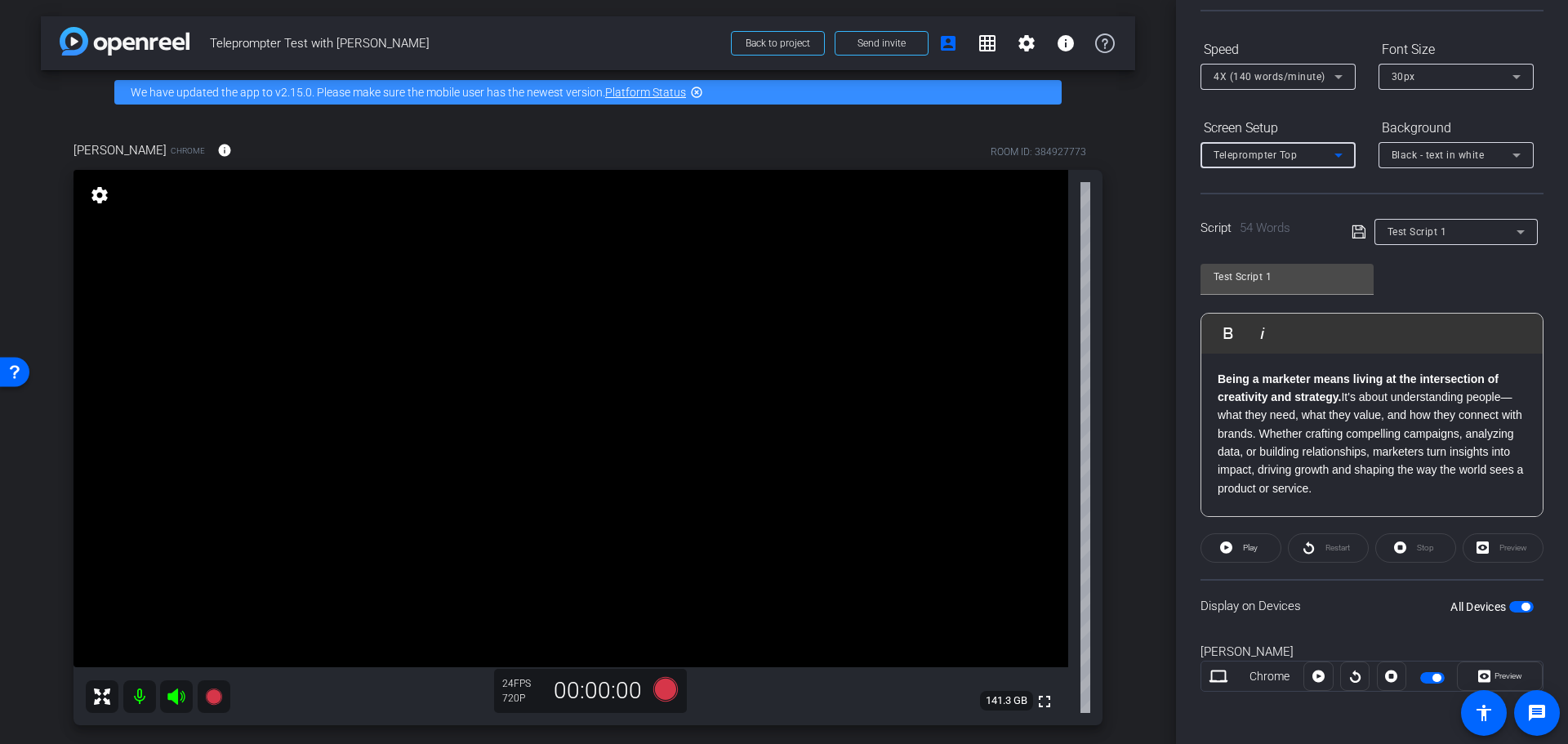
click at [1445, 153] on span "Black - text in white" at bounding box center [1437, 155] width 93 height 12
click at [1431, 218] on div "Black - text in white" at bounding box center [1439, 219] width 97 height 20
click at [1422, 155] on span "Black - text in white" at bounding box center [1437, 155] width 93 height 12
click at [1405, 182] on div "White - text in black" at bounding box center [1439, 191] width 98 height 20
click at [1236, 549] on span at bounding box center [1240, 548] width 79 height 39
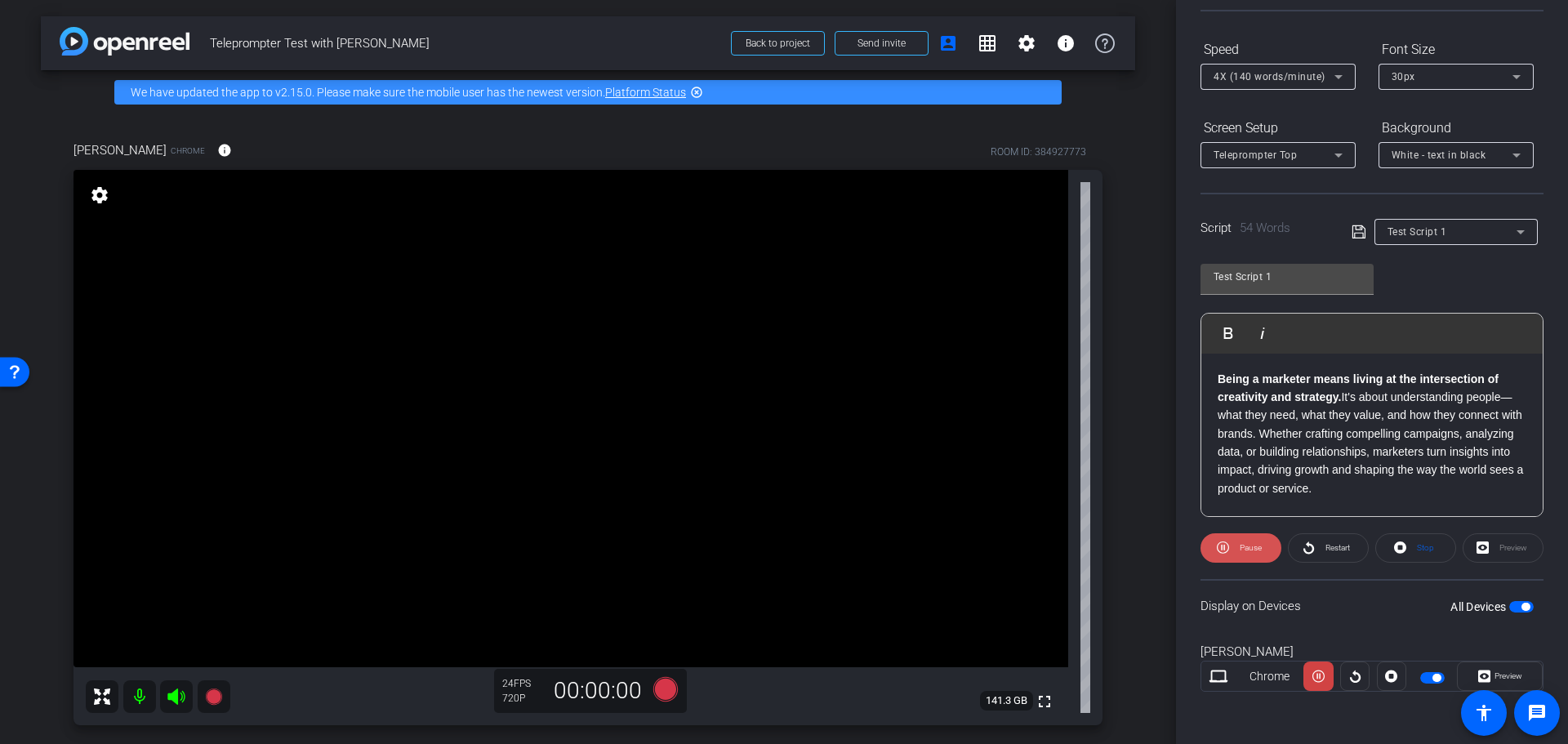
click at [1248, 544] on span "Pause" at bounding box center [1250, 548] width 22 height 9
click at [1418, 230] on span "Test Script 1" at bounding box center [1417, 232] width 60 height 12
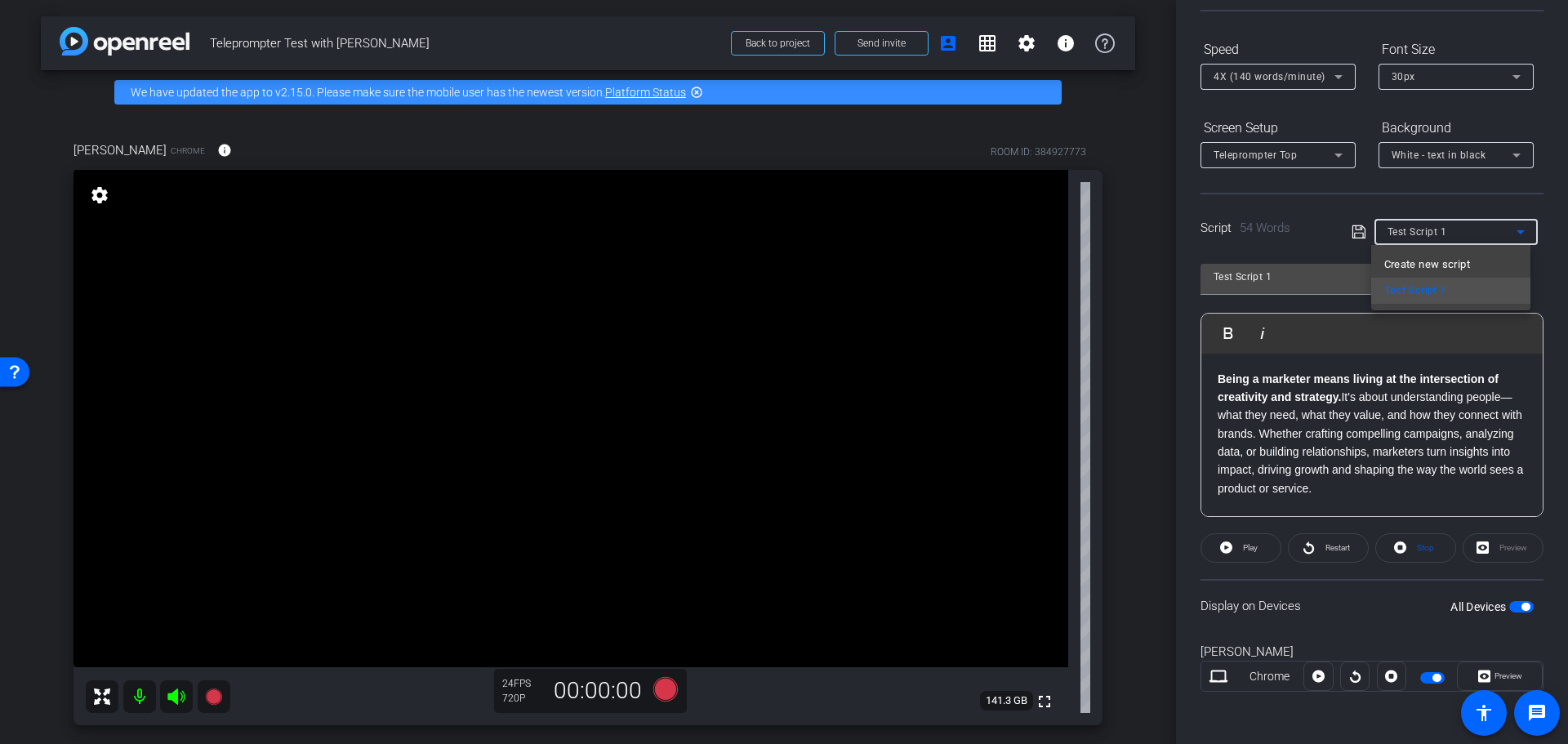
click at [1418, 230] on div at bounding box center [784, 372] width 1568 height 744
click at [1402, 496] on p "Being a marketer means living at the intersection of creativity and strategy. I…" at bounding box center [1371, 433] width 309 height 128
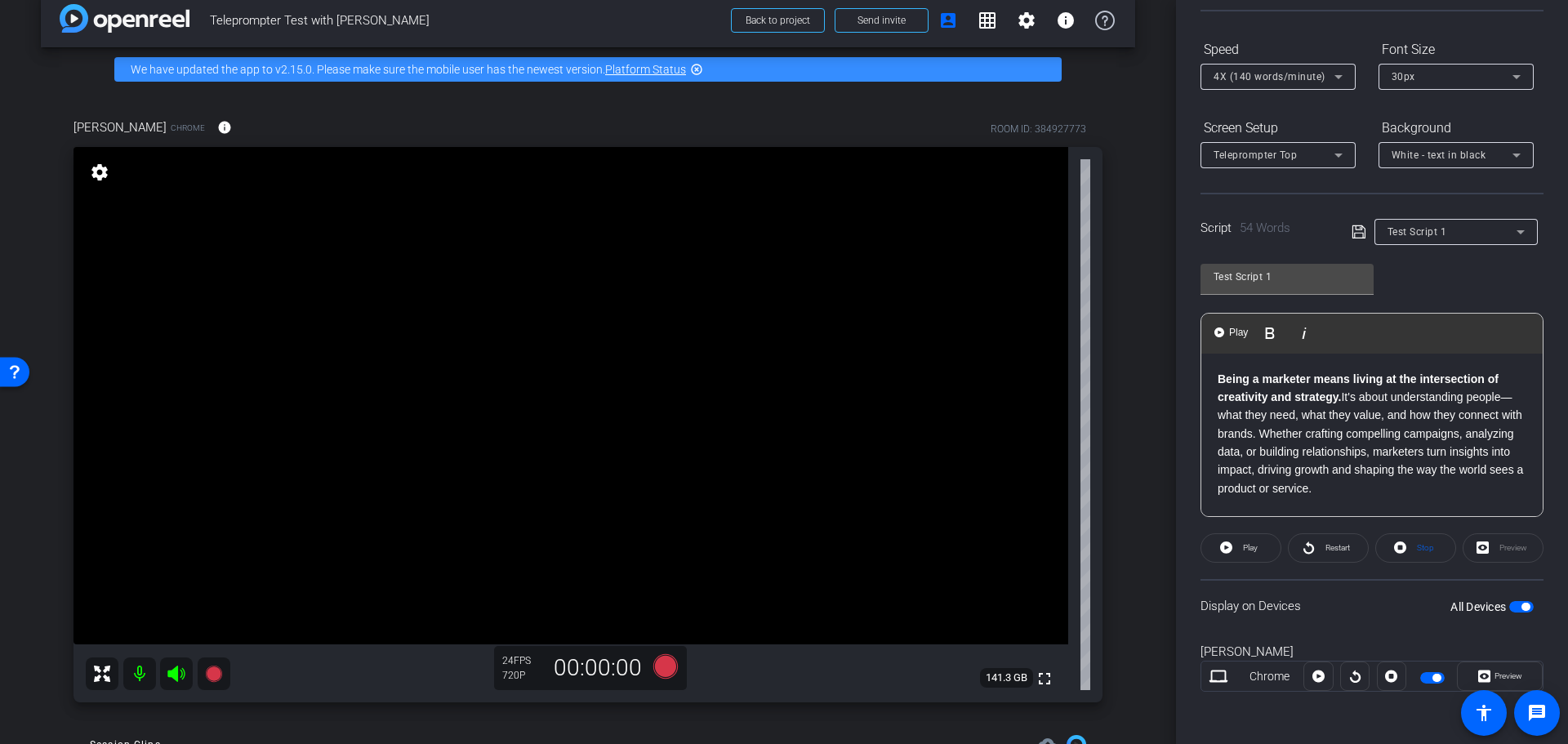
scroll to position [0, 0]
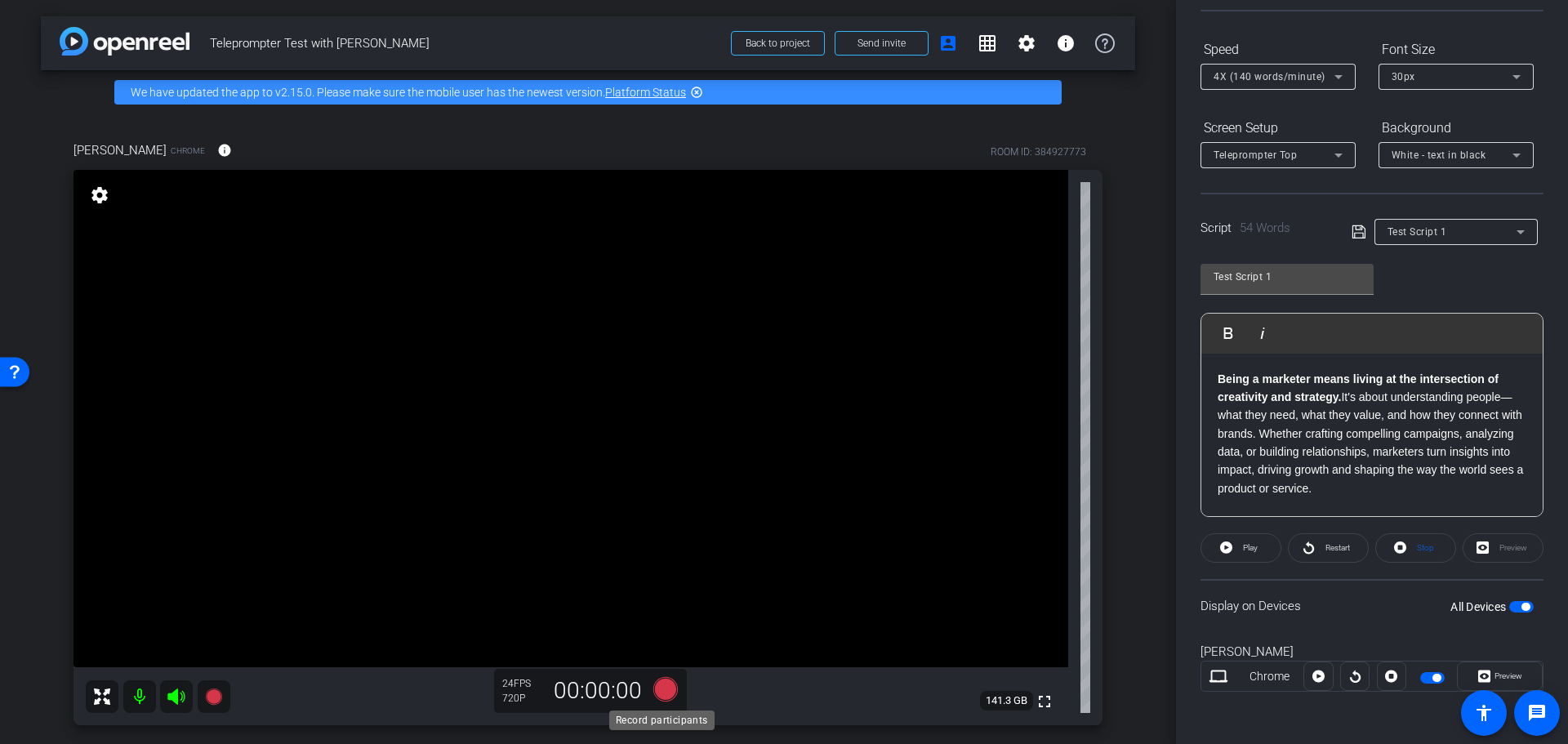
click at [661, 688] on icon at bounding box center [665, 688] width 24 height 24
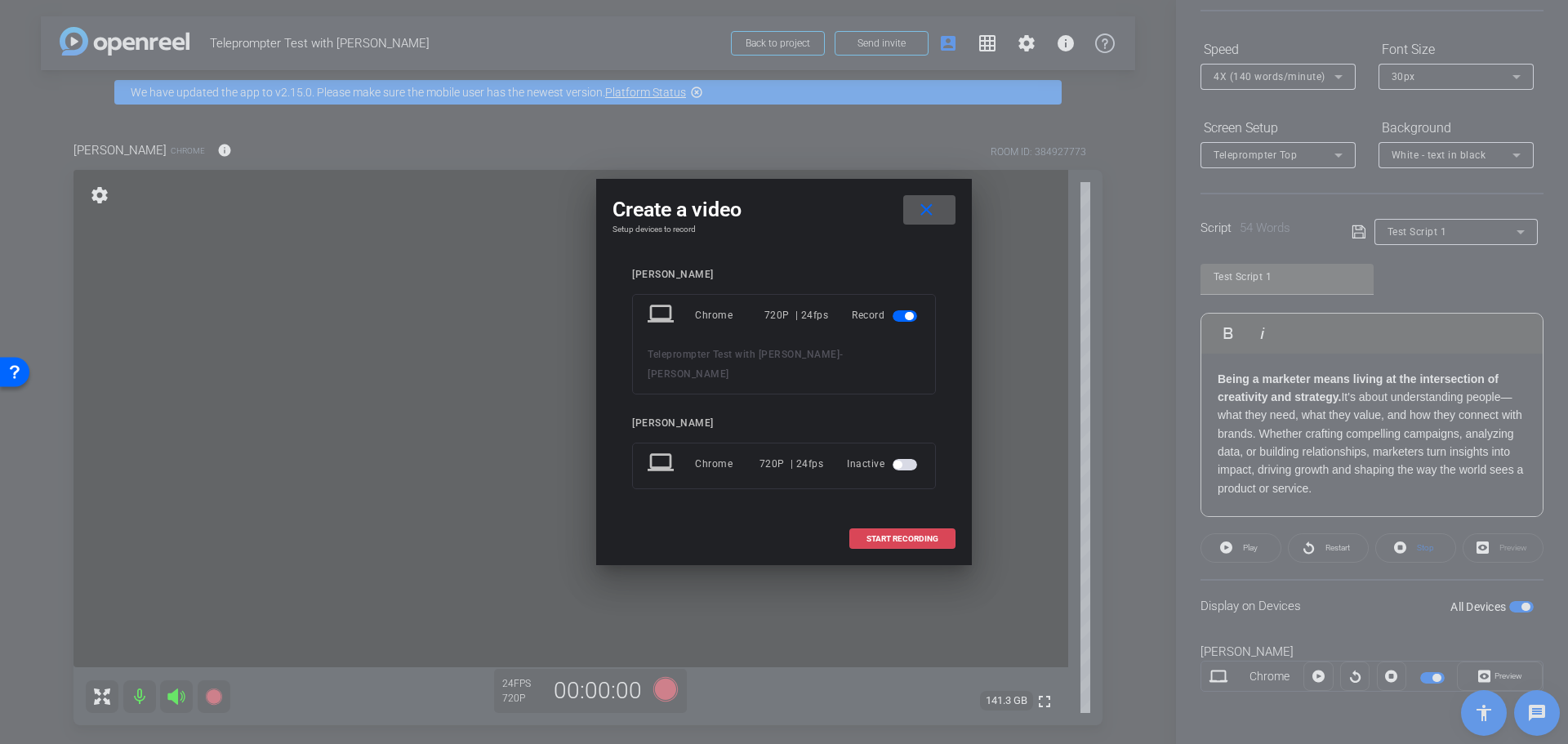
click at [901, 535] on span "START RECORDING" at bounding box center [902, 539] width 72 height 8
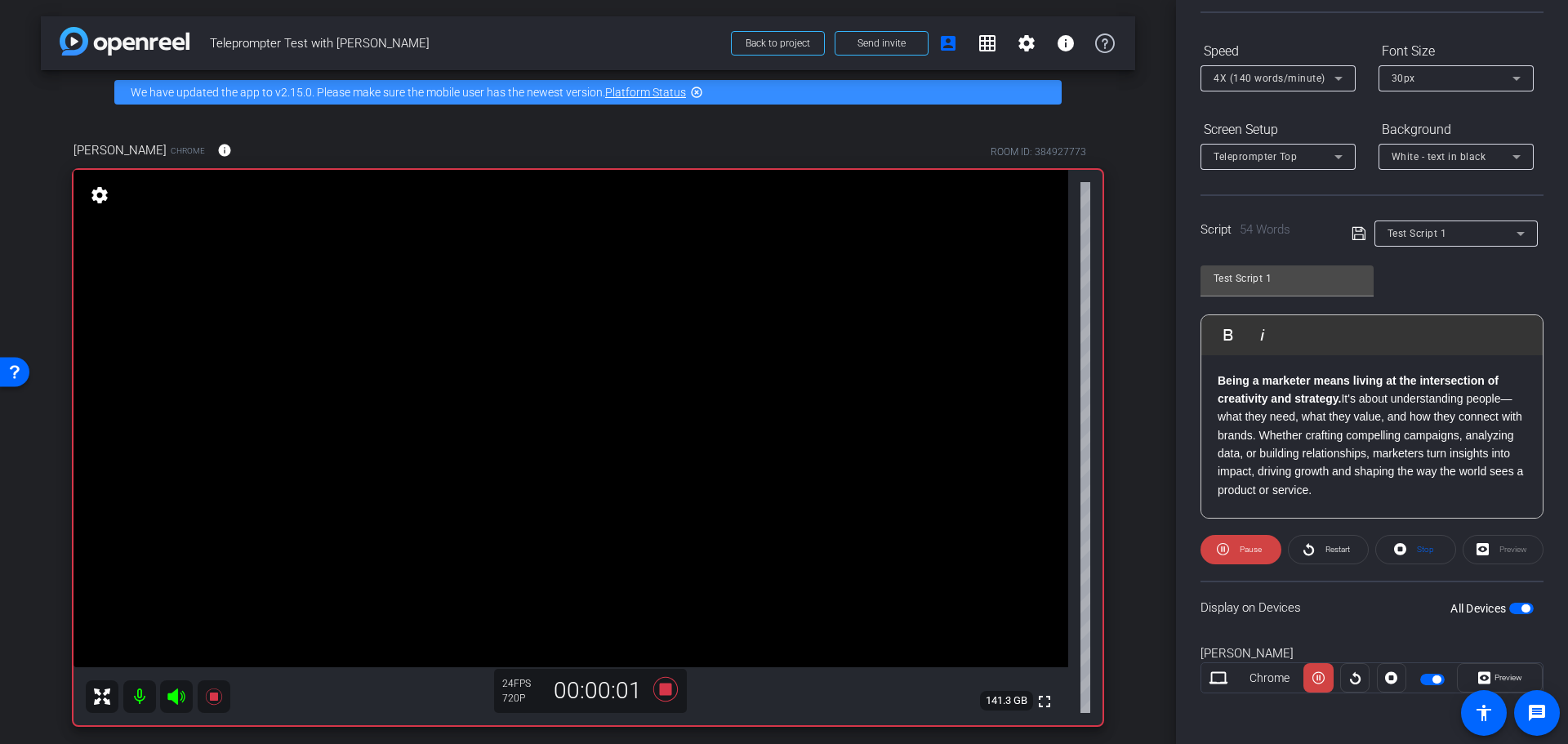
scroll to position [149, 0]
click at [1306, 549] on icon at bounding box center [1308, 547] width 13 height 21
click at [667, 685] on icon at bounding box center [665, 688] width 24 height 24
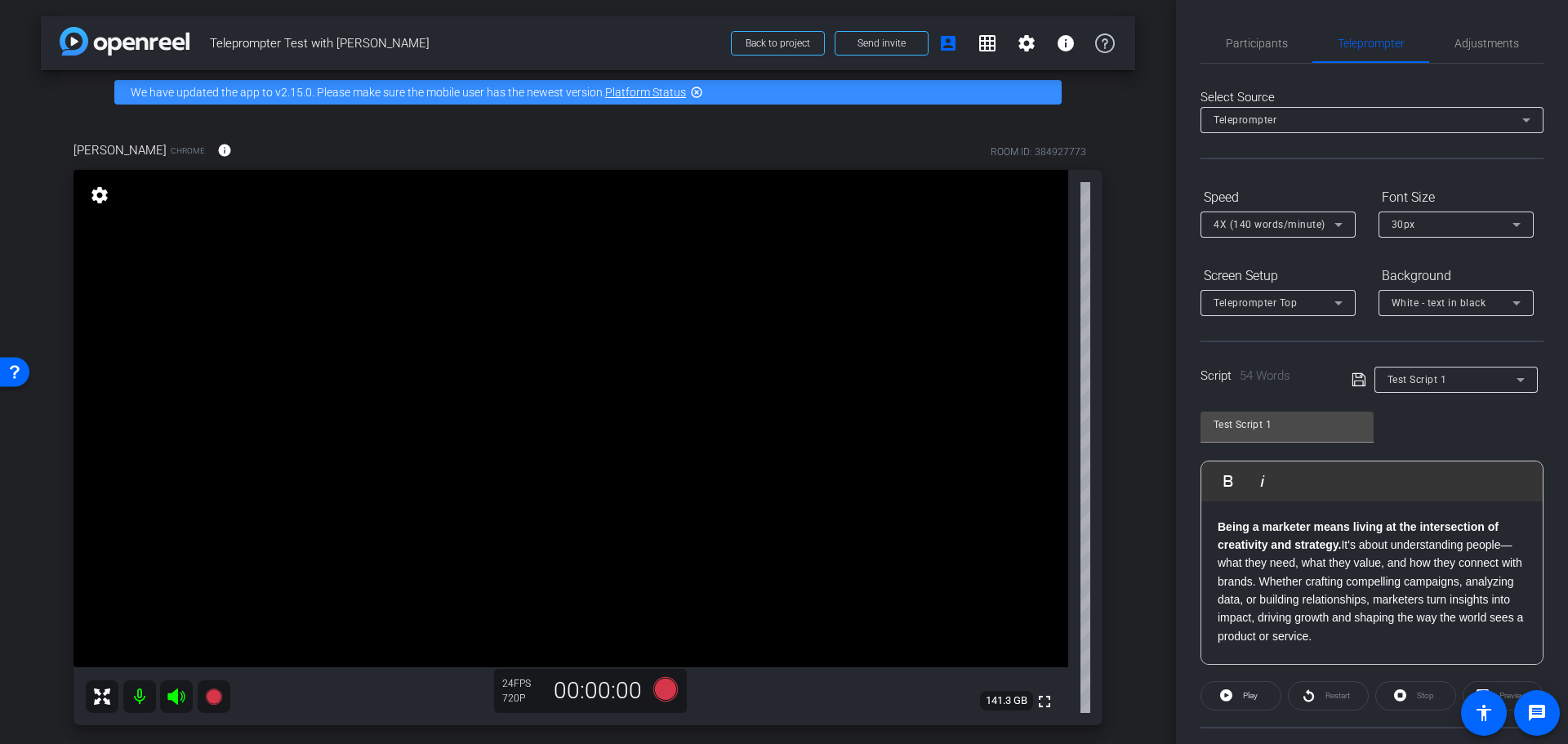
scroll to position [0, 0]
